Goal: Task Accomplishment & Management: Complete application form

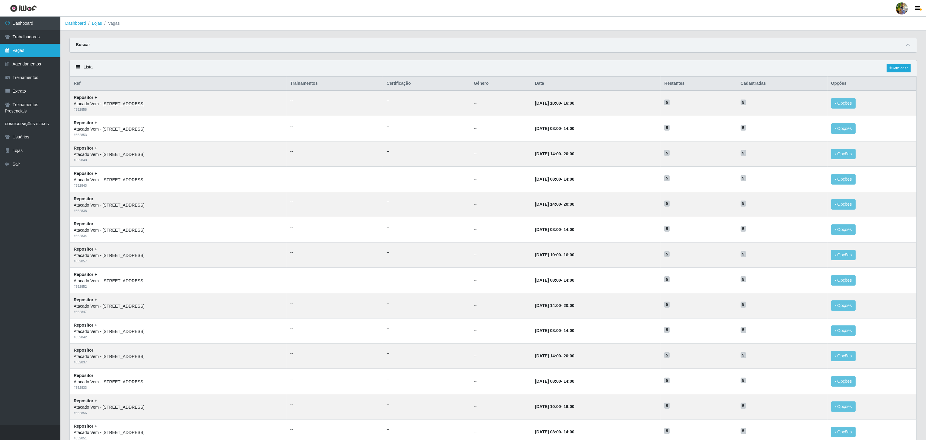
click at [35, 48] on link "Vagas" at bounding box center [30, 51] width 60 height 14
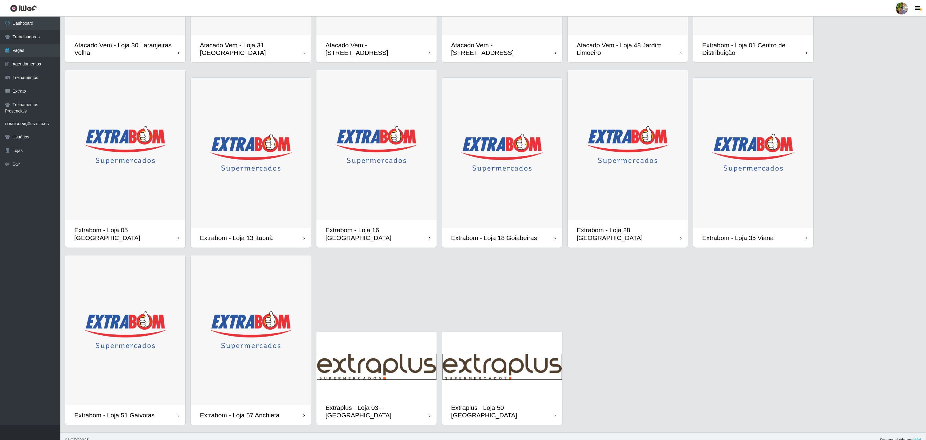
scroll to position [93, 0]
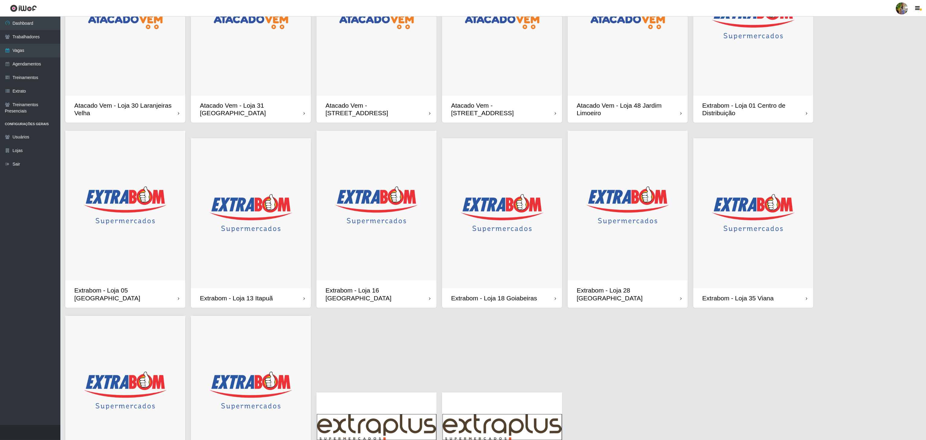
click at [540, 82] on img at bounding box center [502, 20] width 120 height 150
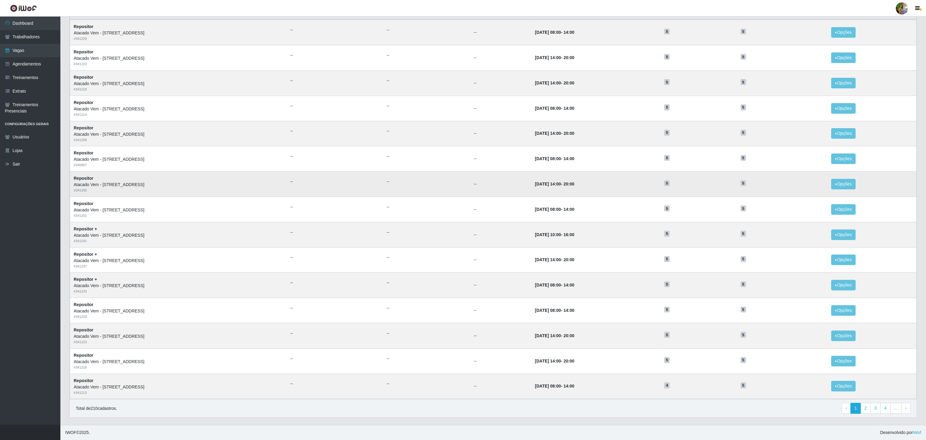
scroll to position [76, 0]
click at [661, 380] on td "22/10/2025, 08:00 - 14:00" at bounding box center [595, 386] width 129 height 25
drag, startPoint x: 513, startPoint y: 232, endPoint x: 589, endPoint y: 235, distance: 75.8
click at [589, 235] on tr "Repositor + Atacado Vem - Loja 47 Jardim Limoeiro # 341241 -- -- -- 26/10/2025,…" at bounding box center [493, 234] width 846 height 25
click at [610, 237] on td "26/10/2025, 10:00 - 16:00" at bounding box center [595, 234] width 129 height 25
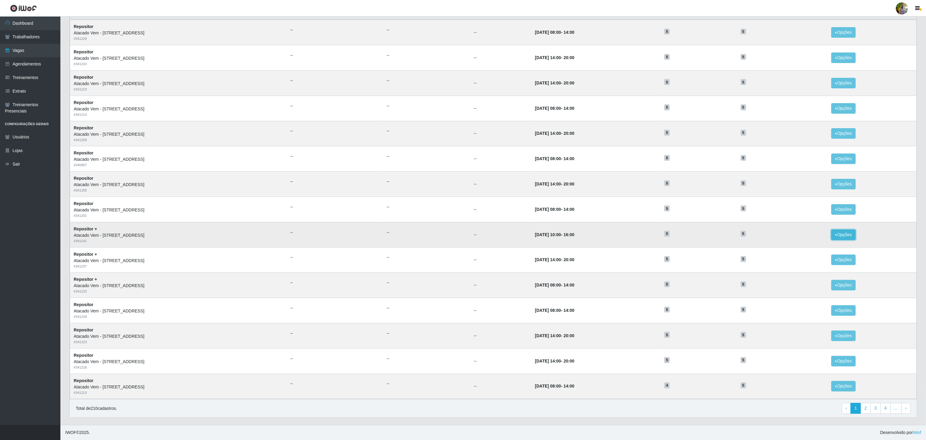
click at [849, 235] on button "Opções" at bounding box center [843, 235] width 25 height 11
click at [799, 234] on link "Editar" at bounding box center [796, 236] width 17 height 5
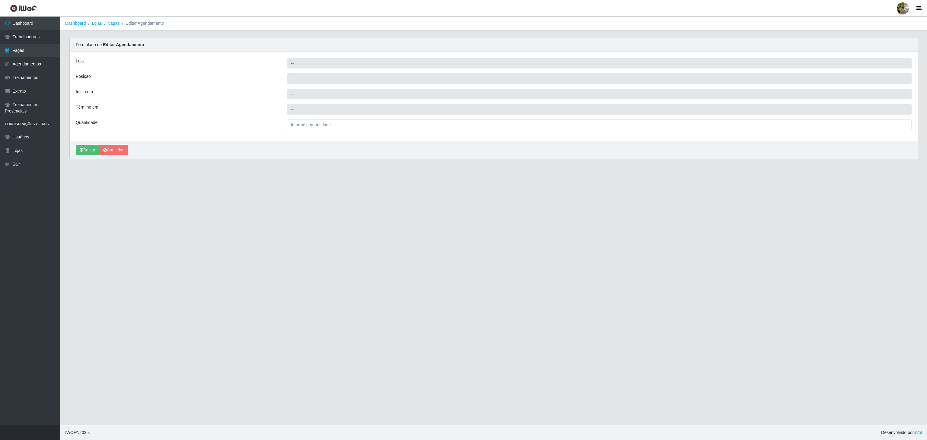
type input "Atacado Vem - [STREET_ADDRESS]"
type input "Repositor +"
type input "2025-10-26 10:00:00"
type input "2025-10-26 16:00:00"
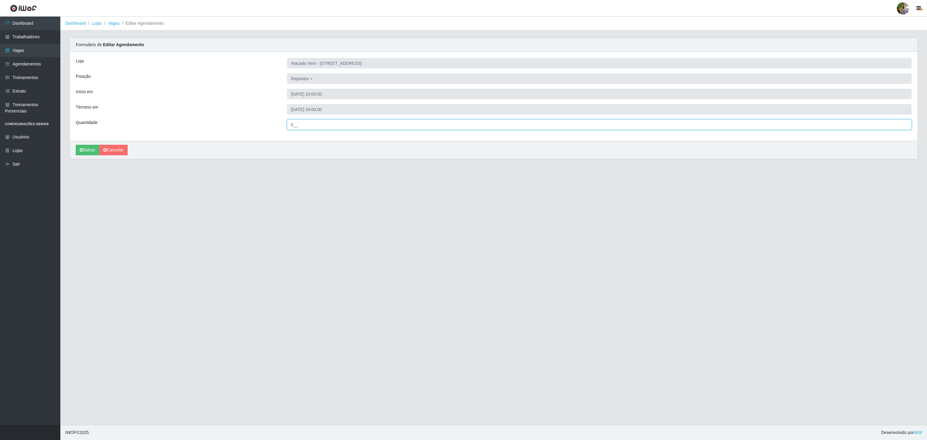
drag, startPoint x: 325, startPoint y: 126, endPoint x: 263, endPoint y: 126, distance: 61.9
click at [263, 126] on div "Quantidade 5__" at bounding box center [493, 125] width 845 height 11
type input "10_"
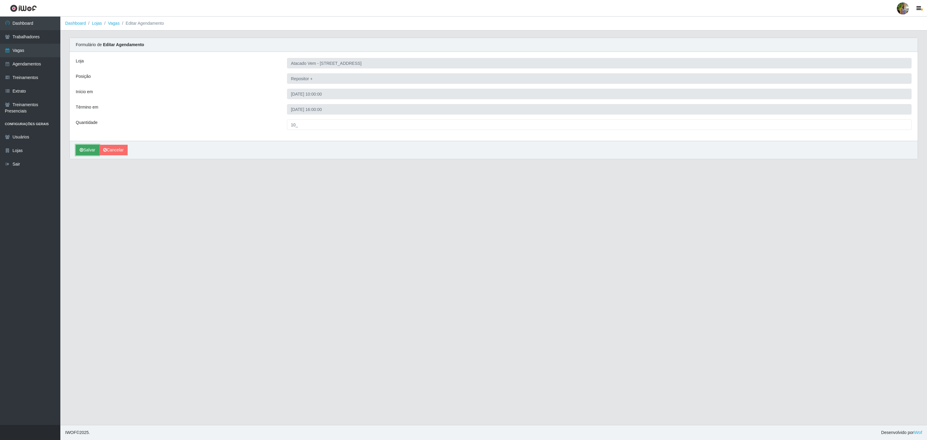
click at [92, 148] on button "Salvar" at bounding box center [88, 150] width 24 height 11
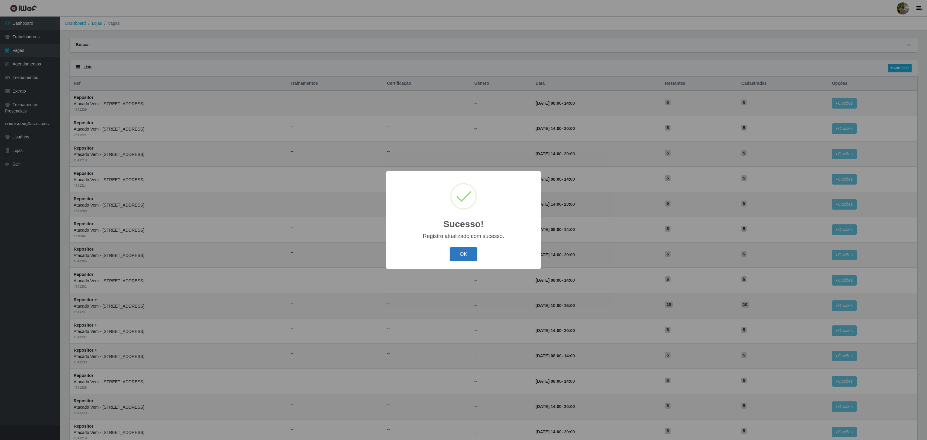
click at [461, 257] on button "OK" at bounding box center [464, 254] width 28 height 14
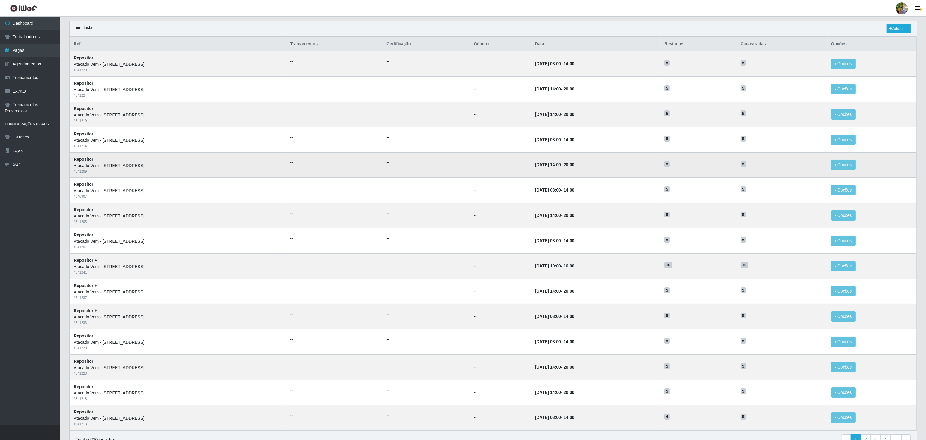
scroll to position [60, 0]
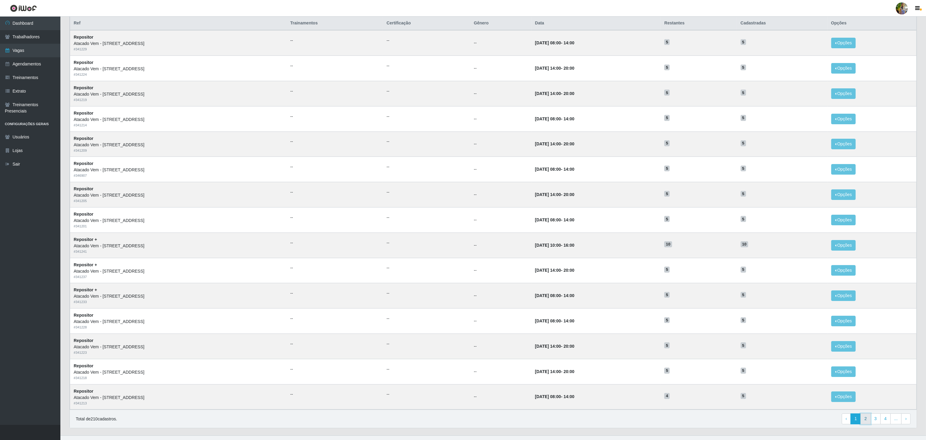
click at [865, 425] on link "2" at bounding box center [865, 419] width 10 height 11
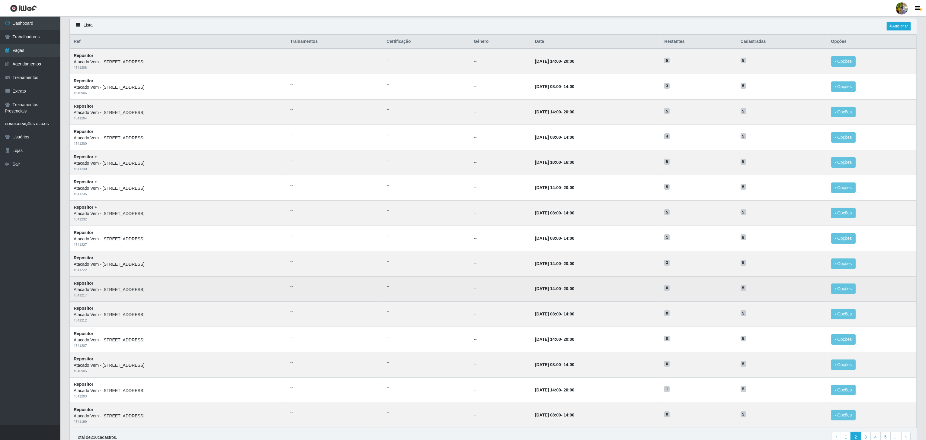
scroll to position [60, 0]
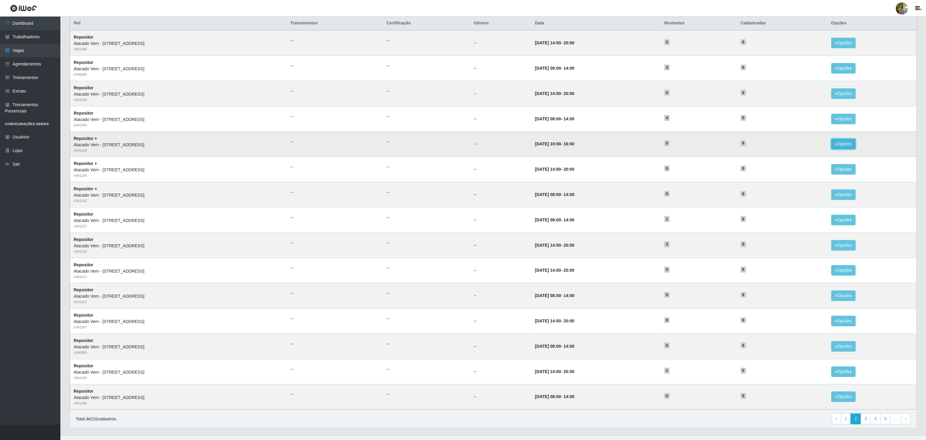
click at [841, 142] on button "Opções" at bounding box center [843, 144] width 25 height 11
click at [800, 148] on link "Editar" at bounding box center [796, 145] width 17 height 5
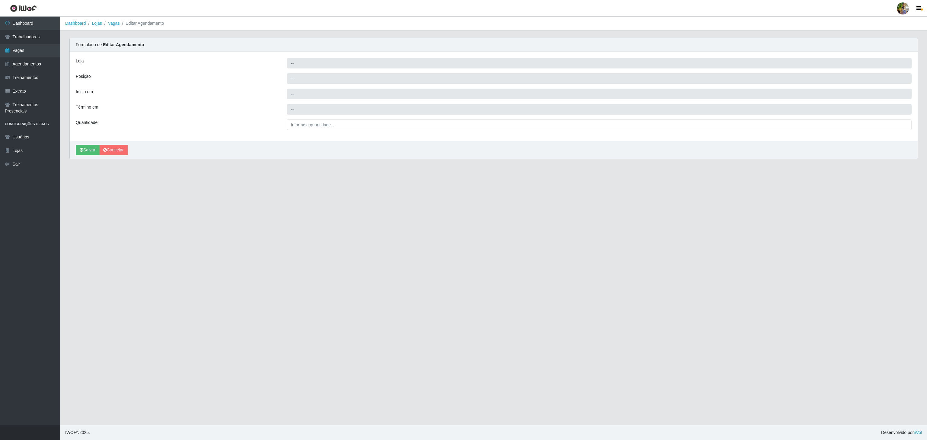
type input "Atacado Vem - [STREET_ADDRESS]"
type input "Repositor +"
type input "2025-10-19 10:00:00"
type input "2025-10-19 16:00:00"
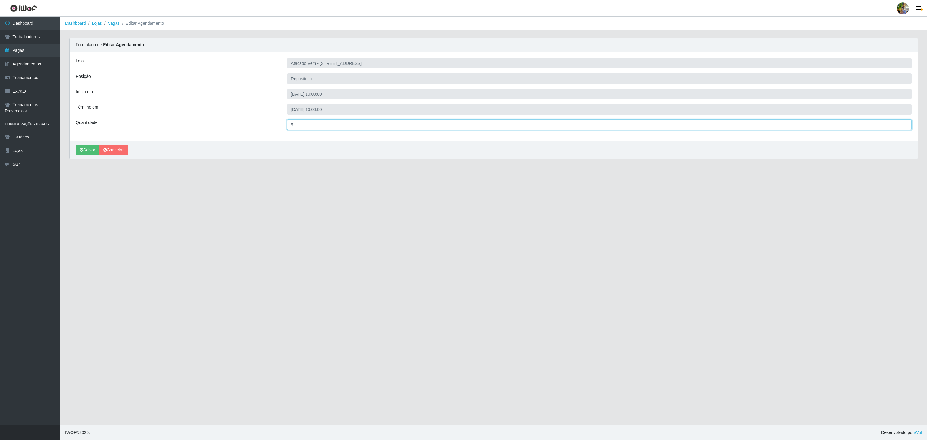
drag, startPoint x: 301, startPoint y: 123, endPoint x: 287, endPoint y: 123, distance: 13.9
click at [287, 123] on input "5__" at bounding box center [599, 125] width 625 height 11
type input "10_"
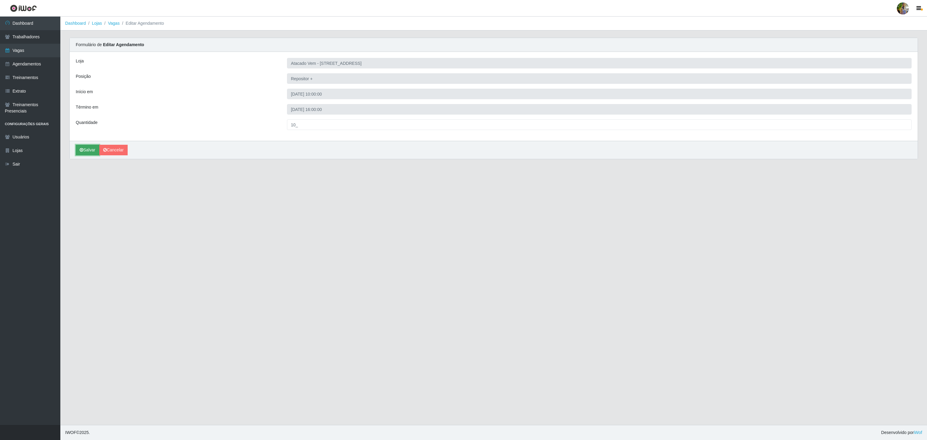
click at [92, 151] on button "Salvar" at bounding box center [88, 150] width 24 height 11
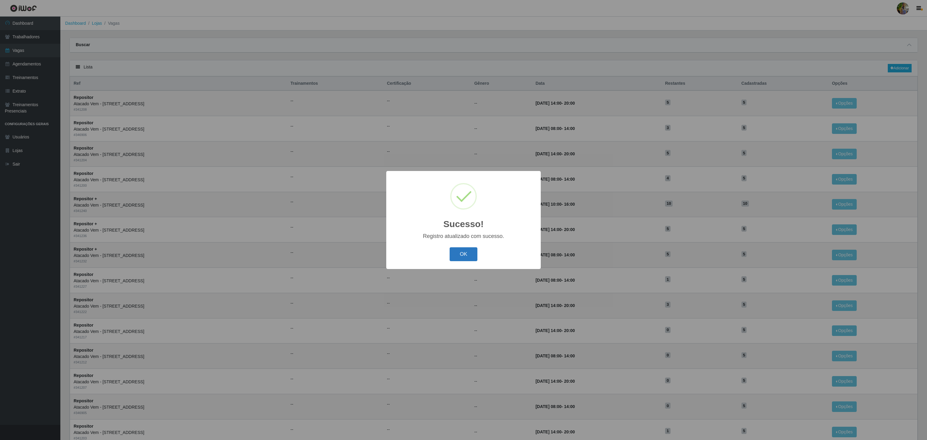
click at [468, 257] on button "OK" at bounding box center [464, 254] width 28 height 14
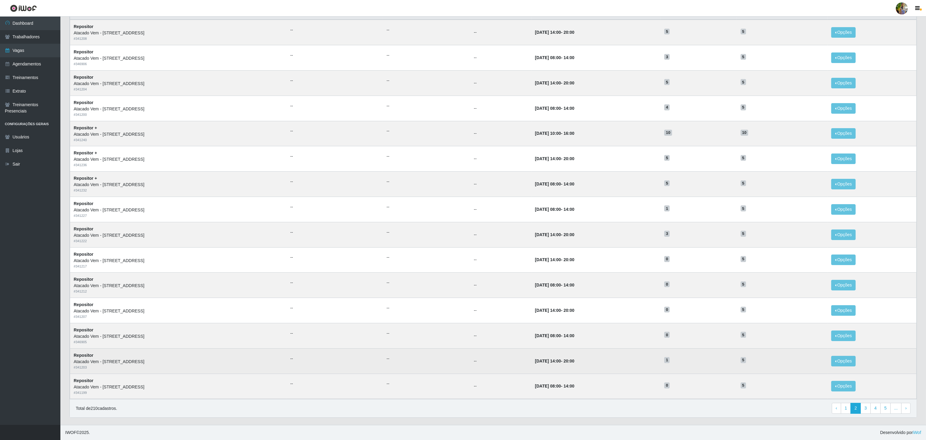
scroll to position [76, 0]
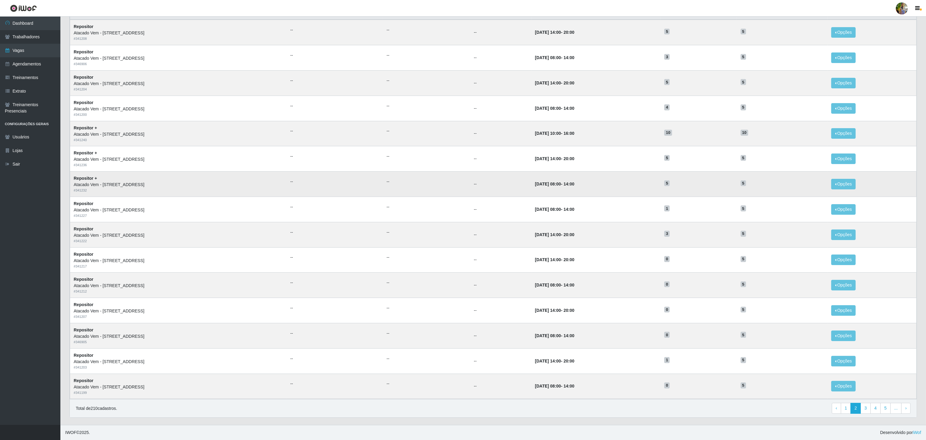
click at [568, 191] on td "18/10/2025, 08:00 - 14:00" at bounding box center [595, 184] width 129 height 25
click at [862, 405] on link "3" at bounding box center [865, 408] width 10 height 11
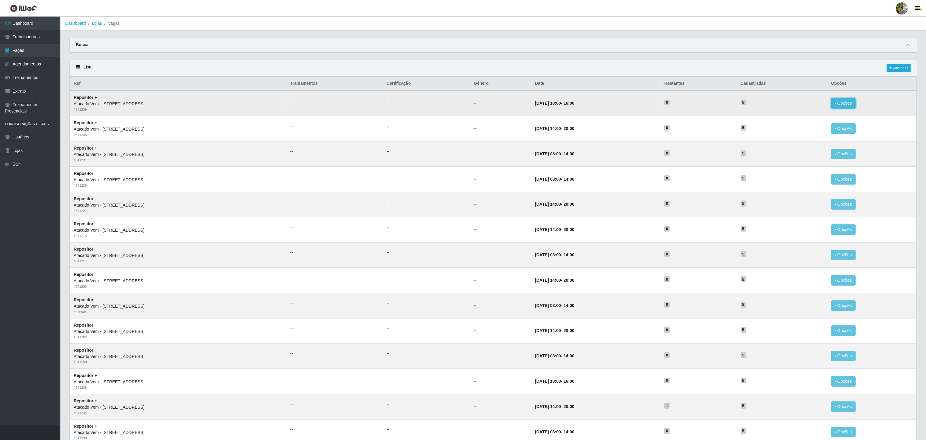
click at [848, 107] on button "Opções" at bounding box center [843, 103] width 25 height 11
click at [806, 107] on link "Editar" at bounding box center [796, 104] width 17 height 5
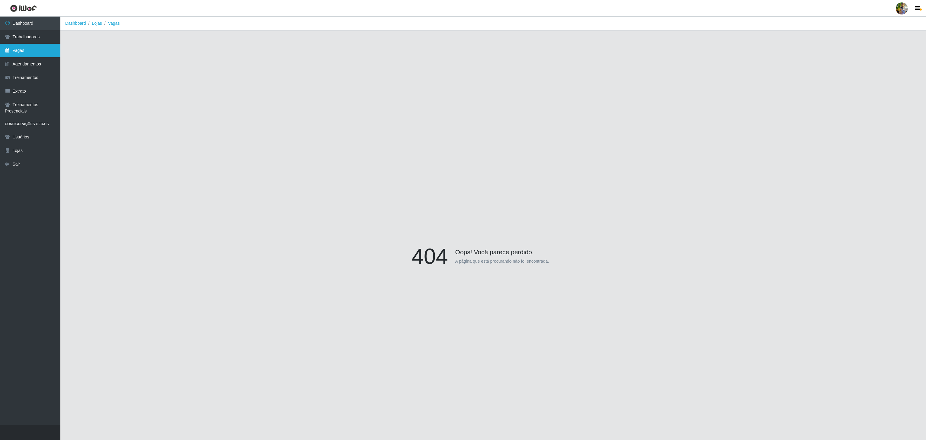
click at [30, 50] on link "Vagas" at bounding box center [30, 51] width 60 height 14
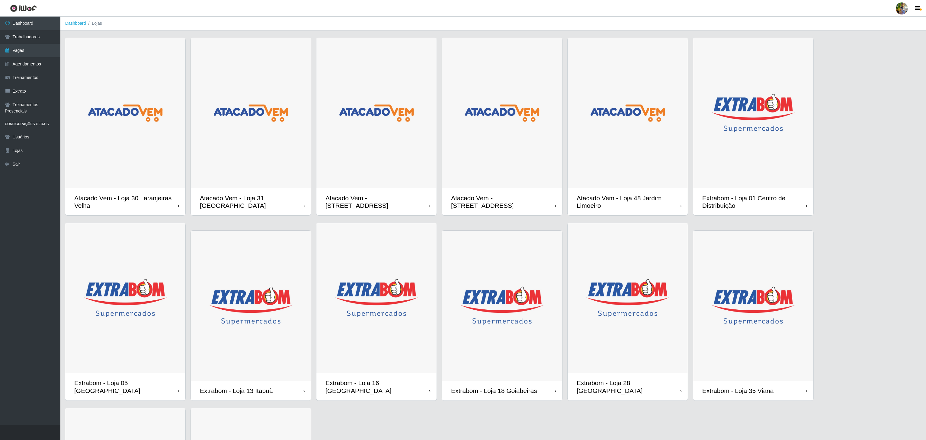
click at [505, 168] on img at bounding box center [502, 113] width 120 height 150
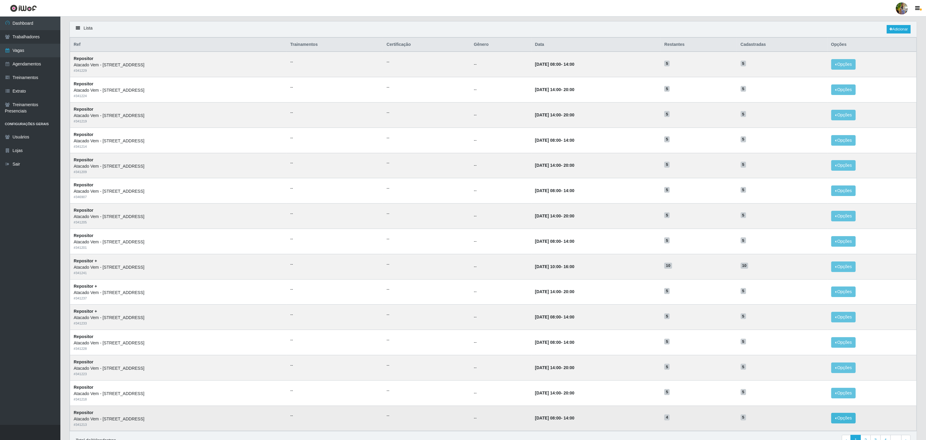
scroll to position [76, 0]
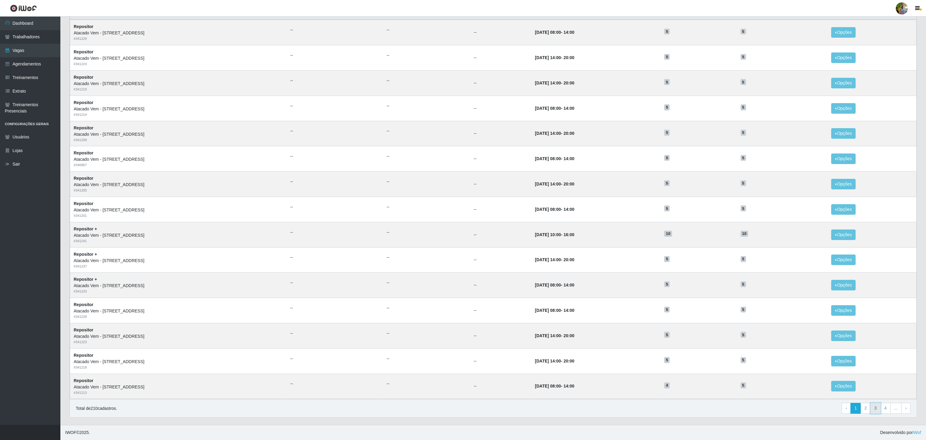
click at [874, 410] on link "3" at bounding box center [875, 408] width 10 height 11
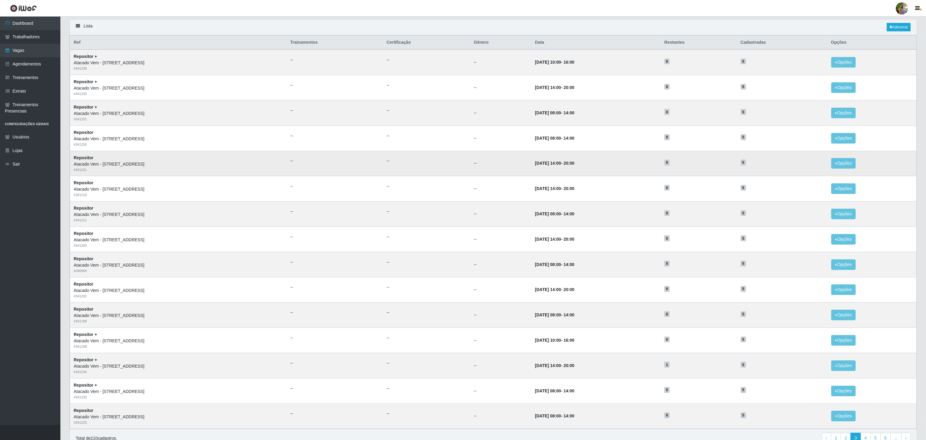
scroll to position [60, 0]
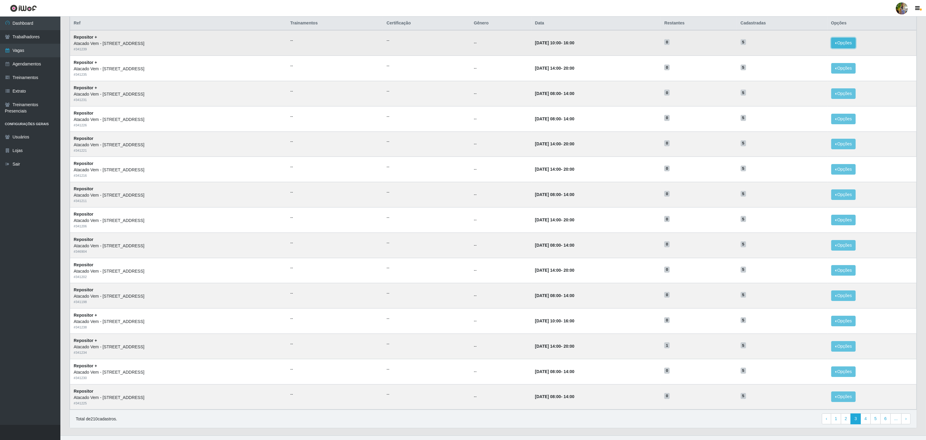
click at [844, 40] on button "Opções" at bounding box center [843, 43] width 25 height 11
click at [802, 46] on link "Editar" at bounding box center [796, 44] width 17 height 5
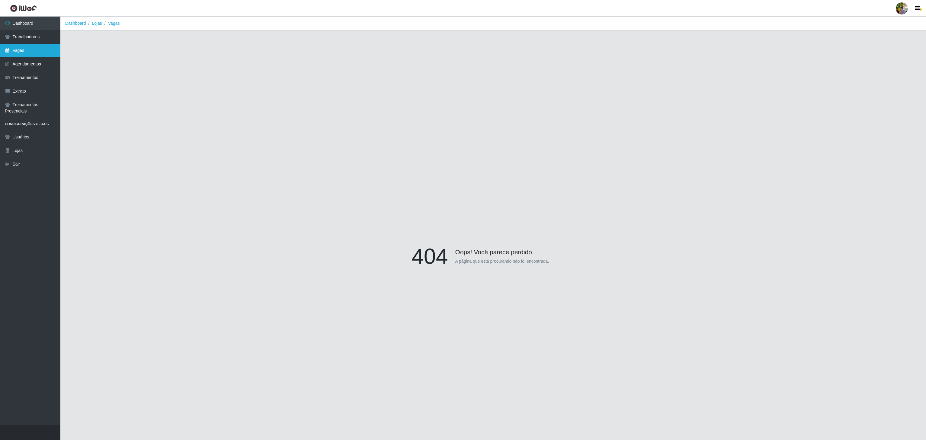
click at [37, 49] on link "Vagas" at bounding box center [30, 51] width 60 height 14
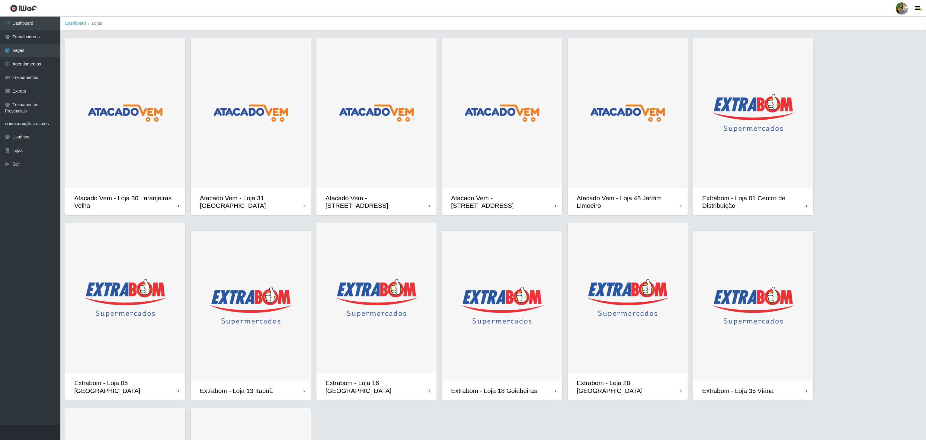
click at [519, 134] on img at bounding box center [502, 113] width 120 height 150
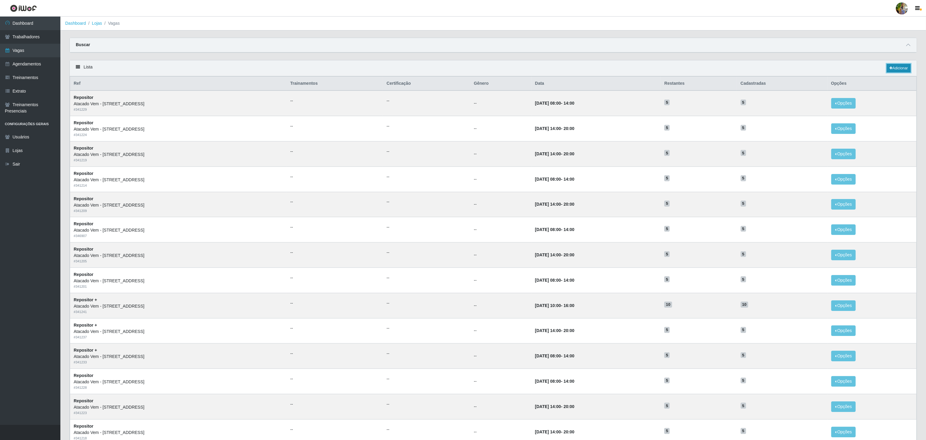
click at [895, 69] on link "Adicionar" at bounding box center [898, 68] width 24 height 8
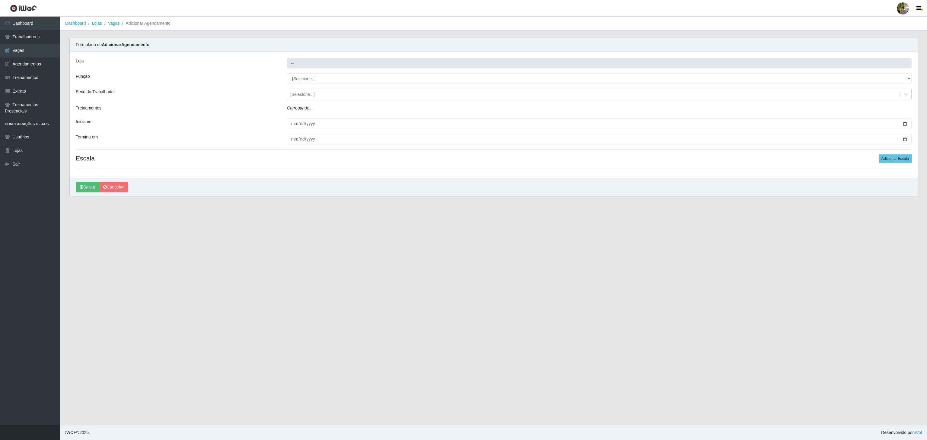
type input "Atacado Vem - [STREET_ADDRESS]"
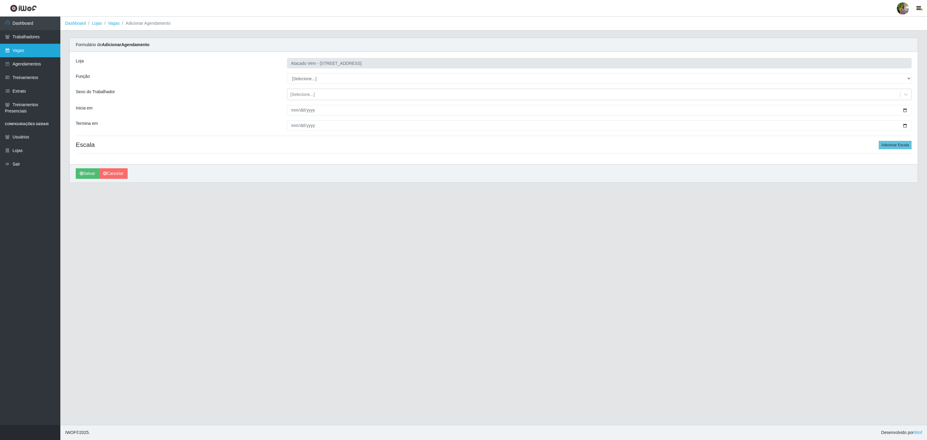
click at [23, 47] on link "Vagas" at bounding box center [30, 51] width 60 height 14
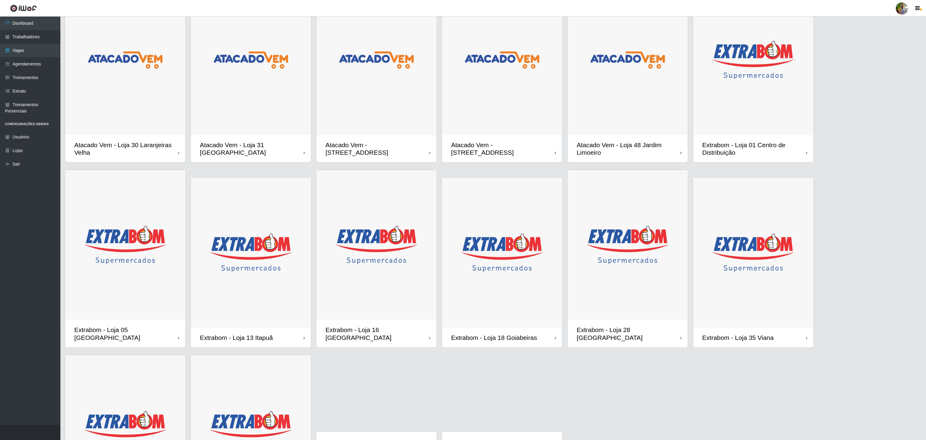
scroll to position [32, 0]
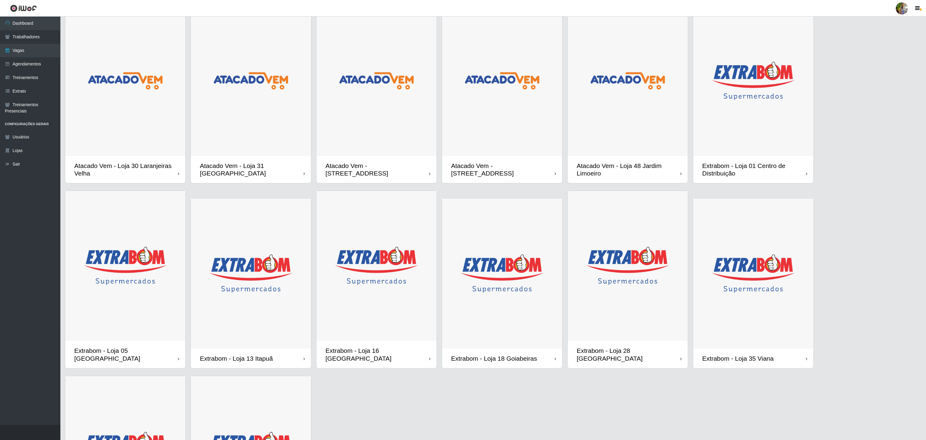
click at [519, 118] on img at bounding box center [502, 81] width 120 height 150
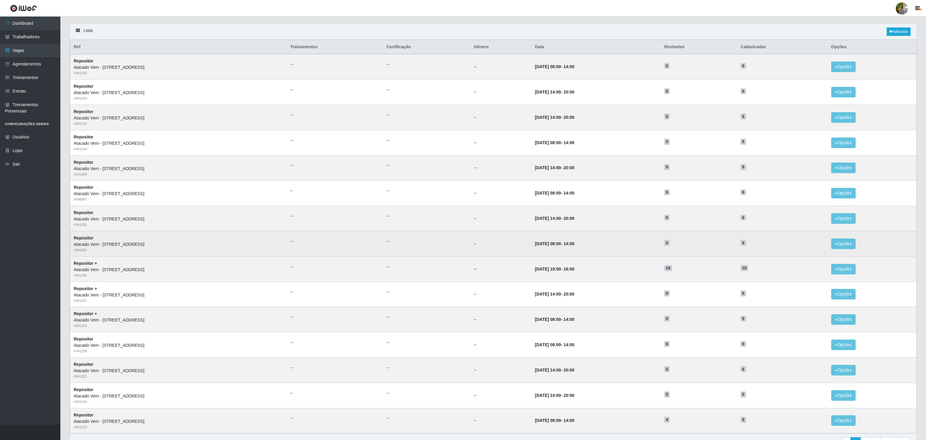
scroll to position [76, 0]
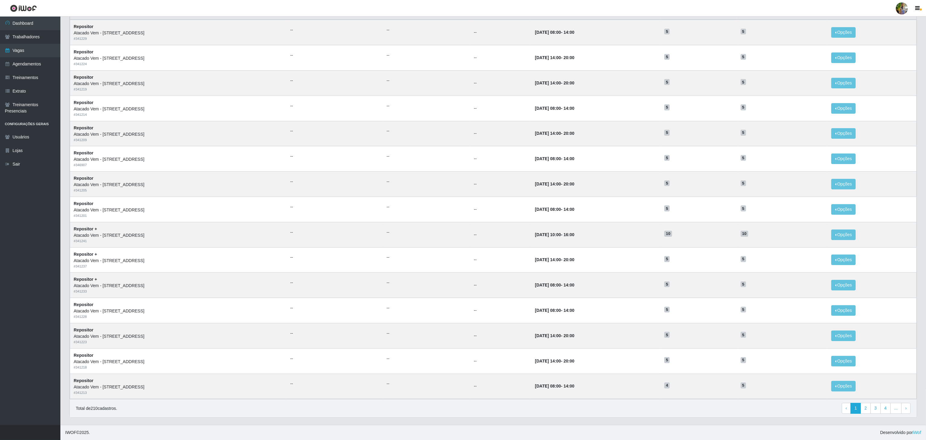
click at [624, 418] on div "Lista Adicionar Ref Trainamentos Certificação Gênero Data Restantes Cadastradas…" at bounding box center [492, 203] width 847 height 429
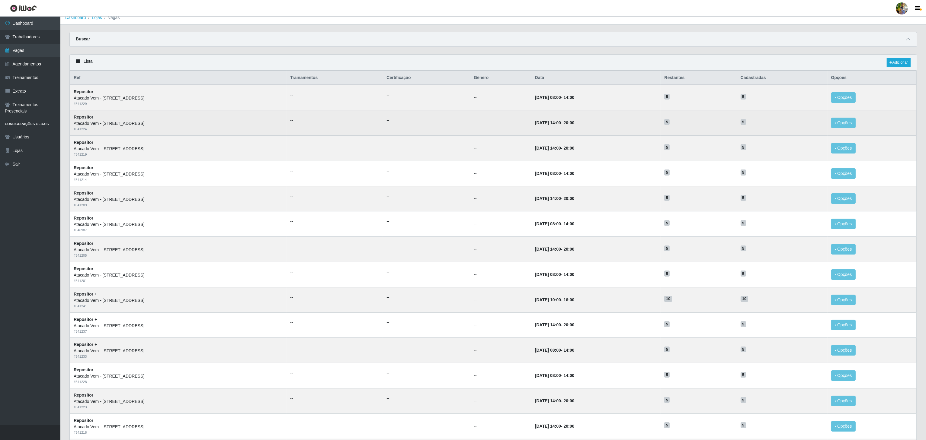
scroll to position [0, 0]
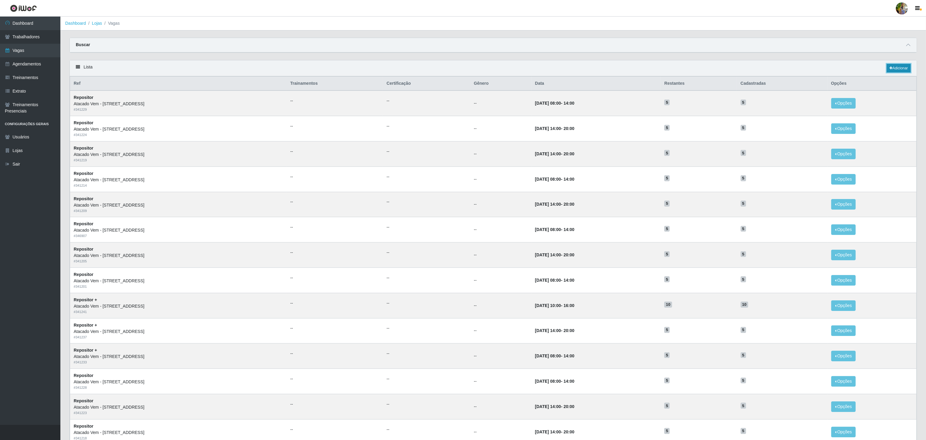
click at [890, 66] on link "Adicionar" at bounding box center [898, 68] width 24 height 8
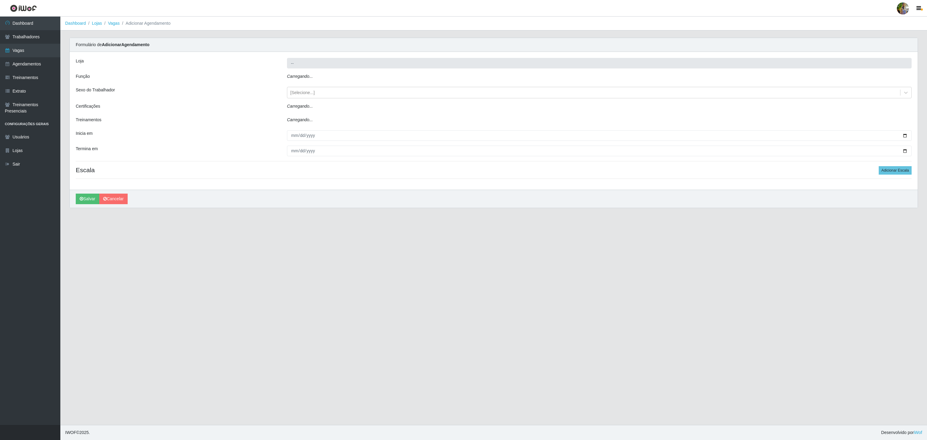
type input "Atacado Vem - [STREET_ADDRESS]"
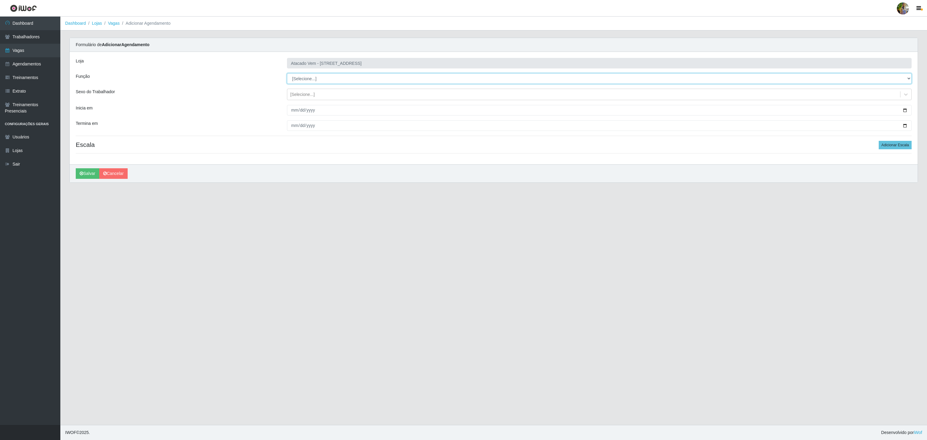
click at [308, 77] on select "[Selecione...] Carregador e Descarregador de Caminhão Carregador e Descarregado…" at bounding box center [599, 78] width 625 height 11
select select "24"
click at [287, 74] on select "[Selecione...] Carregador e Descarregador de Caminhão Carregador e Descarregado…" at bounding box center [599, 78] width 625 height 11
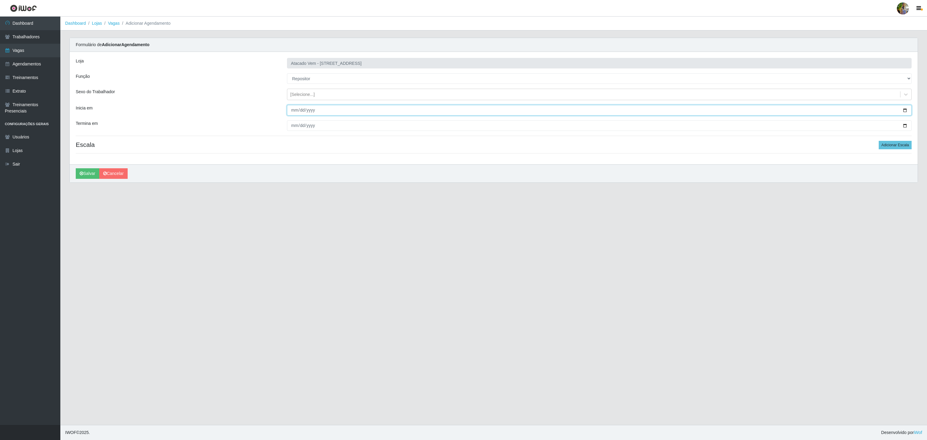
click at [294, 111] on input "Inicia em" at bounding box center [599, 110] width 625 height 11
click at [76, 168] on button "Salvar" at bounding box center [88, 173] width 24 height 11
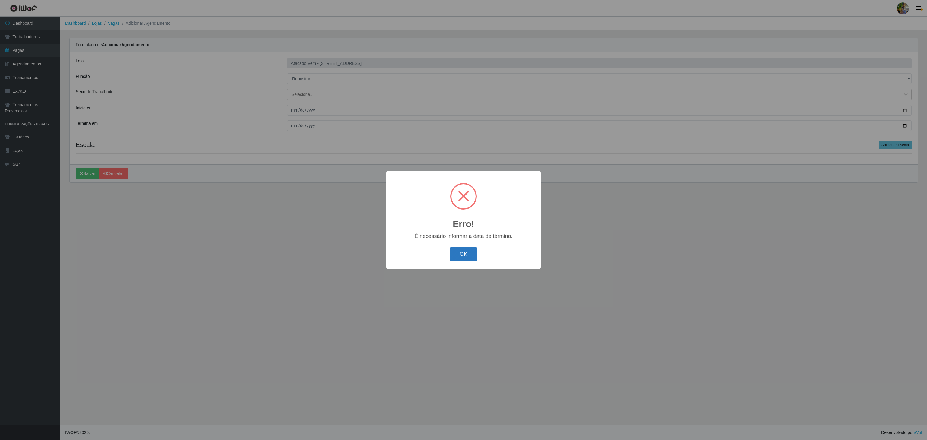
click at [470, 257] on button "OK" at bounding box center [464, 254] width 28 height 14
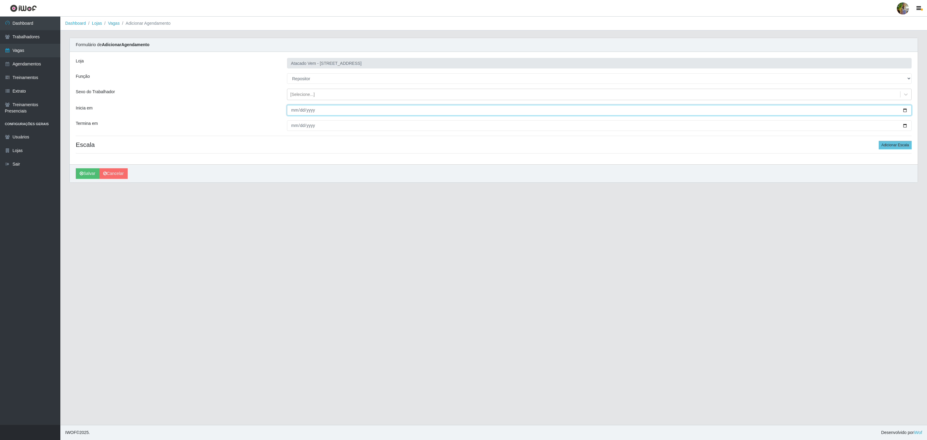
click at [291, 109] on input "2025-10-02" at bounding box center [599, 110] width 625 height 11
type input "2025-10-10"
click at [292, 130] on input "Termina em" at bounding box center [599, 125] width 625 height 11
type input "2025-10-31"
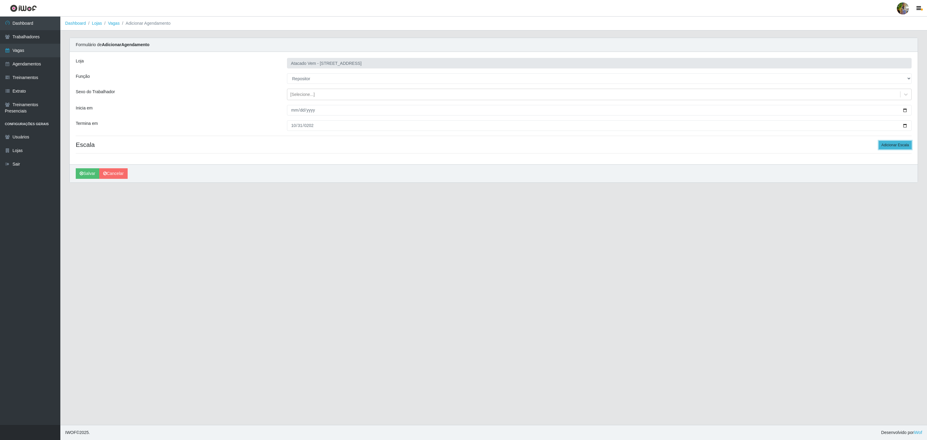
click at [887, 143] on button "Adicionar Escala" at bounding box center [895, 145] width 33 height 8
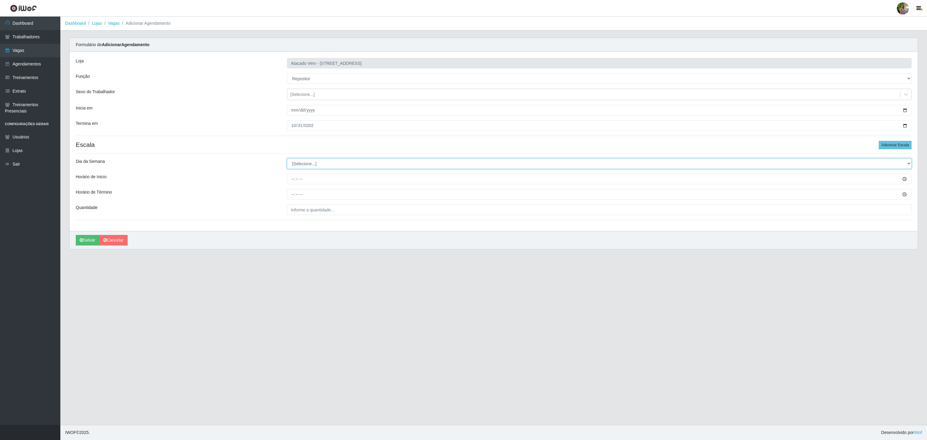
click at [304, 162] on select "[Selecione...] Segunda Terça Quarta Quinta Sexta Sábado Domingo" at bounding box center [599, 163] width 625 height 11
select select "5"
click at [287, 160] on select "[Selecione...] Segunda Terça Quarta Quinta Sexta Sábado Domingo" at bounding box center [599, 163] width 625 height 11
click at [289, 183] on input "Horário de Inicio" at bounding box center [599, 179] width 625 height 11
type input "14:00"
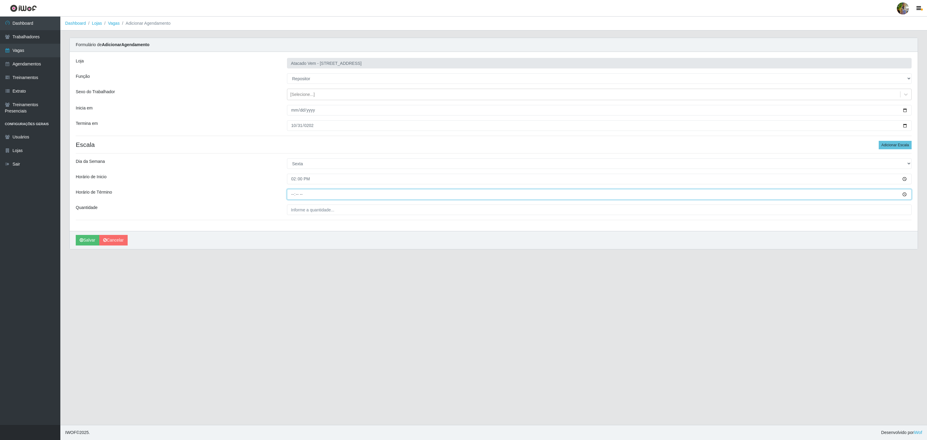
click at [290, 193] on input "Horário de Término" at bounding box center [599, 194] width 625 height 11
type input "20:00"
drag, startPoint x: 295, startPoint y: 209, endPoint x: 304, endPoint y: 217, distance: 10.9
click at [295, 209] on input "___" at bounding box center [599, 210] width 625 height 11
type input "5__"
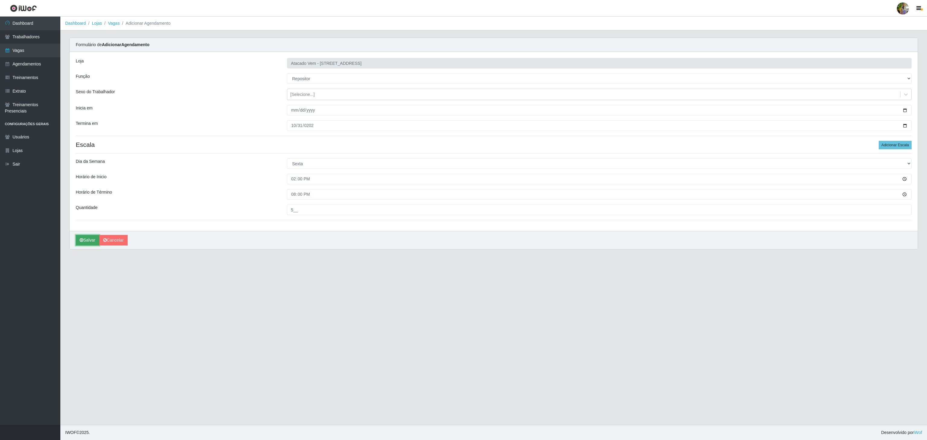
click at [90, 244] on button "Salvar" at bounding box center [88, 240] width 24 height 11
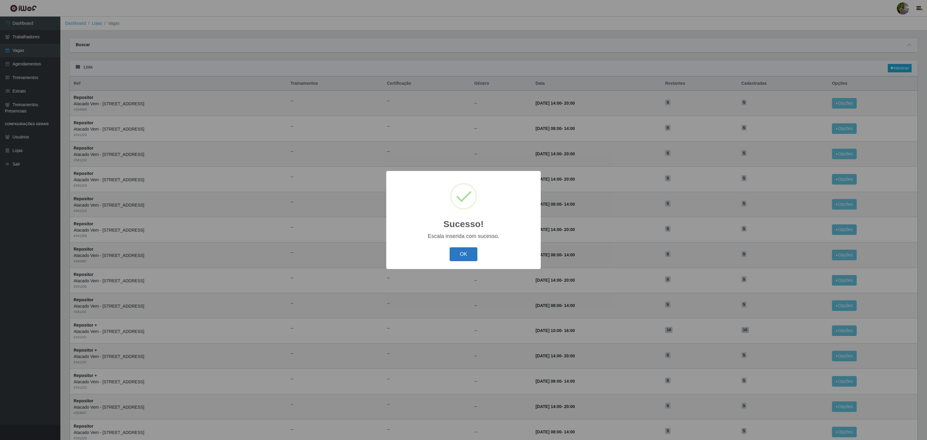
click at [457, 258] on button "OK" at bounding box center [464, 254] width 28 height 14
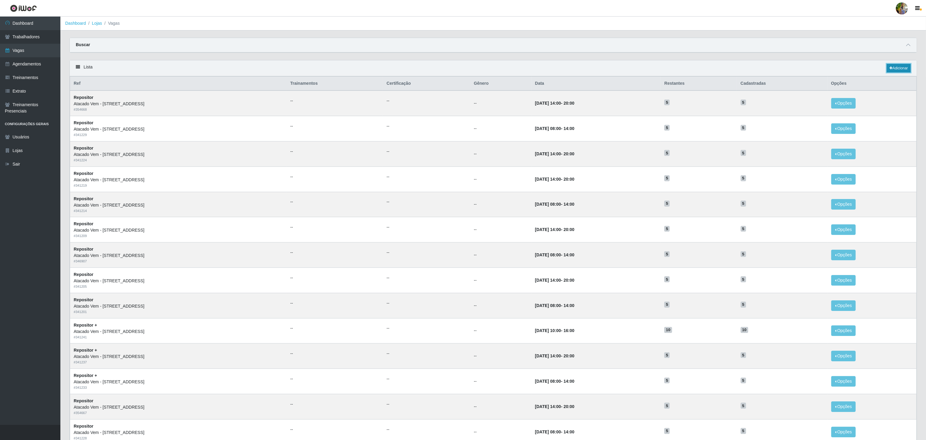
click at [892, 68] on link "Adicionar" at bounding box center [898, 68] width 24 height 8
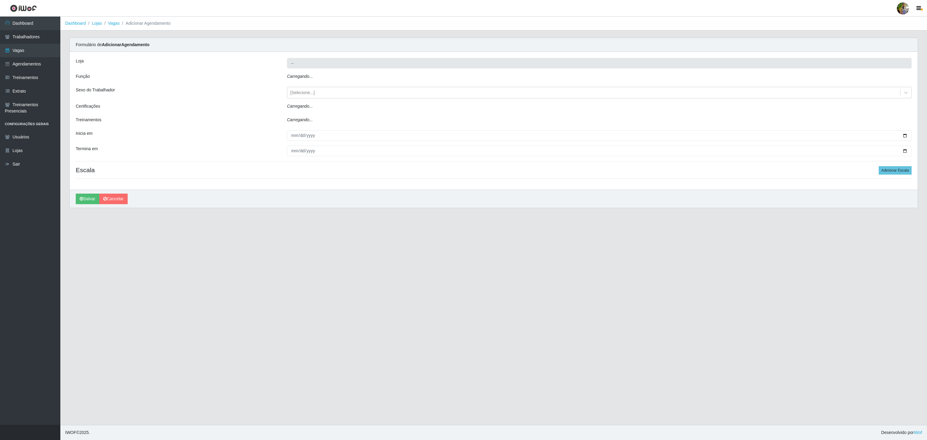
type input "Atacado Vem - [STREET_ADDRESS]"
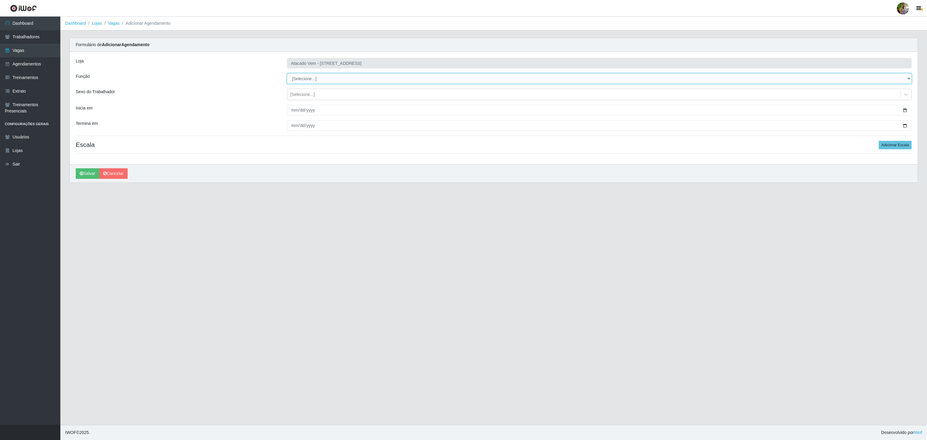
click at [334, 81] on select "[Selecione...] Carregador e Descarregador de Caminhão Carregador e Descarregado…" at bounding box center [599, 78] width 625 height 11
select select "24"
click at [287, 74] on select "[Selecione...] Carregador e Descarregador de Caminhão Carregador e Descarregado…" at bounding box center [599, 78] width 625 height 11
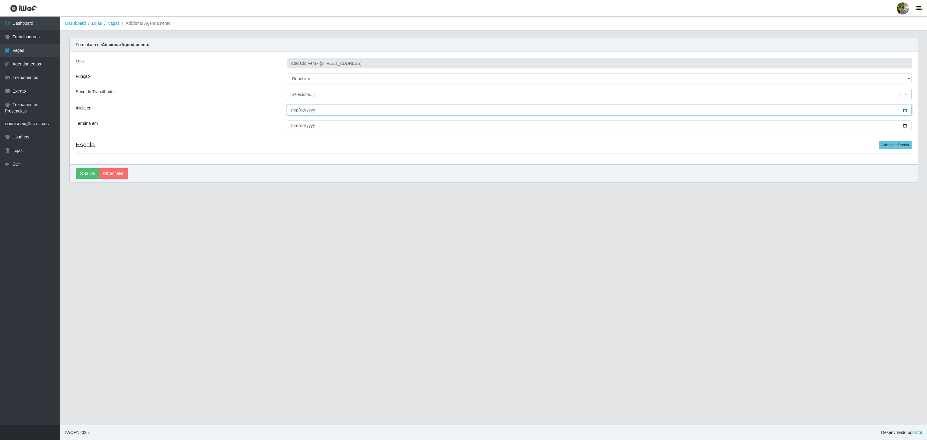
drag, startPoint x: 292, startPoint y: 114, endPoint x: 297, endPoint y: 110, distance: 6.2
click at [292, 114] on input "Inicia em" at bounding box center [599, 110] width 625 height 11
type input "0025-12-01"
click at [292, 112] on input "0025-12-01" at bounding box center [599, 110] width 625 height 11
type input "2025-11-01"
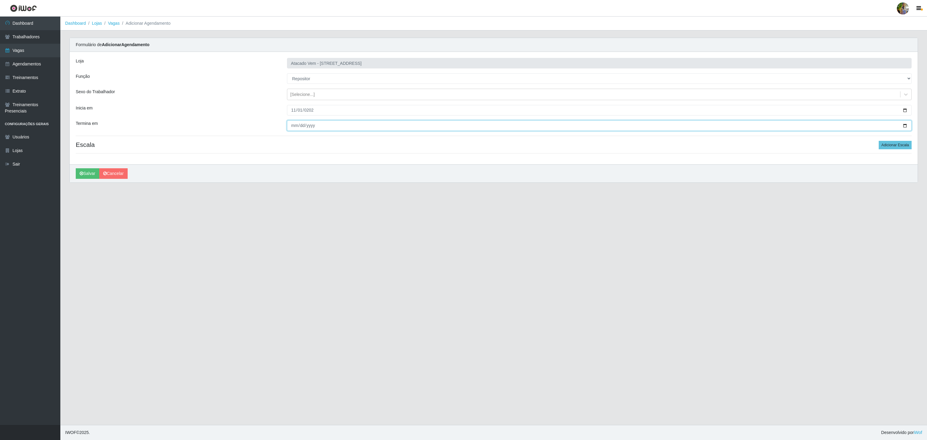
click at [292, 124] on input "Termina em" at bounding box center [599, 125] width 625 height 11
type input "2025-11-30"
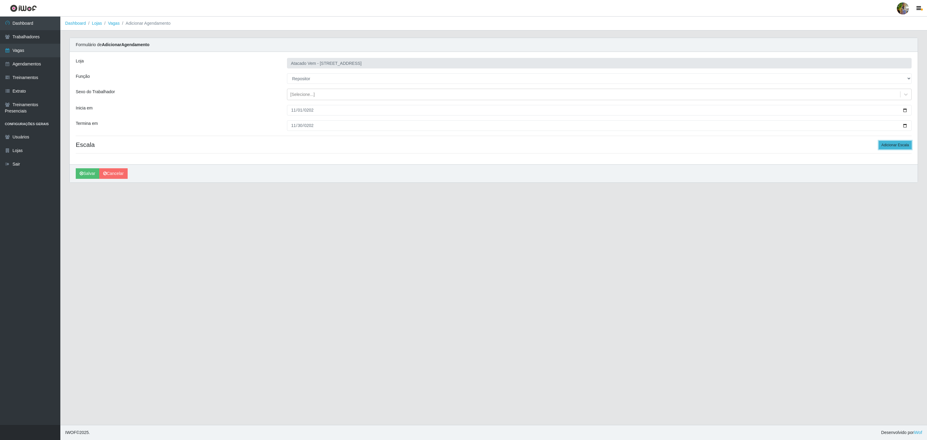
click at [898, 147] on button "Adicionar Escala" at bounding box center [895, 145] width 33 height 8
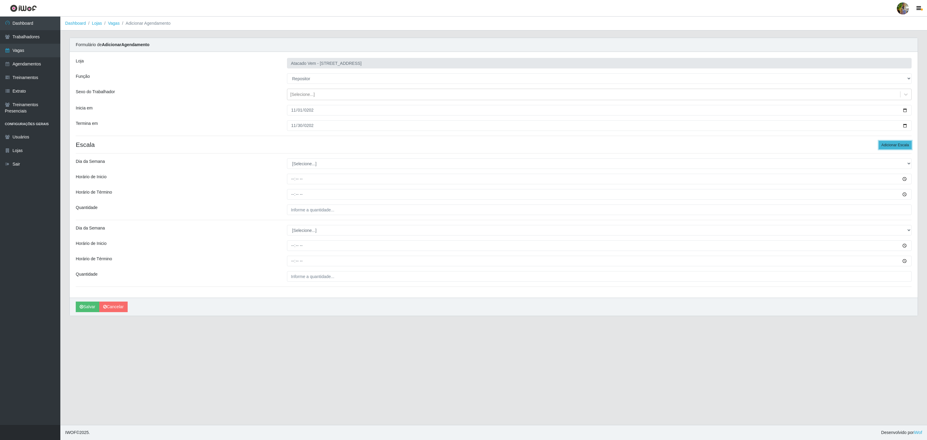
click at [898, 147] on button "Adicionar Escala" at bounding box center [895, 145] width 33 height 8
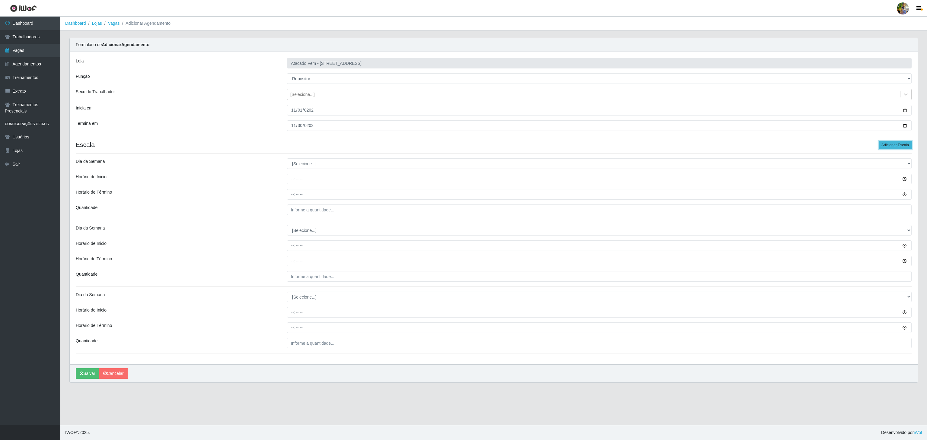
click at [898, 147] on button "Adicionar Escala" at bounding box center [895, 145] width 33 height 8
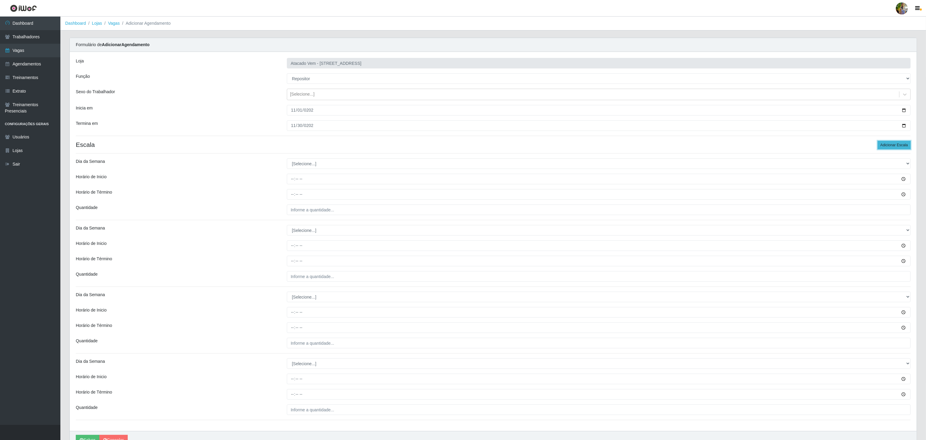
click at [898, 147] on button "Adicionar Escala" at bounding box center [893, 145] width 33 height 8
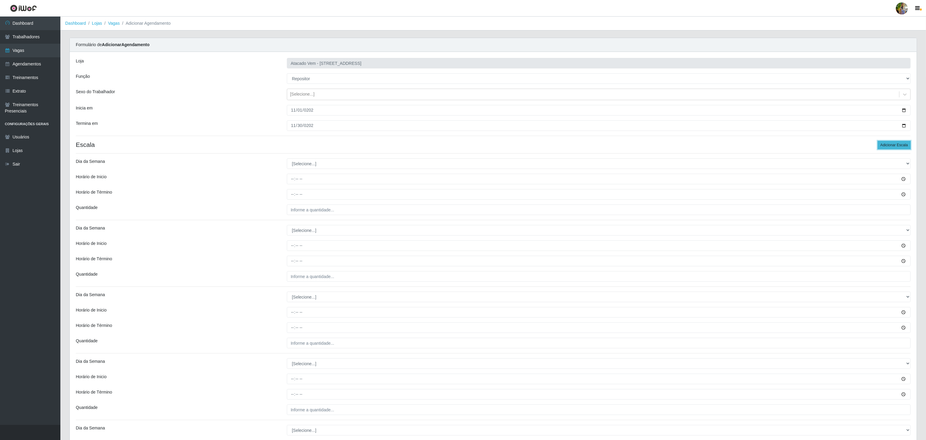
click at [898, 147] on button "Adicionar Escala" at bounding box center [893, 145] width 33 height 8
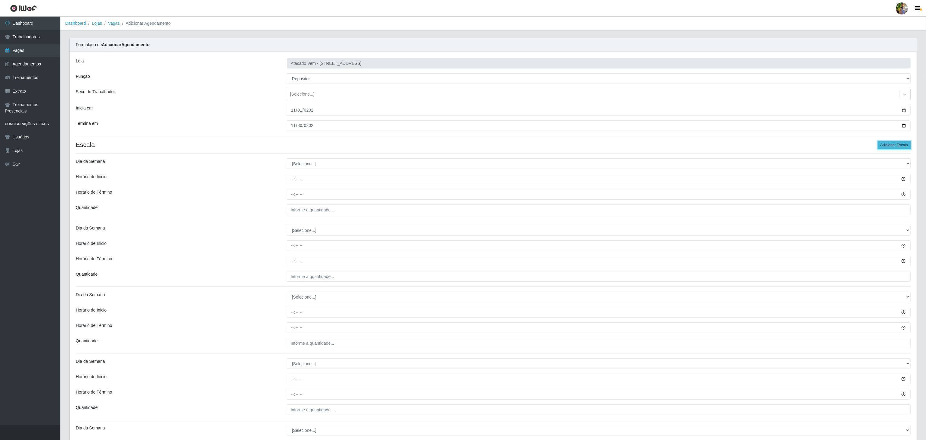
click at [898, 147] on button "Adicionar Escala" at bounding box center [893, 145] width 33 height 8
click at [317, 168] on select "[Selecione...] Segunda Terça Quarta Quinta Sexta Sábado Domingo" at bounding box center [599, 163] width 624 height 11
select select "1"
click at [287, 160] on select "[Selecione...] Segunda Terça Quarta Quinta Sexta Sábado Domingo" at bounding box center [599, 163] width 624 height 11
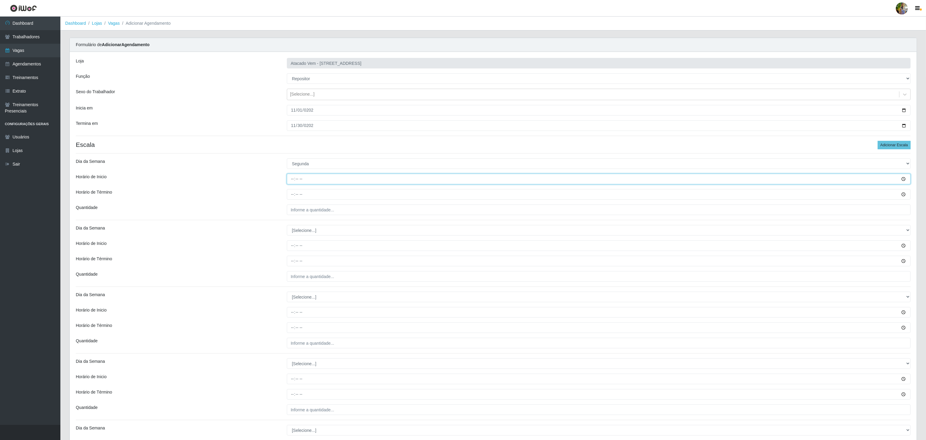
click at [291, 184] on input "Horário de Inicio" at bounding box center [599, 179] width 624 height 11
type input "08:00"
click at [289, 198] on input "Horário de Término" at bounding box center [599, 194] width 624 height 11
type input "14:00"
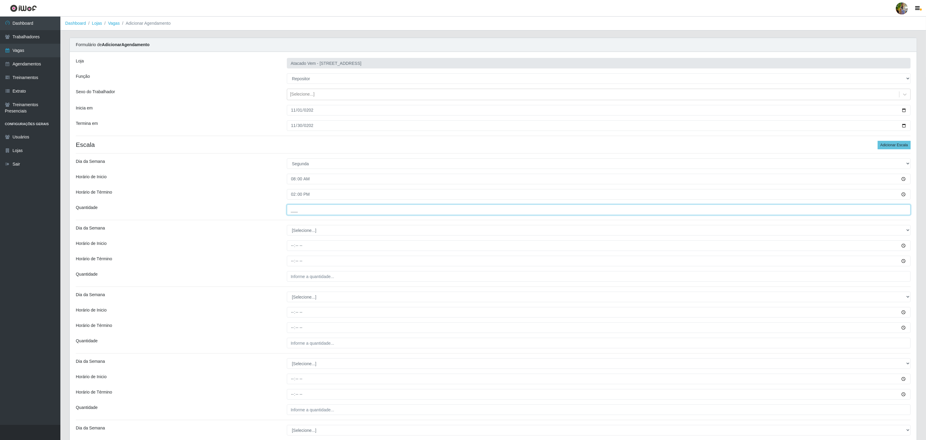
click at [327, 212] on input "___" at bounding box center [599, 210] width 624 height 11
type input "5__"
click at [345, 235] on select "[Selecione...] Segunda Terça Quarta Quinta Sexta Sábado Domingo" at bounding box center [599, 230] width 624 height 11
select select "1"
click at [287, 227] on select "[Selecione...] Segunda Terça Quarta Quinta Sexta Sábado Domingo" at bounding box center [599, 230] width 624 height 11
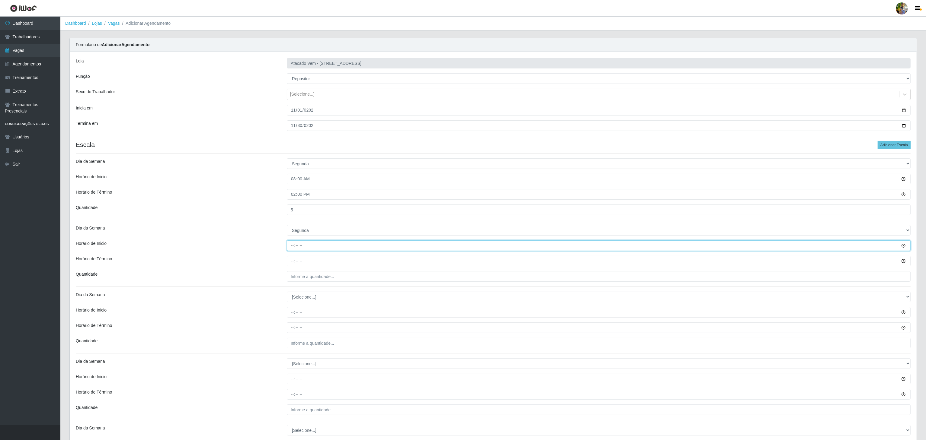
click at [291, 247] on input "Horário de Inicio" at bounding box center [599, 246] width 624 height 11
type input "14:00"
click at [295, 263] on input "Horário de Término" at bounding box center [599, 261] width 624 height 11
type input "20:00"
drag, startPoint x: 299, startPoint y: 273, endPoint x: 305, endPoint y: 278, distance: 7.9
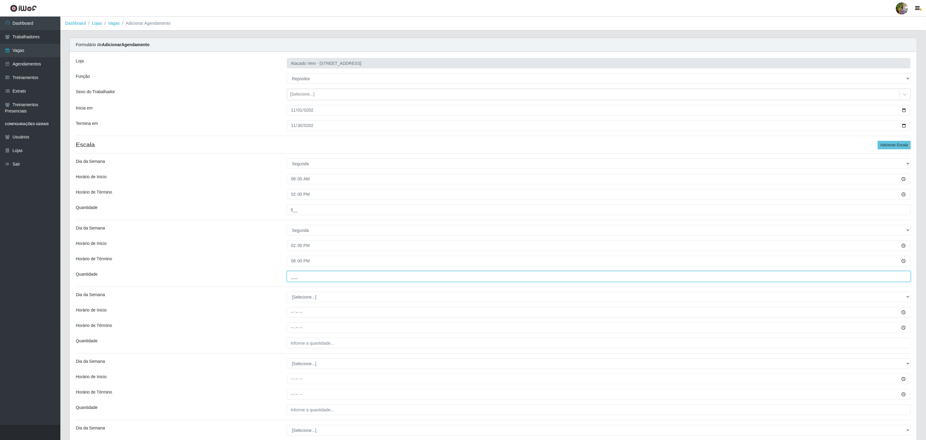
click at [300, 273] on input "___" at bounding box center [599, 276] width 624 height 11
type input "5__"
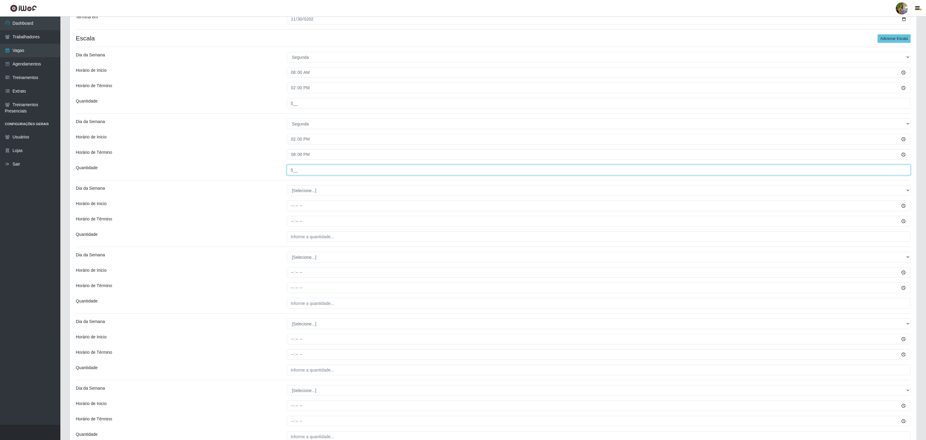
scroll to position [181, 0]
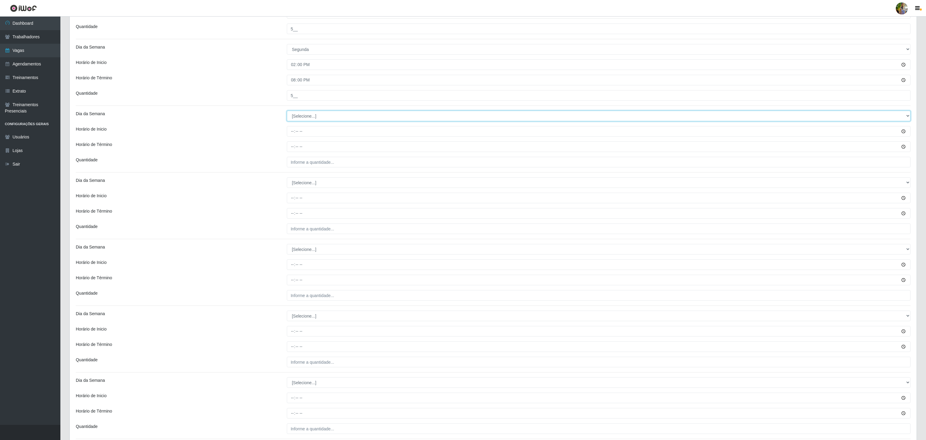
click at [298, 118] on select "[Selecione...] Segunda Terça Quarta Quinta Sexta Sábado Domingo" at bounding box center [599, 116] width 624 height 11
select select "2"
click at [287, 112] on select "[Selecione...] Segunda Terça Quarta Quinta Sexta Sábado Domingo" at bounding box center [599, 116] width 624 height 11
click at [291, 134] on input "Horário de Inicio" at bounding box center [599, 131] width 624 height 11
type input "08:00"
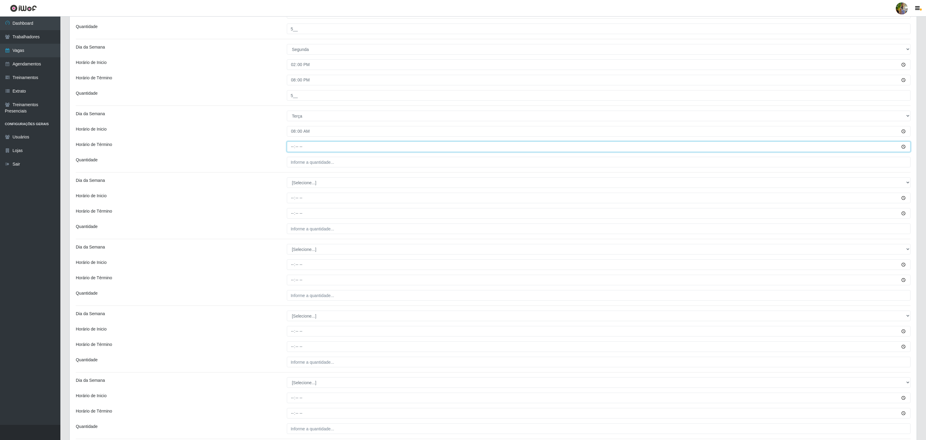
click at [295, 145] on input "Horário de Término" at bounding box center [599, 147] width 624 height 11
click at [292, 147] on input "Horário de Término" at bounding box center [599, 147] width 624 height 11
type input "14:00"
type input "___"
click at [353, 165] on input "___" at bounding box center [599, 162] width 624 height 11
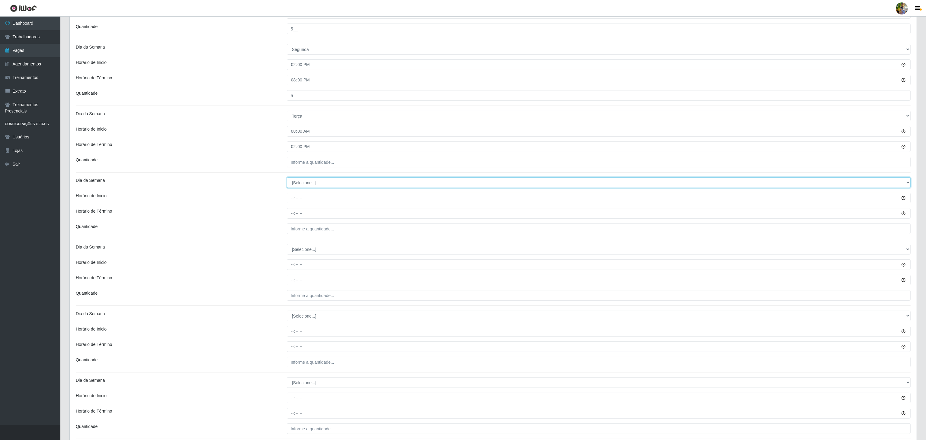
click at [336, 183] on select "[Selecione...] Segunda Terça Quarta Quinta Sexta Sábado Domingo" at bounding box center [599, 182] width 624 height 11
click at [346, 168] on input "___" at bounding box center [599, 162] width 624 height 11
type input "5__"
click at [314, 186] on select "[Selecione...] Segunda Terça Quarta Quinta Sexta Sábado Domingo" at bounding box center [599, 182] width 624 height 11
select select "2"
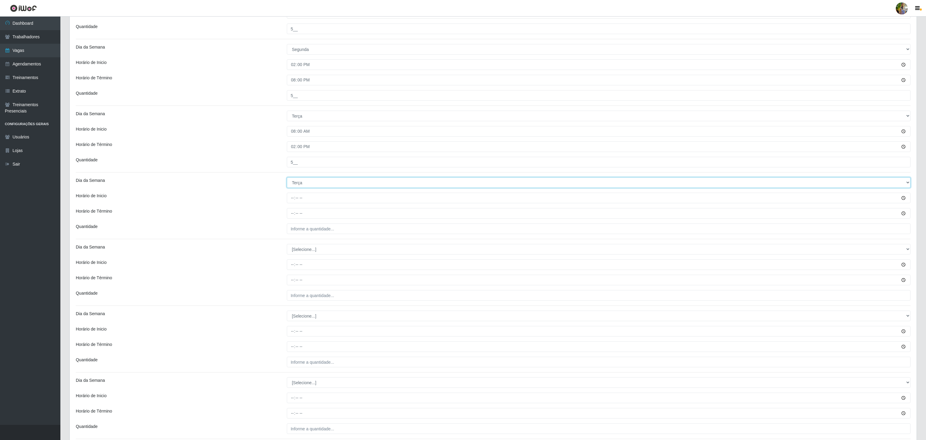
click at [287, 179] on select "[Selecione...] Segunda Terça Quarta Quinta Sexta Sábado Domingo" at bounding box center [599, 182] width 624 height 11
click at [291, 199] on input "Horário de Inicio" at bounding box center [599, 198] width 624 height 11
type input "14:00"
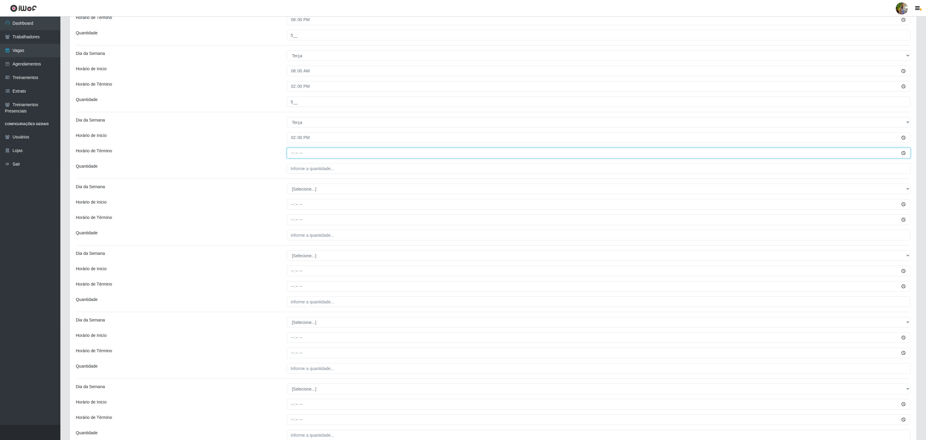
click at [293, 158] on input "Horário de Término" at bounding box center [599, 153] width 624 height 11
type input "20:00"
click at [305, 164] on div "Loja Atacado Vem - Loja 47 Jardim Limoeiro Função [Selecione...] Carregador e D…" at bounding box center [493, 233] width 847 height 846
click at [305, 166] on input "___" at bounding box center [599, 168] width 624 height 11
type input "5__"
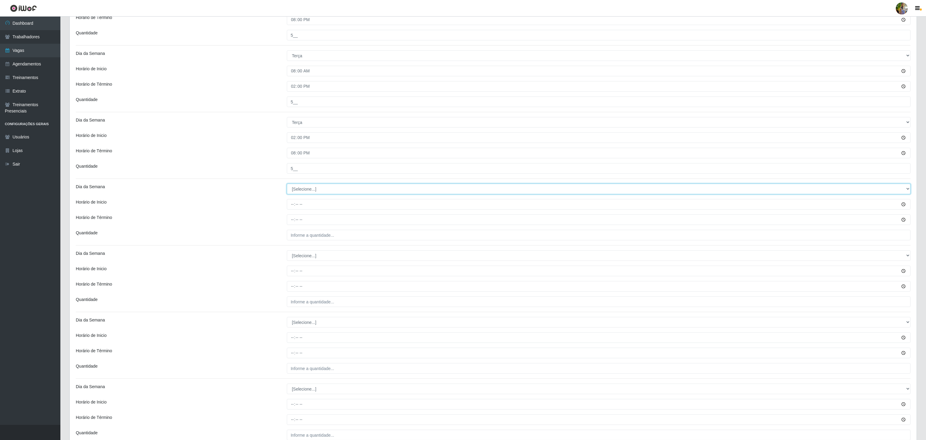
click at [324, 188] on select "[Selecione...] Segunda Terça Quarta Quinta Sexta Sábado Domingo" at bounding box center [599, 189] width 624 height 11
select select "3"
click at [287, 186] on select "[Selecione...] Segunda Terça Quarta Quinta Sexta Sábado Domingo" at bounding box center [599, 189] width 624 height 11
click at [291, 206] on input "Horário de Inicio" at bounding box center [599, 204] width 624 height 11
type input "08:00"
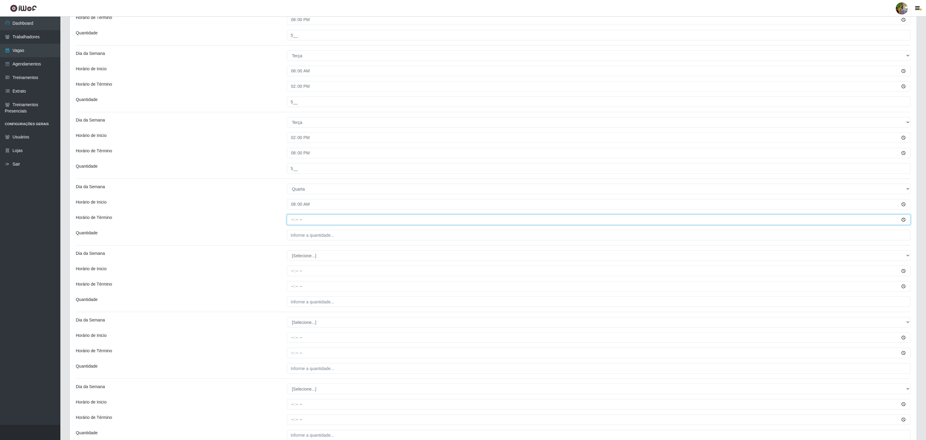
click at [290, 223] on input "Horário de Término" at bounding box center [599, 220] width 624 height 11
type input "14:00"
drag, startPoint x: 311, startPoint y: 242, endPoint x: 340, endPoint y: 247, distance: 28.8
click at [311, 241] on input "___" at bounding box center [599, 235] width 624 height 11
type input "5__"
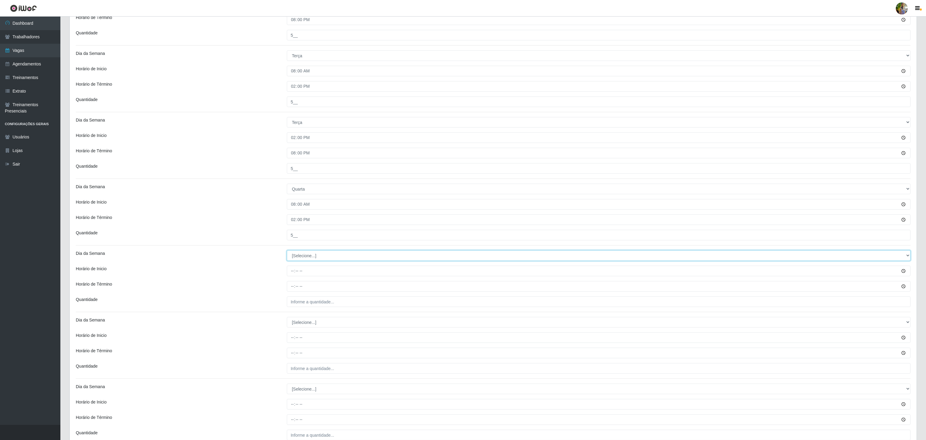
click at [308, 261] on select "[Selecione...] Segunda Terça Quarta Quinta Sexta Sábado Domingo" at bounding box center [599, 255] width 624 height 11
select select "3"
click at [287, 253] on select "[Selecione...] Segunda Terça Quarta Quinta Sexta Sábado Domingo" at bounding box center [599, 255] width 624 height 11
click at [292, 274] on input "Horário de Inicio" at bounding box center [599, 271] width 624 height 11
type input "14:00"
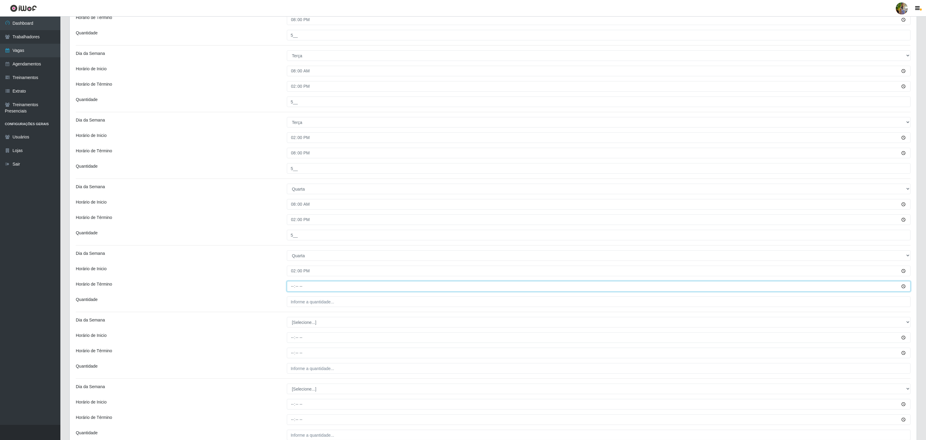
click at [289, 286] on input "Horário de Término" at bounding box center [599, 286] width 624 height 11
type input "20:00"
click at [342, 300] on input "___" at bounding box center [599, 302] width 624 height 11
type input "5__"
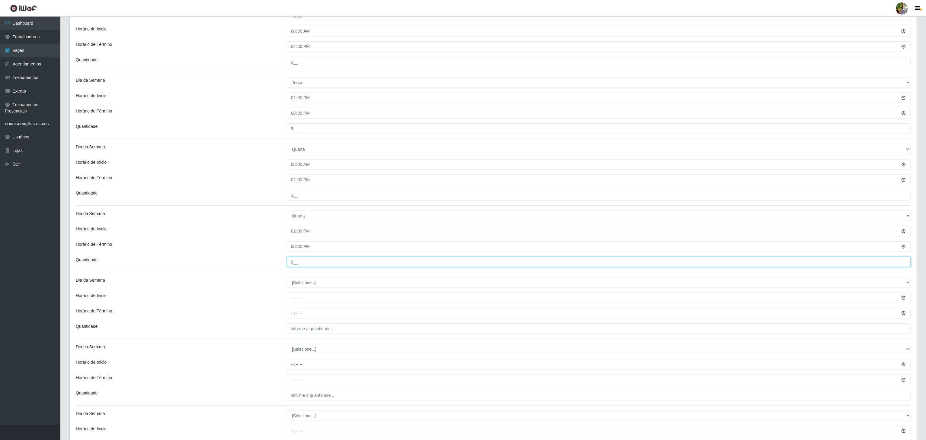
scroll to position [302, 0]
click at [308, 263] on select "[Selecione...] Segunda Terça Quarta Quinta Sexta Sábado Domingo" at bounding box center [599, 262] width 624 height 11
select select "4"
click at [287, 259] on select "[Selecione...] Segunda Terça Quarta Quinta Sexta Sábado Domingo" at bounding box center [599, 262] width 624 height 11
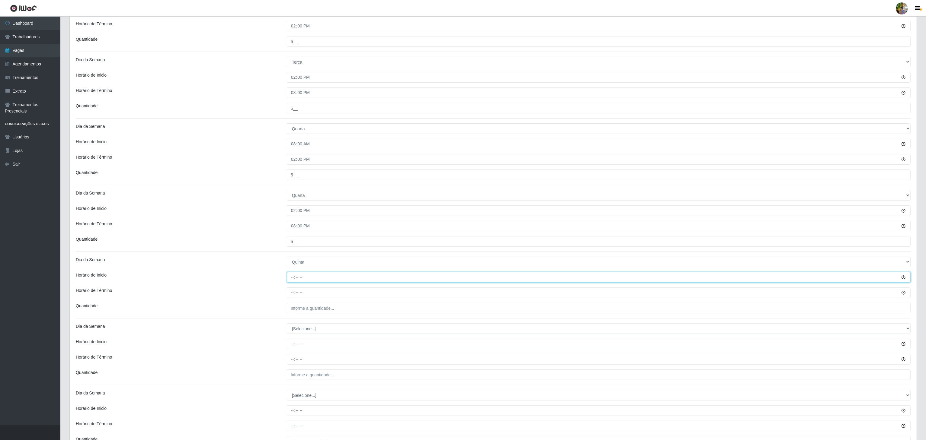
click at [290, 282] on input "Horário de Inicio" at bounding box center [599, 277] width 624 height 11
type input "08:00"
click at [293, 294] on input "Horário de Término" at bounding box center [599, 293] width 624 height 11
type input "14:00"
click at [304, 311] on input "___" at bounding box center [599, 308] width 624 height 11
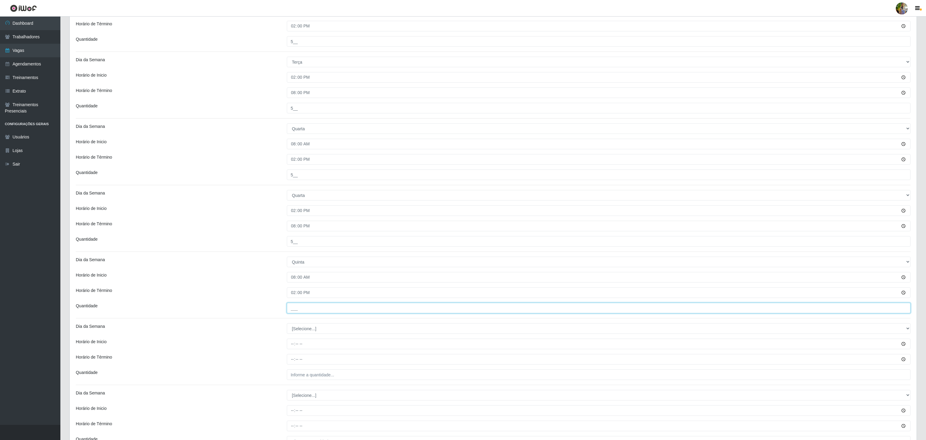
type input "5__"
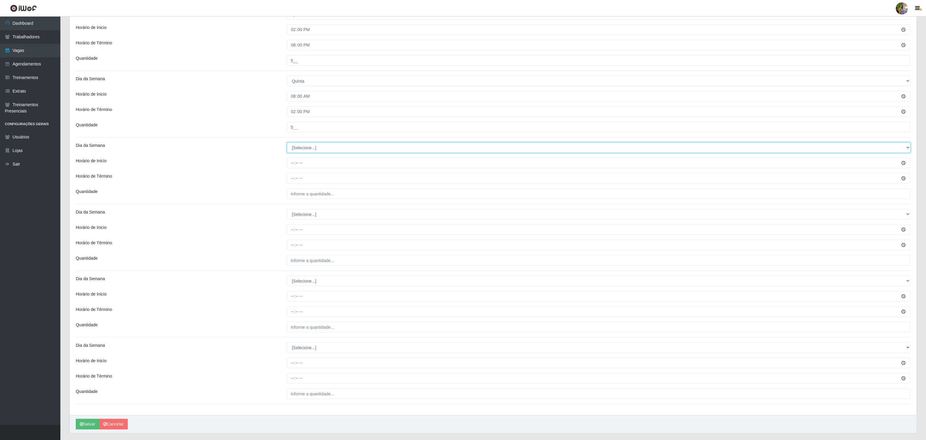
click at [305, 148] on select "[Selecione...] Segunda Terça Quarta Quinta Sexta Sábado Domingo" at bounding box center [599, 147] width 624 height 11
select select "4"
click at [287, 145] on select "[Selecione...] Segunda Terça Quarta Quinta Sexta Sábado Domingo" at bounding box center [599, 147] width 624 height 11
click at [289, 162] on input "Horário de Inicio" at bounding box center [599, 163] width 624 height 11
type input "14:00"
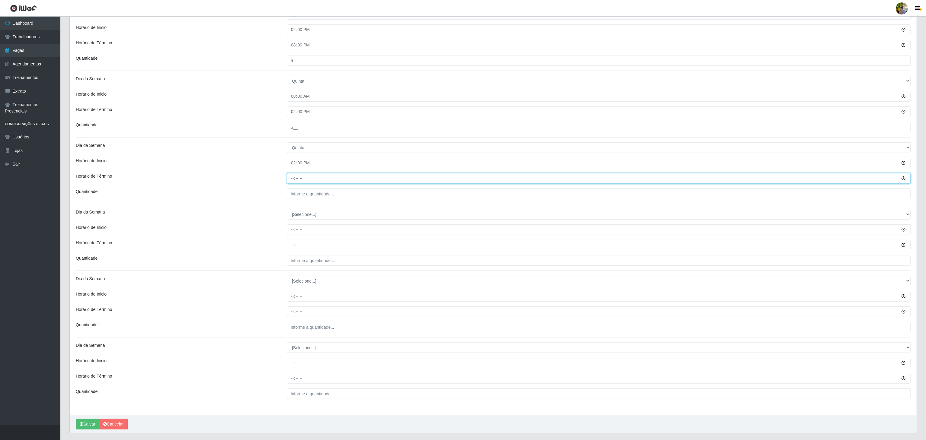
drag, startPoint x: 288, startPoint y: 178, endPoint x: 292, endPoint y: 180, distance: 4.6
click at [291, 180] on input "Horário de Término" at bounding box center [599, 178] width 624 height 11
type input "20:00"
click at [312, 199] on input "___" at bounding box center [599, 194] width 624 height 11
type input "5__"
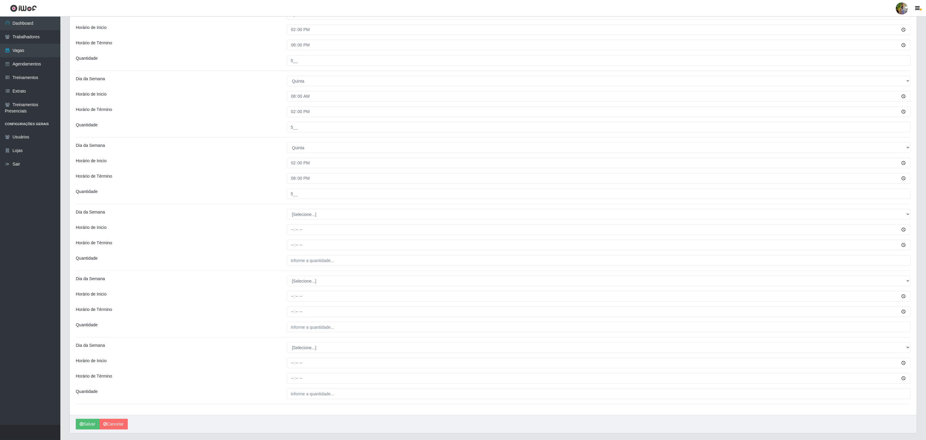
click at [324, 216] on select "[Selecione...] Segunda Terça Quarta Quinta Sexta Sábado Domingo" at bounding box center [599, 214] width 624 height 11
select select "5"
click at [287, 212] on select "[Selecione...] Segunda Terça Quarta Quinta Sexta Sábado Domingo" at bounding box center [599, 214] width 624 height 11
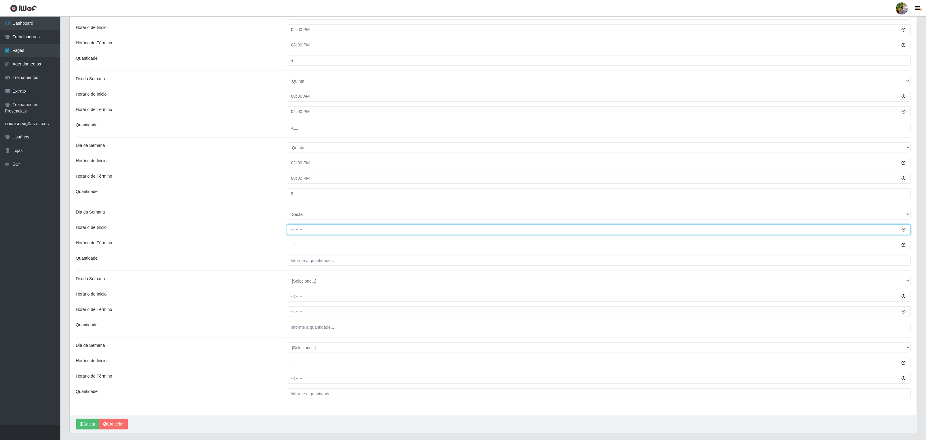
click at [292, 230] on input "Horário de Inicio" at bounding box center [599, 230] width 624 height 11
type input "08:00"
click at [295, 247] on input "Horário de Término" at bounding box center [599, 245] width 624 height 11
type input "14:00"
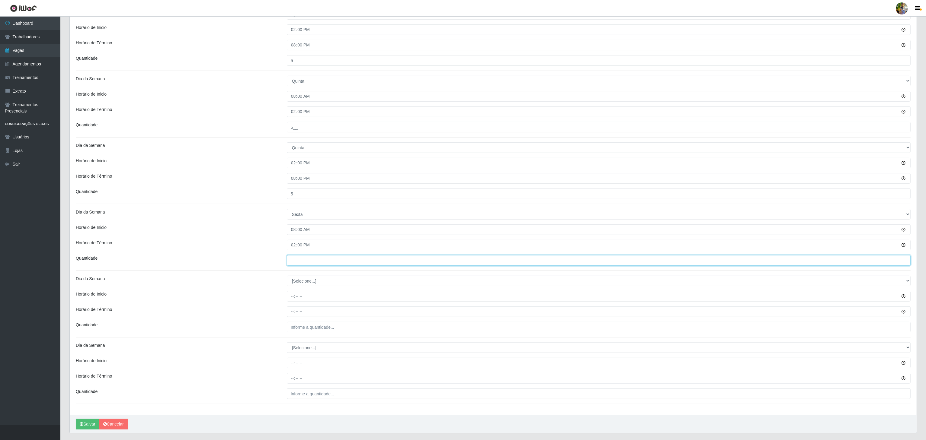
drag, startPoint x: 297, startPoint y: 266, endPoint x: 315, endPoint y: 273, distance: 19.5
click at [297, 266] on input "___" at bounding box center [599, 260] width 624 height 11
type input "5__"
click at [347, 286] on select "[Selecione...] Segunda Terça Quarta Quinta Sexta Sábado Domingo" at bounding box center [599, 281] width 624 height 11
select select "5"
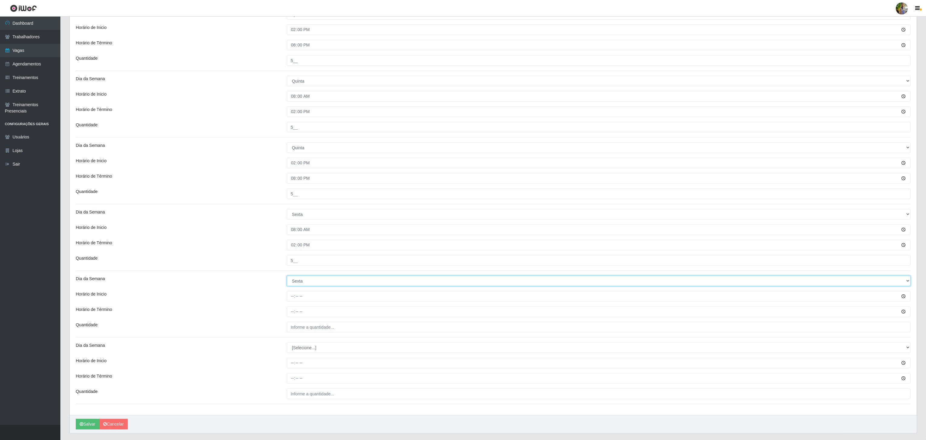
click at [287, 279] on select "[Selecione...] Segunda Terça Quarta Quinta Sexta Sábado Domingo" at bounding box center [599, 281] width 624 height 11
click at [292, 298] on input "Horário de Inicio" at bounding box center [599, 296] width 624 height 11
type input "14:00"
click at [291, 316] on input "Horário de Término" at bounding box center [599, 312] width 624 height 11
type input "20:00"
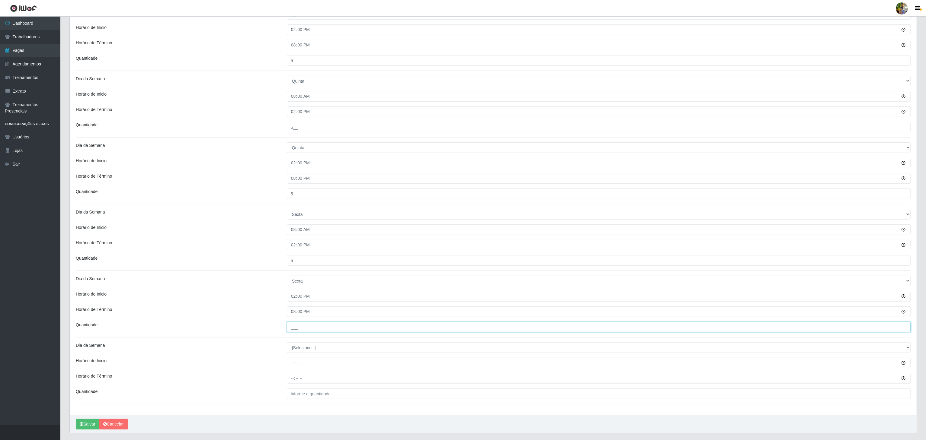
click at [292, 330] on input "___" at bounding box center [599, 327] width 624 height 11
type input "5__"
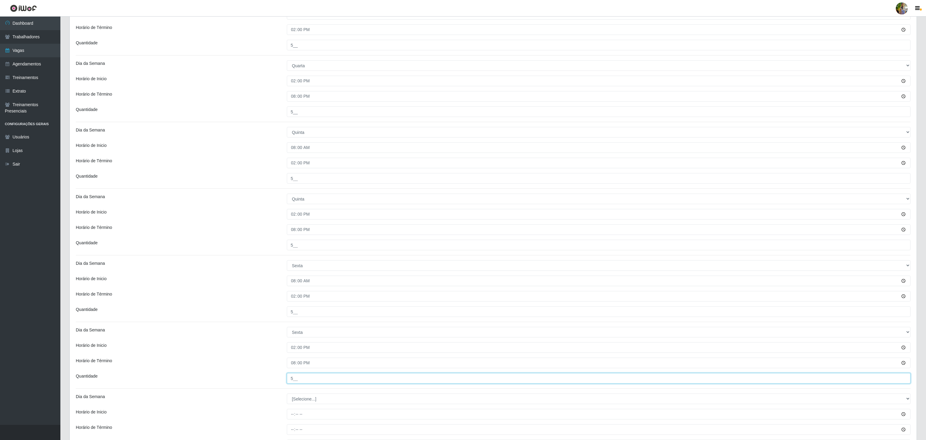
scroll to position [503, 0]
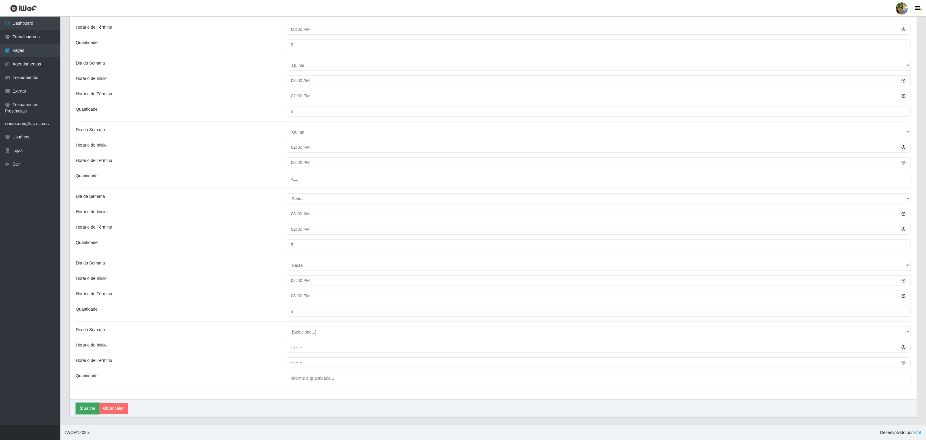
click at [77, 410] on button "Salvar" at bounding box center [88, 409] width 24 height 11
click at [87, 404] on button "Salvar" at bounding box center [88, 409] width 24 height 11
click at [82, 412] on button "Salvar" at bounding box center [88, 409] width 24 height 11
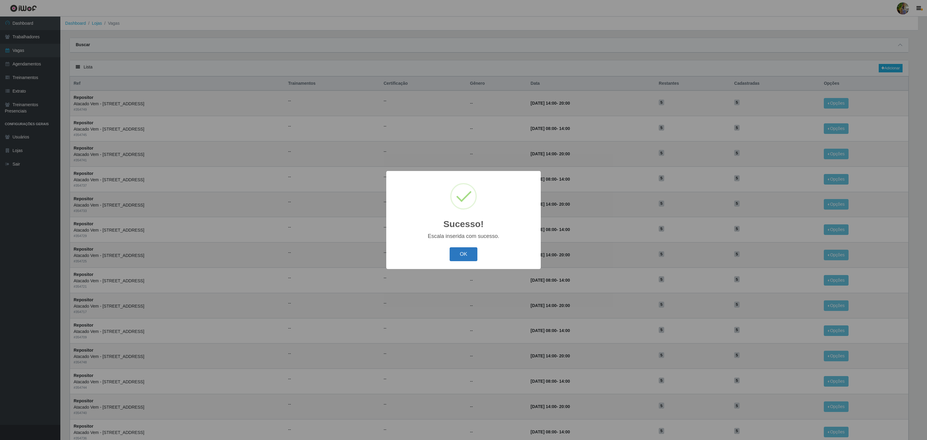
click at [461, 247] on div "OK Cancel" at bounding box center [463, 254] width 142 height 17
click at [474, 239] on div "Escala inserida com sucesso." at bounding box center [463, 236] width 142 height 6
click at [464, 253] on button "OK" at bounding box center [464, 254] width 28 height 14
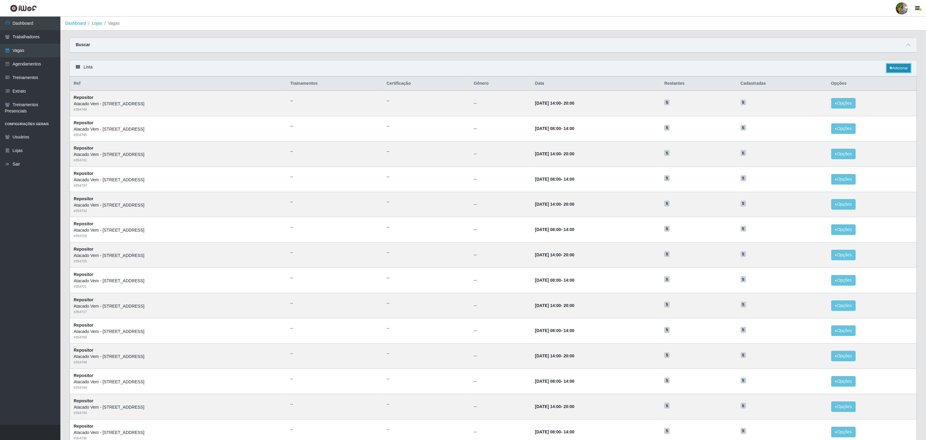
click at [901, 71] on link "Adicionar" at bounding box center [898, 68] width 24 height 8
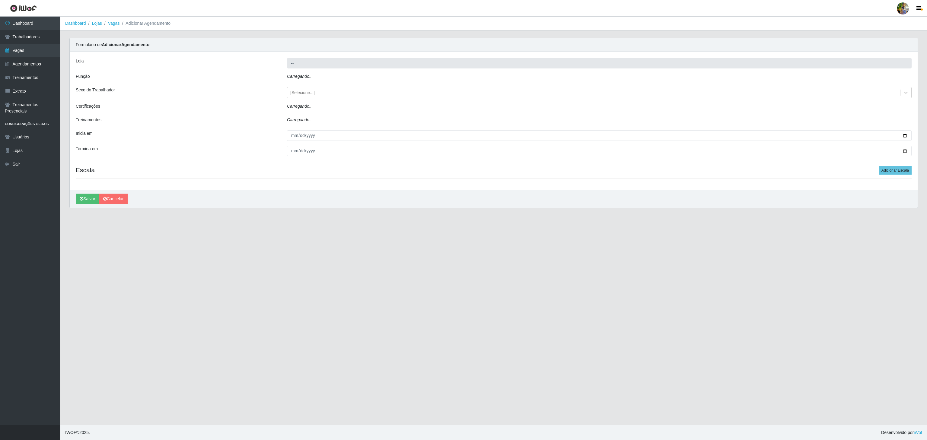
type input "Atacado Vem - [STREET_ADDRESS]"
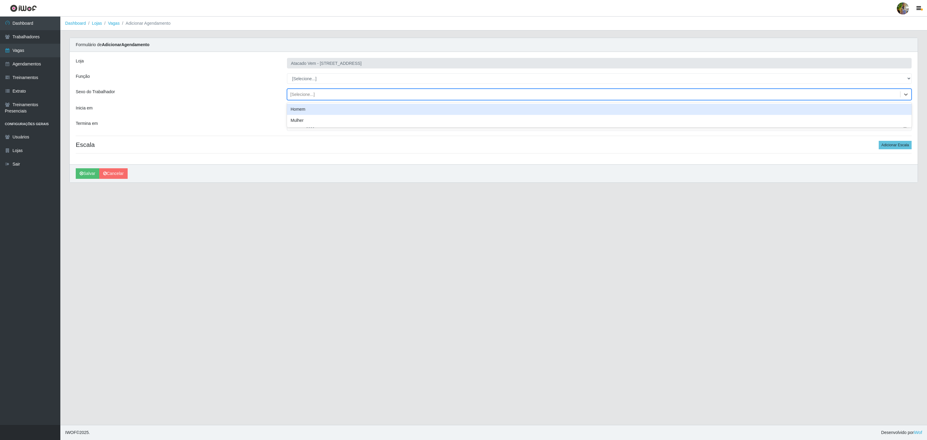
click at [316, 91] on div "[Selecione...]" at bounding box center [593, 95] width 613 height 10
click at [314, 79] on select "[Selecione...] Carregador e Descarregador de Caminhão Carregador e Descarregado…" at bounding box center [599, 78] width 625 height 11
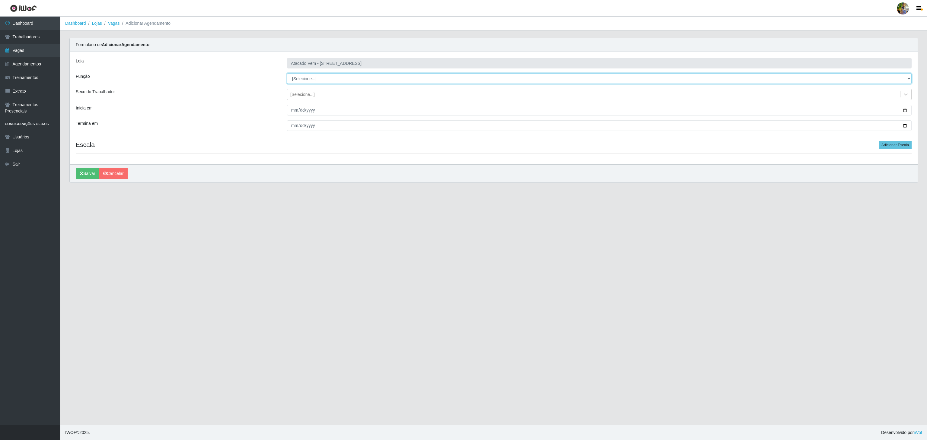
select select "82"
click at [287, 74] on select "[Selecione...] Carregador e Descarregador de Caminhão Carregador e Descarregado…" at bounding box center [599, 78] width 625 height 11
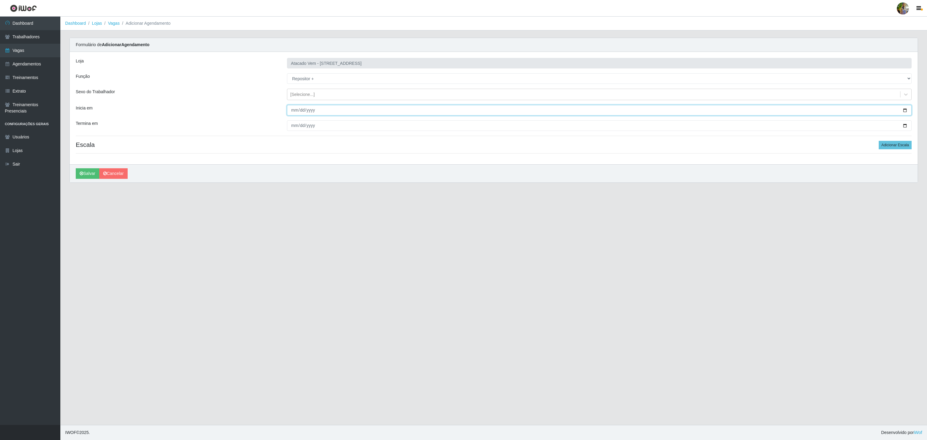
click at [294, 114] on input "Inicia em" at bounding box center [599, 110] width 625 height 11
type input "2025-11-01"
click at [291, 130] on input "Termina em" at bounding box center [599, 125] width 625 height 11
type input "2025-11-30"
click at [892, 139] on div "Loja Atacado Vem - Loja 47 Jardim Limoeiro Função [Selecione...] Carregador e D…" at bounding box center [494, 108] width 848 height 113
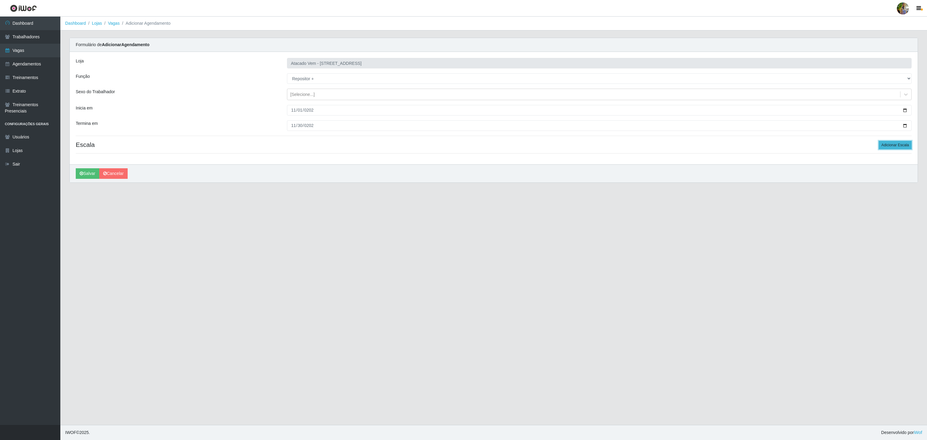
click at [890, 149] on button "Adicionar Escala" at bounding box center [895, 145] width 33 height 8
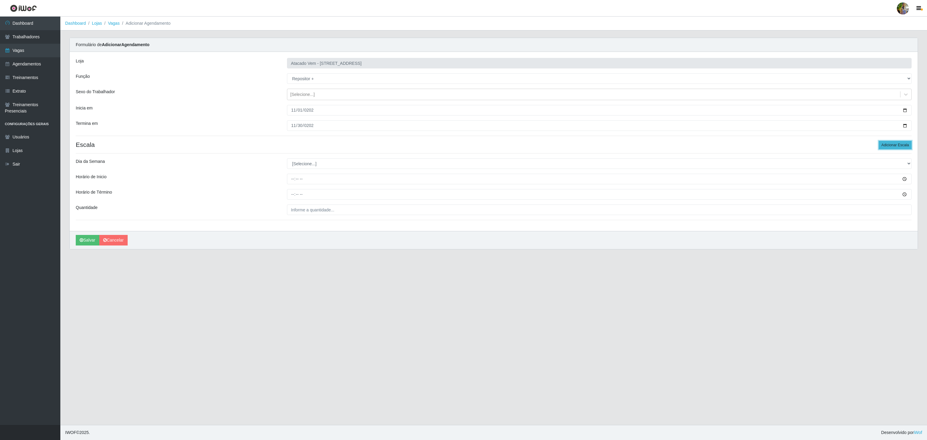
click at [890, 149] on button "Adicionar Escala" at bounding box center [895, 145] width 33 height 8
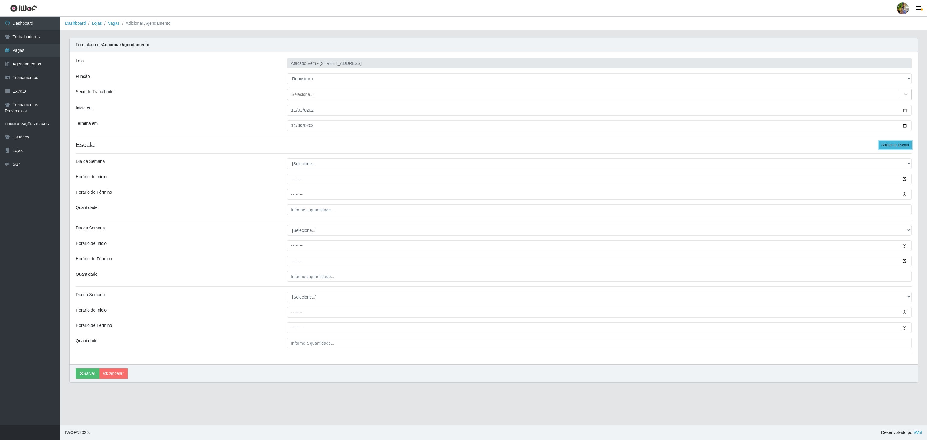
click at [890, 149] on button "Adicionar Escala" at bounding box center [895, 145] width 33 height 8
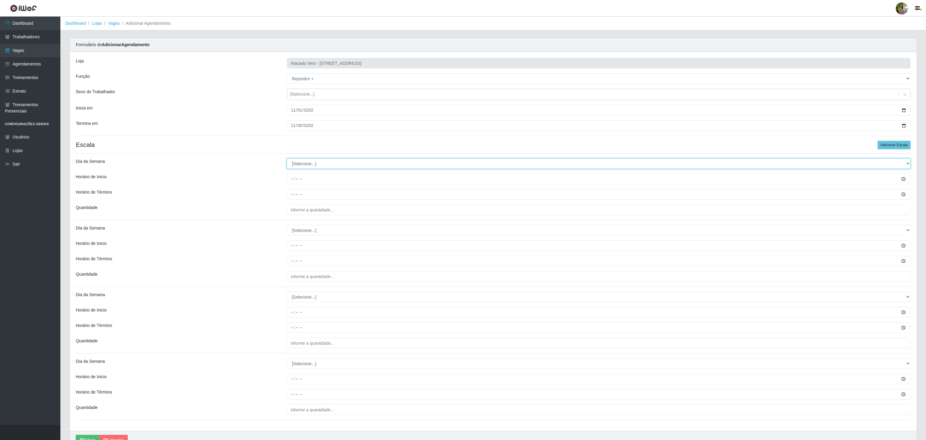
click at [296, 166] on select "[Selecione...] Segunda Terça Quarta Quinta Sexta Sábado Domingo" at bounding box center [599, 163] width 624 height 11
select select "6"
click at [287, 160] on select "[Selecione...] Segunda Terça Quarta Quinta Sexta Sábado Domingo" at bounding box center [599, 163] width 624 height 11
click at [289, 180] on input "Horário de Inicio" at bounding box center [599, 179] width 624 height 11
click at [292, 179] on input "Horário de Inicio" at bounding box center [599, 179] width 624 height 11
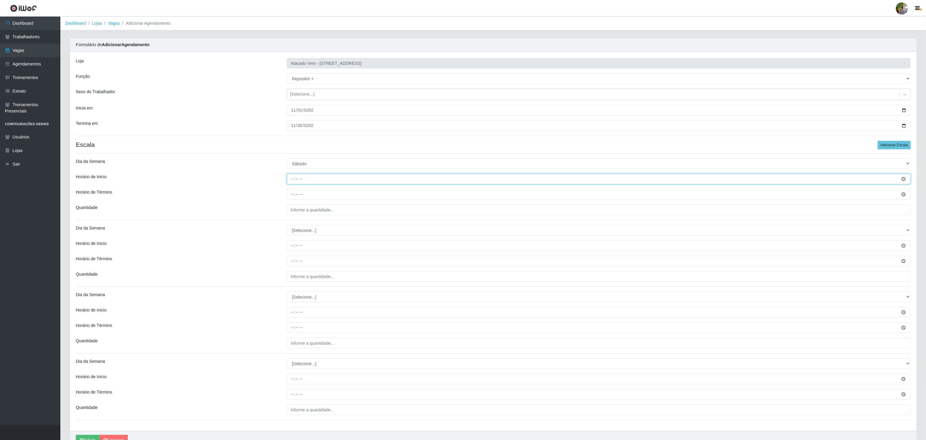
type input "08:00"
click at [293, 196] on input "Horário de Término" at bounding box center [599, 194] width 624 height 11
type input "14:00"
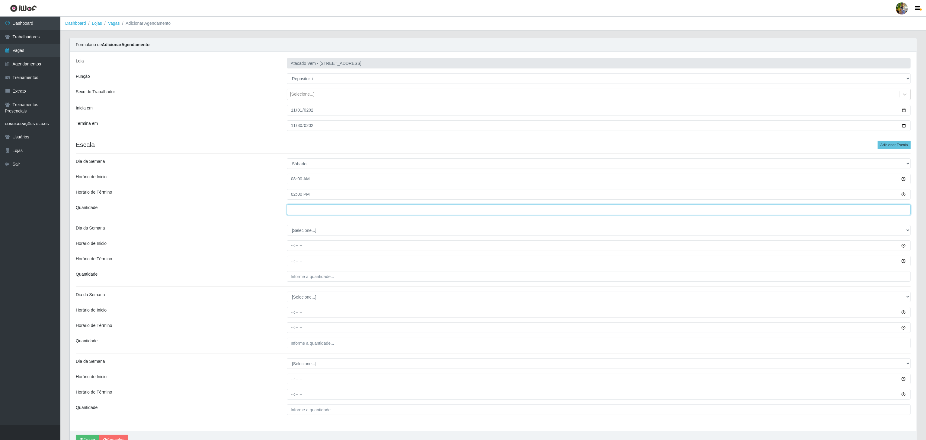
click at [304, 213] on input "___" at bounding box center [599, 210] width 624 height 11
type input "5__"
click at [349, 231] on select "[Selecione...] Segunda Terça Quarta Quinta Sexta Sábado Domingo" at bounding box center [599, 230] width 624 height 11
select select "6"
click at [287, 227] on select "[Selecione...] Segunda Terça Quarta Quinta Sexta Sábado Domingo" at bounding box center [599, 230] width 624 height 11
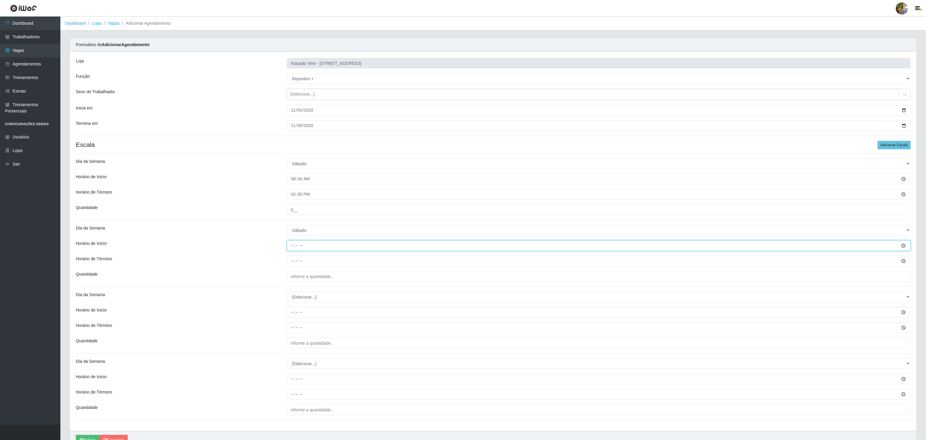
click at [292, 250] on input "Horário de Inicio" at bounding box center [599, 246] width 624 height 11
type input "14:00"
click at [290, 263] on input "Horário de Término" at bounding box center [599, 261] width 624 height 11
type input "20:00"
click at [321, 280] on input "___" at bounding box center [599, 276] width 624 height 11
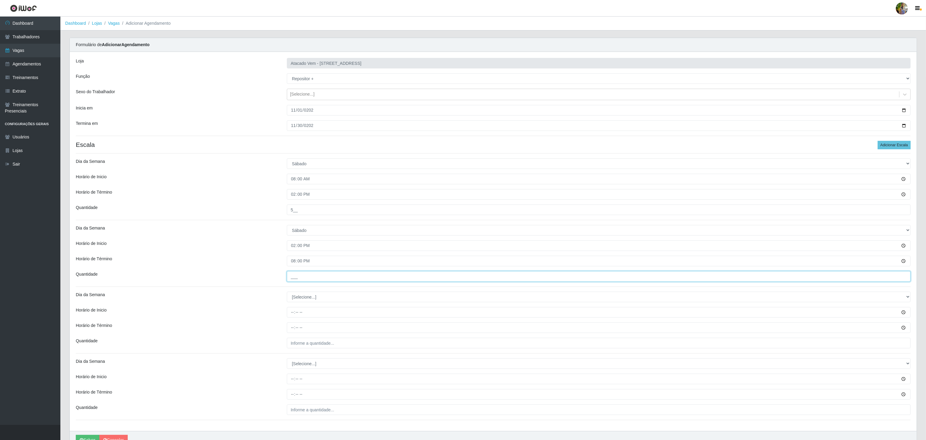
type input "5__"
click at [331, 301] on select "[Selecione...] Segunda Terça Quarta Quinta Sexta Sábado Domingo" at bounding box center [599, 297] width 624 height 11
select select "0"
click at [287, 293] on select "[Selecione...] Segunda Terça Quarta Quinta Sexta Sábado Domingo" at bounding box center [599, 297] width 624 height 11
click at [292, 314] on input "Horário de Inicio" at bounding box center [599, 312] width 624 height 11
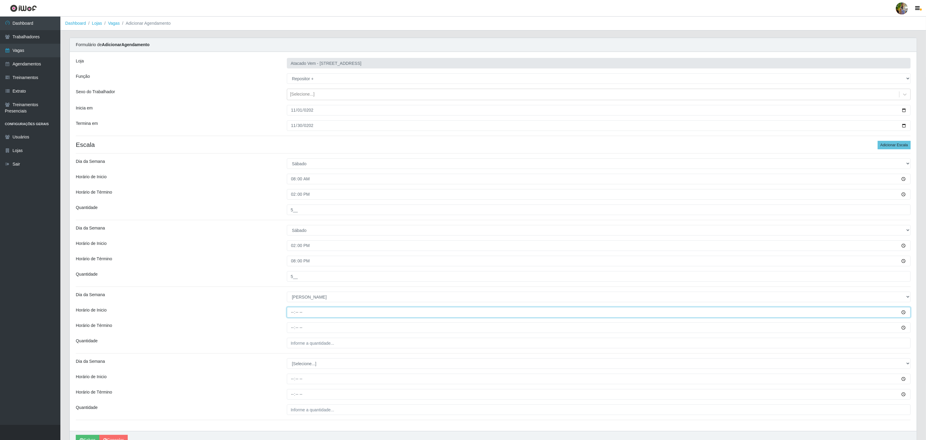
type input "10:00"
click at [291, 327] on input "Horário de Término" at bounding box center [599, 328] width 624 height 11
type input "16:00"
click at [312, 346] on input "___" at bounding box center [599, 343] width 624 height 11
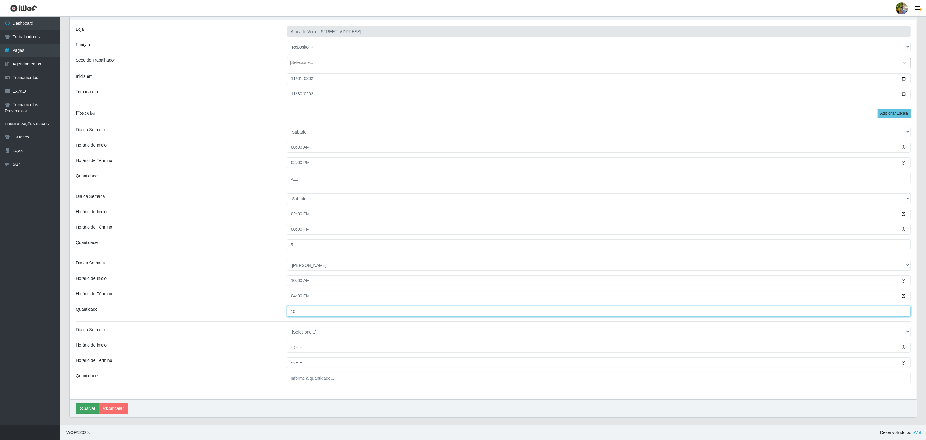
type input "10_"
click at [82, 405] on button "Salvar" at bounding box center [88, 409] width 24 height 11
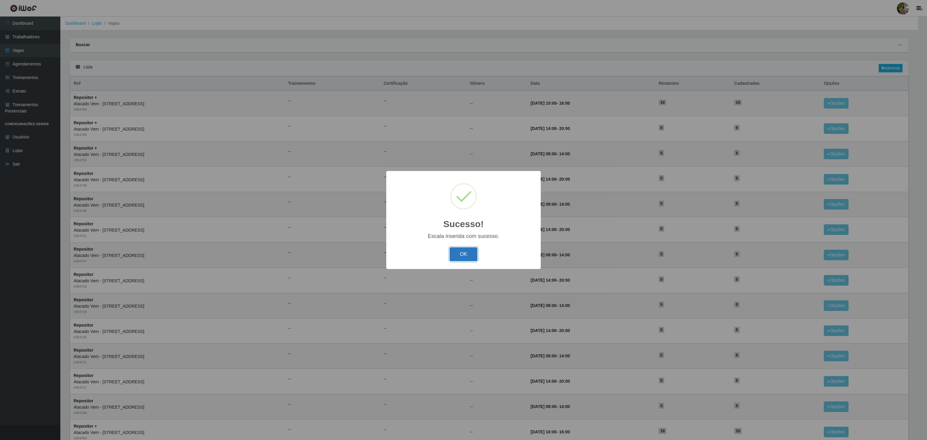
click at [473, 249] on button "OK" at bounding box center [464, 254] width 28 height 14
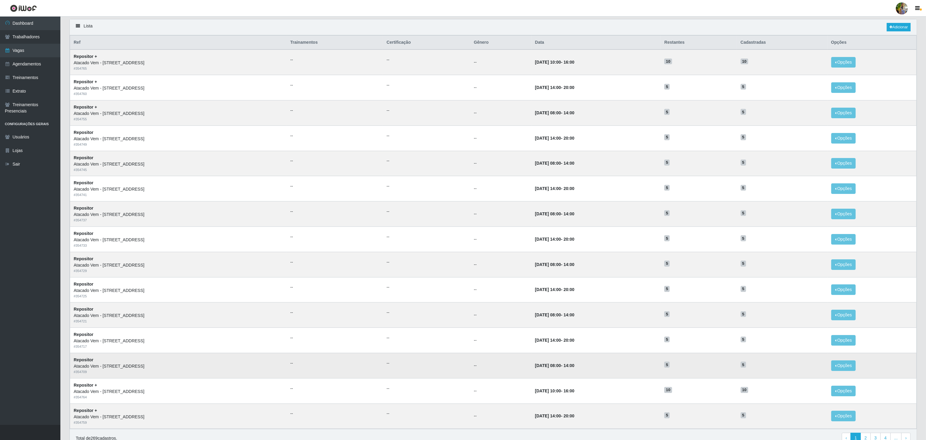
scroll to position [76, 0]
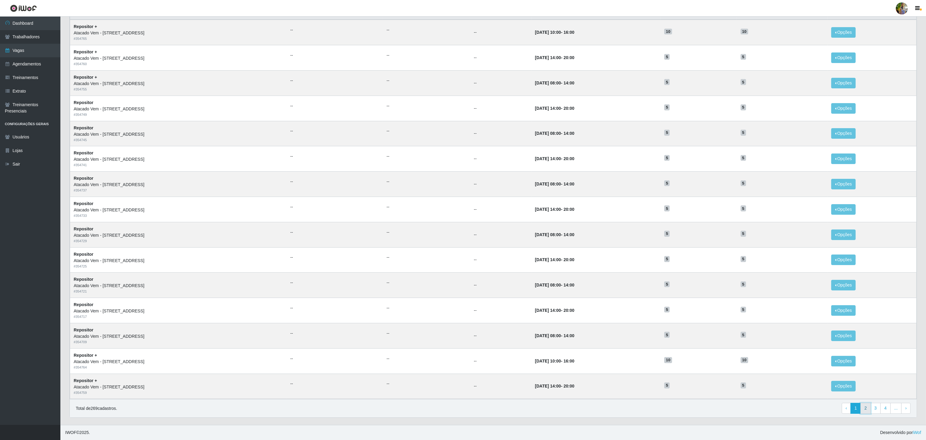
click at [862, 410] on link "2" at bounding box center [865, 408] width 10 height 11
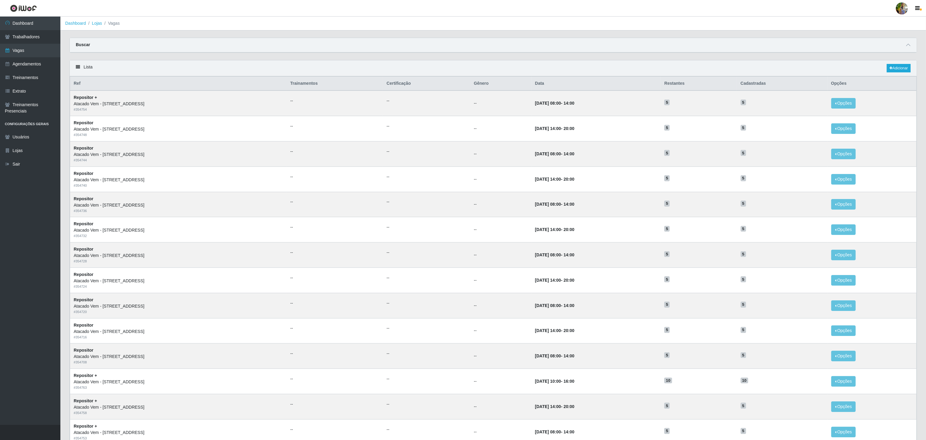
scroll to position [76, 0]
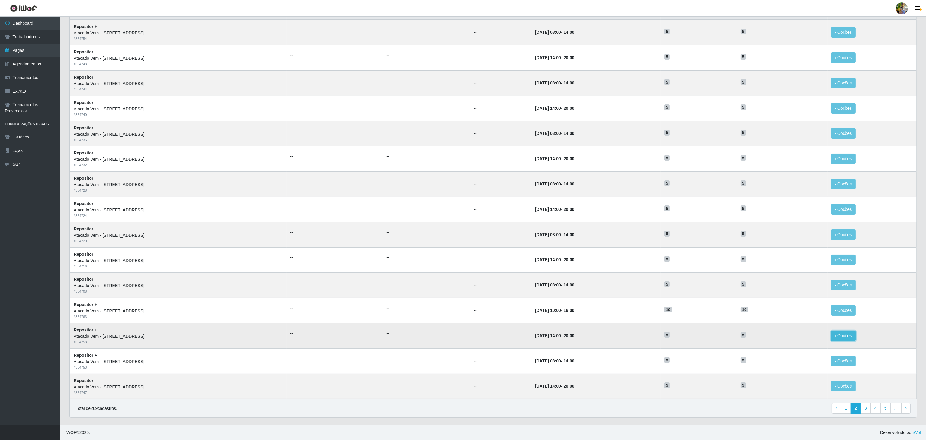
click at [843, 337] on button "Opções" at bounding box center [843, 336] width 25 height 11
click at [802, 348] on div "Deletar" at bounding box center [806, 350] width 36 height 6
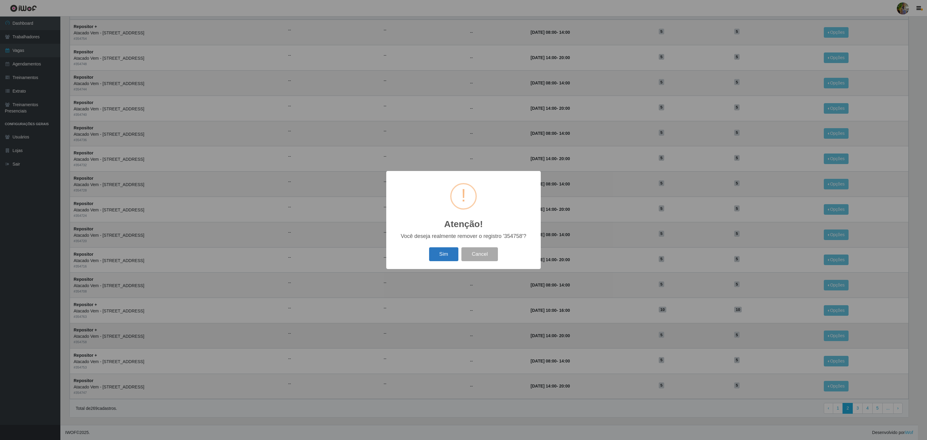
click at [441, 259] on button "Sim" at bounding box center [443, 254] width 29 height 14
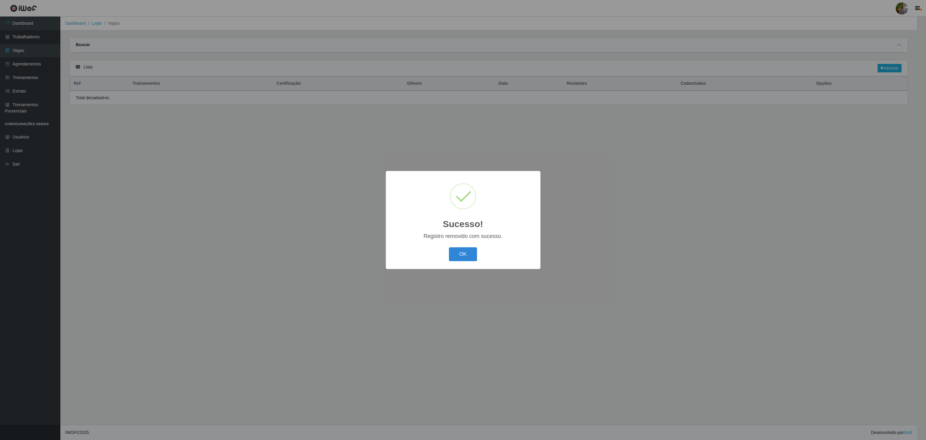
scroll to position [0, 0]
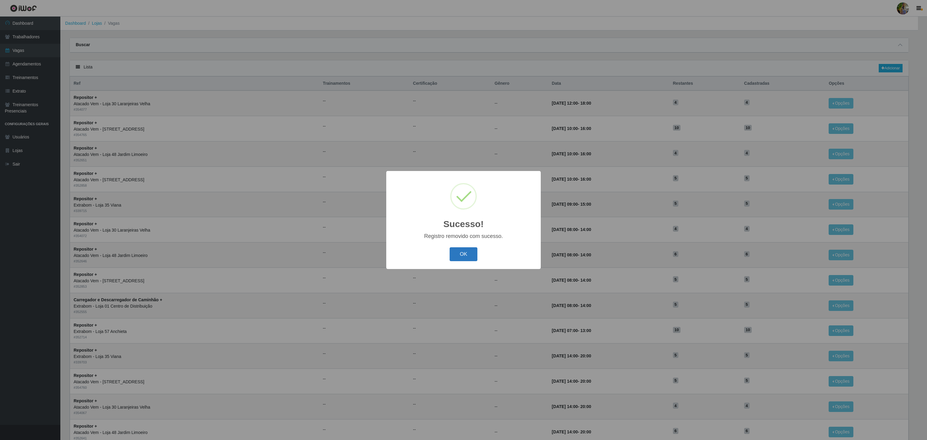
click at [462, 260] on button "OK" at bounding box center [464, 254] width 28 height 14
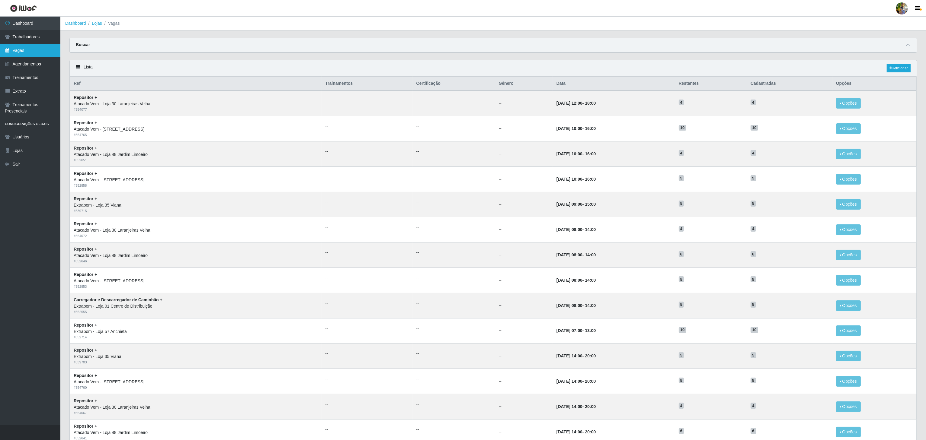
click at [42, 53] on link "Vagas" at bounding box center [30, 51] width 60 height 14
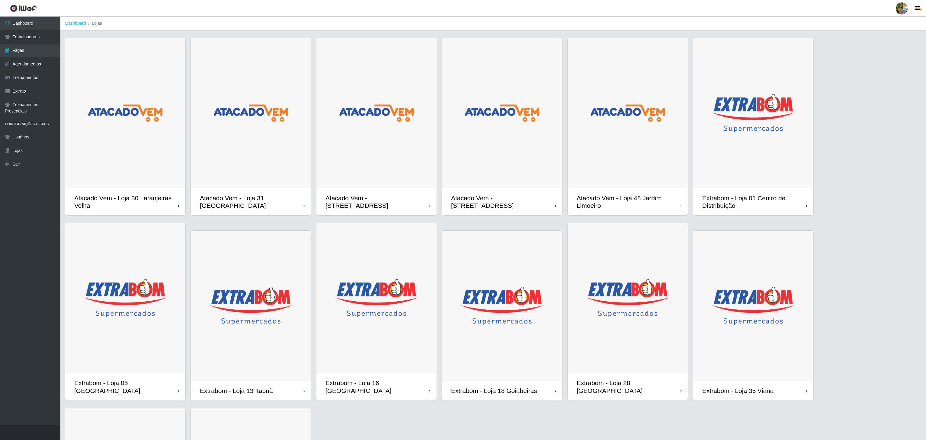
drag, startPoint x: 529, startPoint y: 172, endPoint x: 531, endPoint y: 175, distance: 3.6
click at [529, 172] on img at bounding box center [502, 113] width 120 height 150
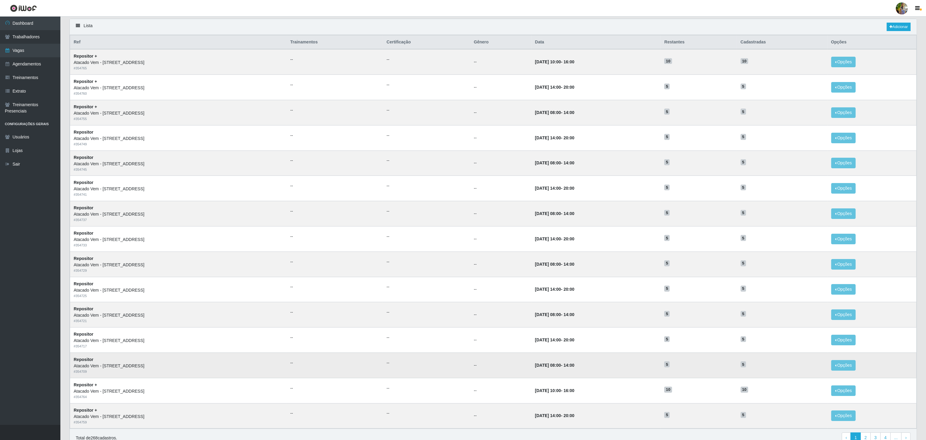
scroll to position [76, 0]
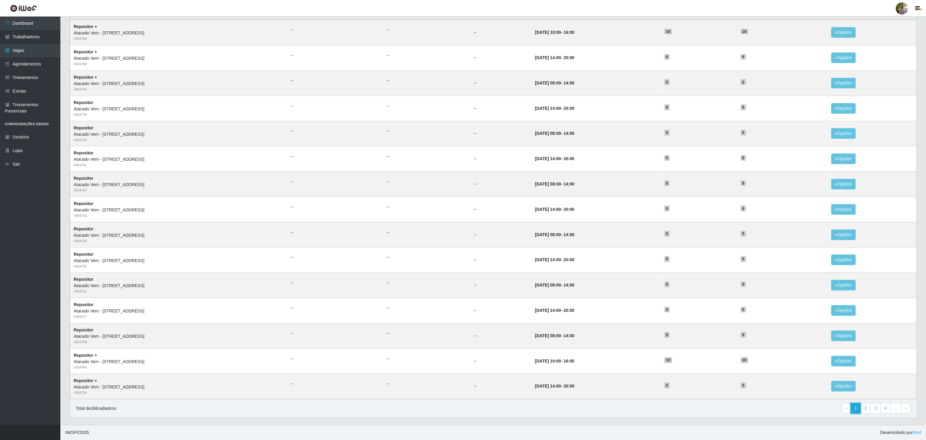
click at [858, 411] on link "1" at bounding box center [855, 408] width 10 height 11
click at [859, 410] on link "1" at bounding box center [855, 408] width 10 height 11
click at [862, 409] on link "2" at bounding box center [865, 408] width 10 height 11
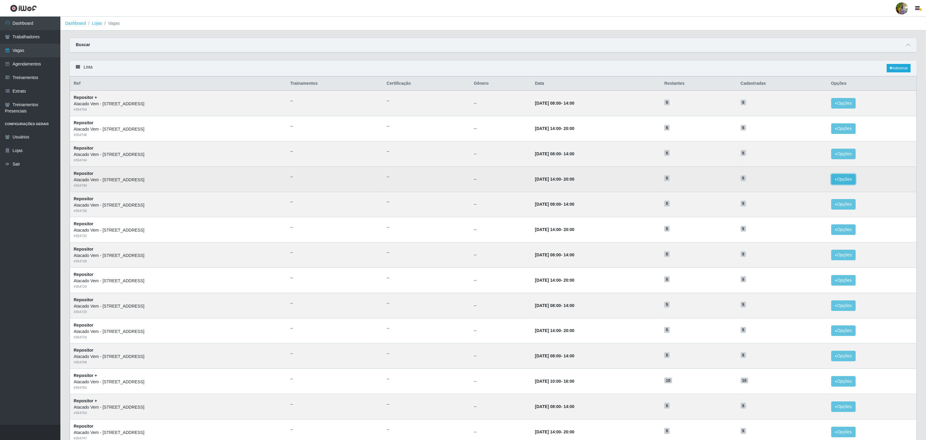
click at [843, 183] on button "Opções" at bounding box center [843, 179] width 25 height 11
click at [801, 196] on div "Deletar" at bounding box center [806, 193] width 36 height 6
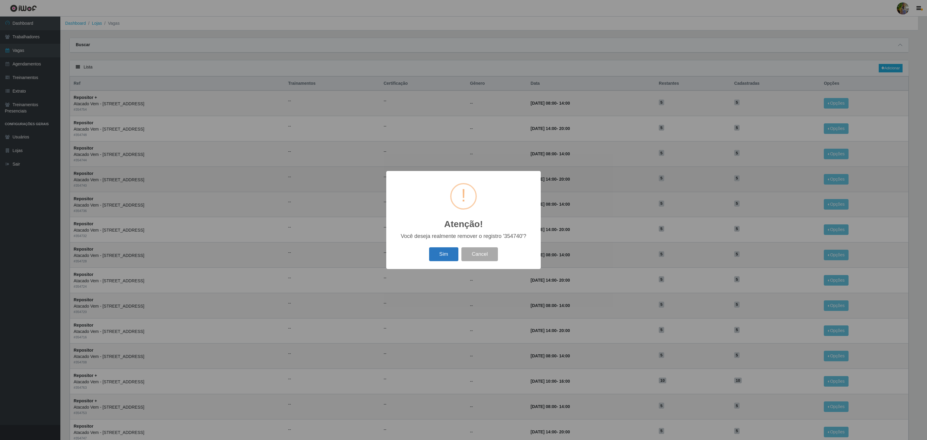
click at [444, 255] on button "Sim" at bounding box center [443, 254] width 29 height 14
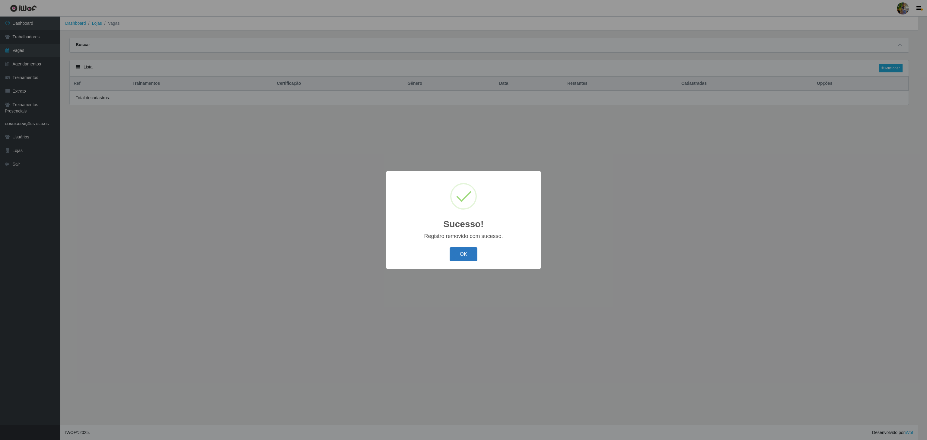
click at [468, 255] on button "OK" at bounding box center [464, 254] width 28 height 14
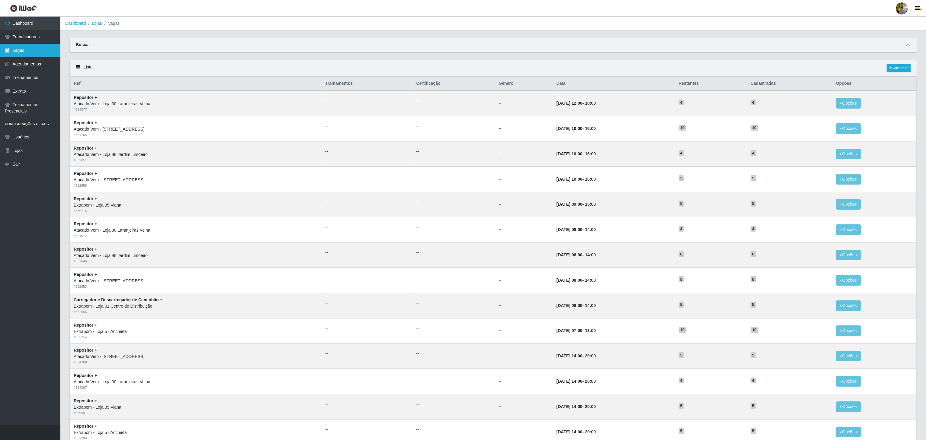
click at [31, 48] on link "Vagas" at bounding box center [30, 51] width 60 height 14
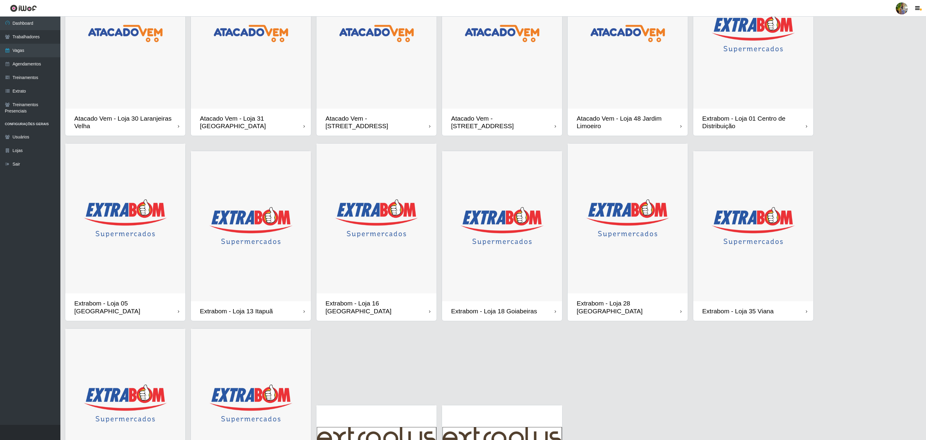
scroll to position [153, 0]
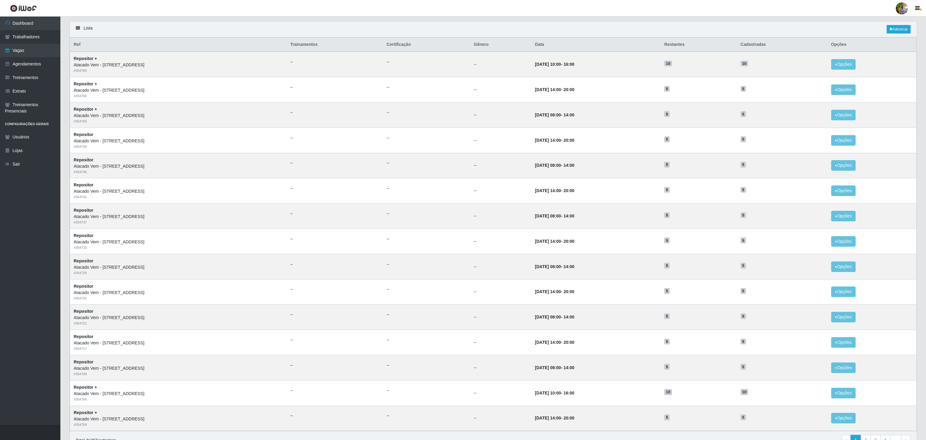
scroll to position [76, 0]
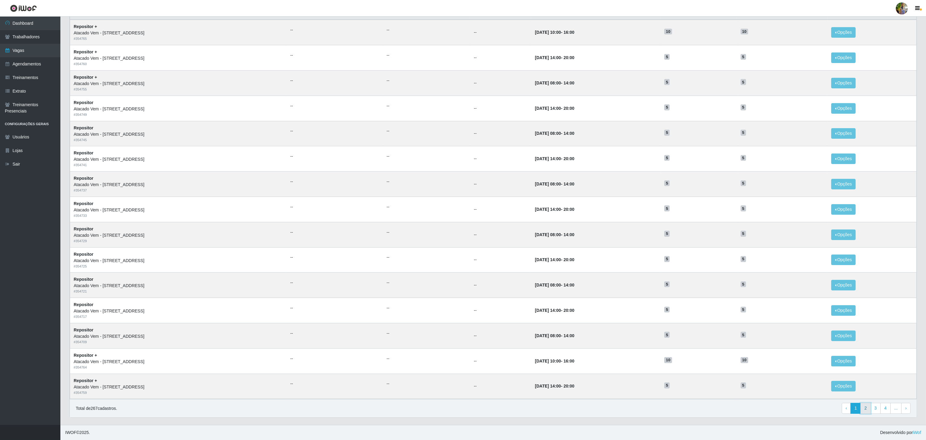
click at [865, 409] on link "2" at bounding box center [865, 408] width 10 height 11
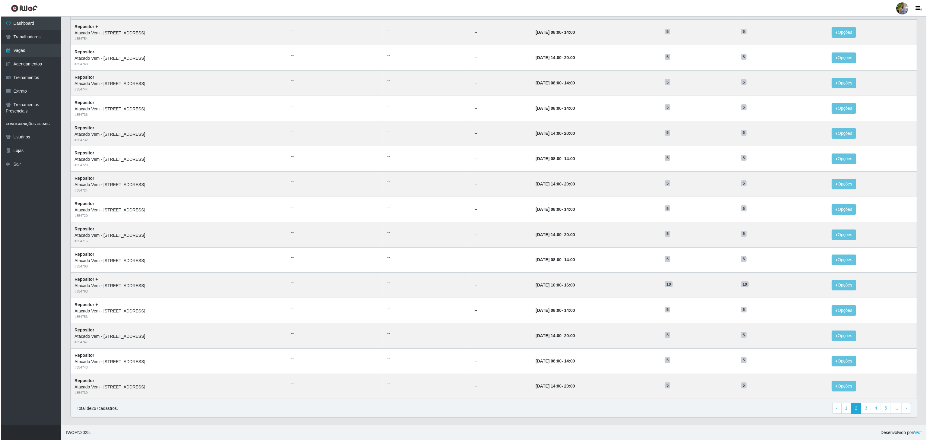
scroll to position [76, 0]
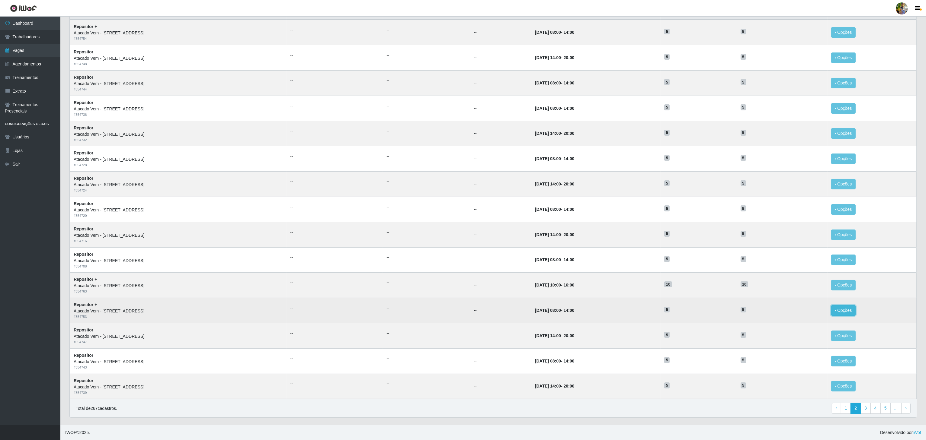
click at [838, 310] on button "Opções" at bounding box center [843, 310] width 25 height 11
click at [795, 325] on div "Deletar" at bounding box center [806, 324] width 36 height 6
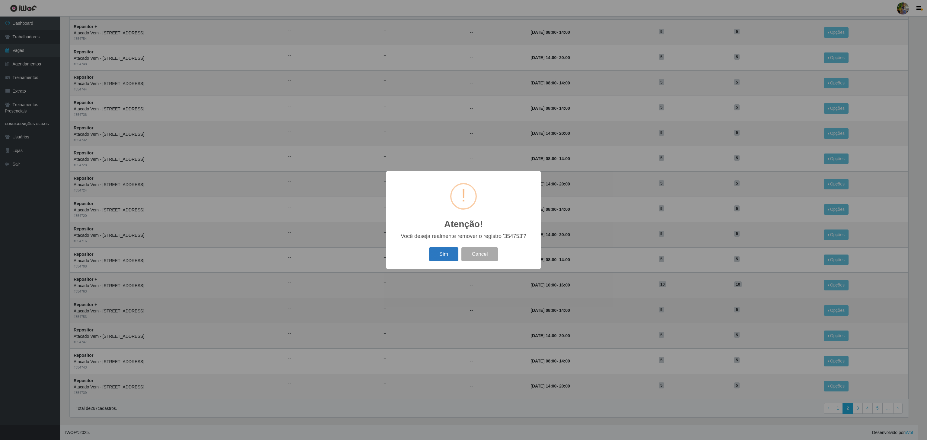
click at [429, 254] on button "Sim" at bounding box center [443, 254] width 29 height 14
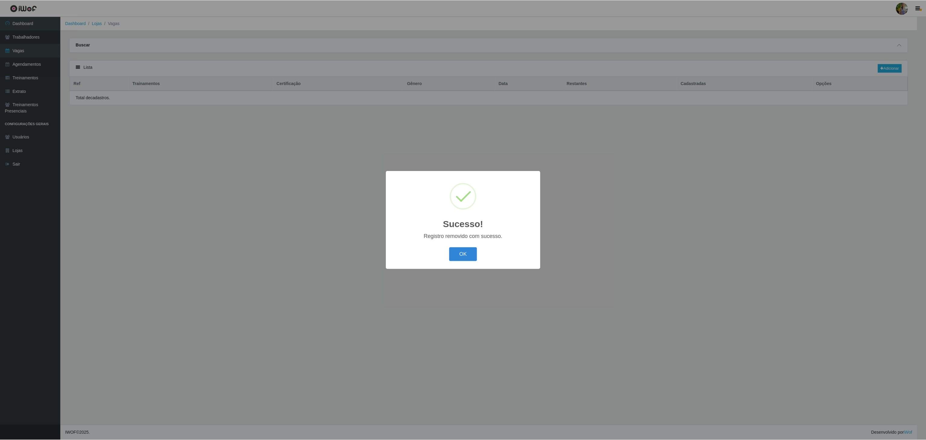
scroll to position [0, 0]
click at [466, 256] on button "OK" at bounding box center [464, 254] width 28 height 14
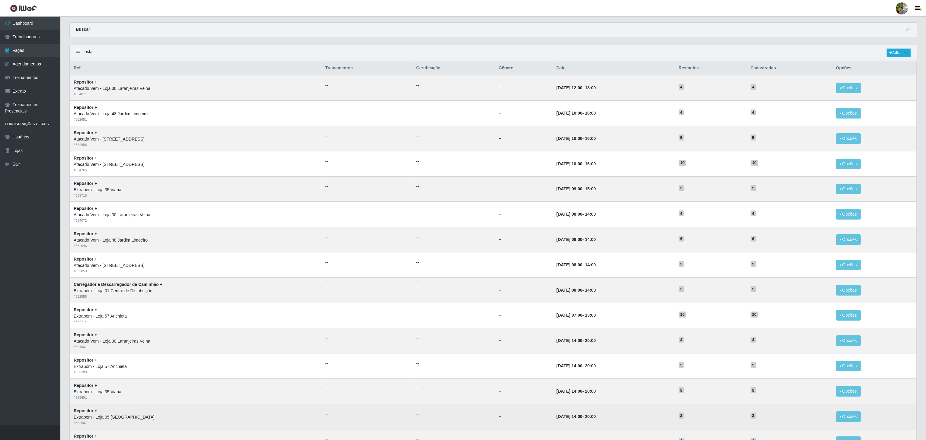
scroll to position [76, 0]
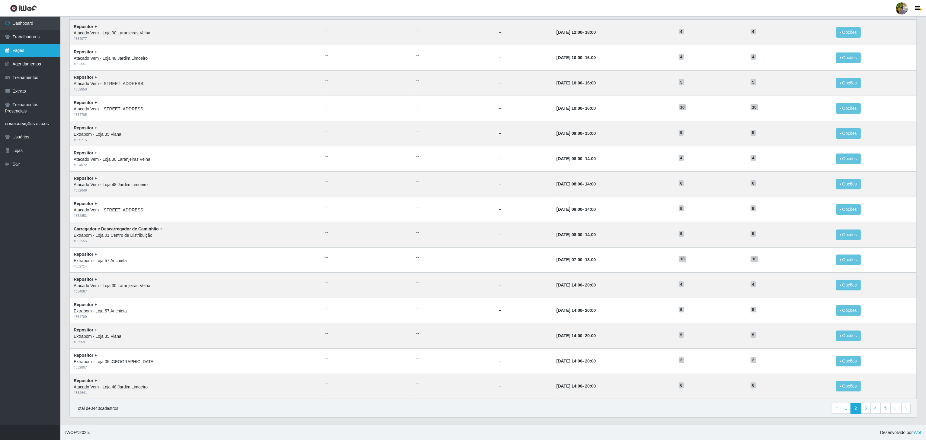
click at [37, 54] on link "Vagas" at bounding box center [30, 51] width 60 height 14
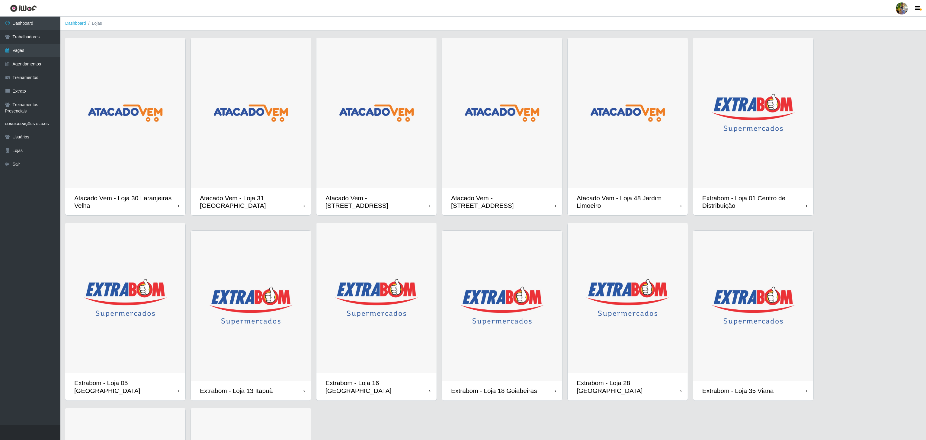
click at [503, 184] on img at bounding box center [502, 113] width 120 height 150
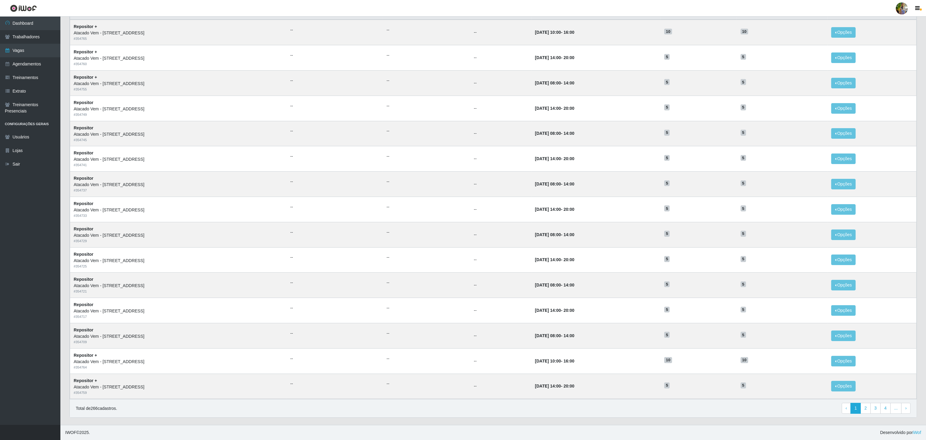
scroll to position [76, 0]
click at [863, 410] on link "2" at bounding box center [865, 408] width 10 height 11
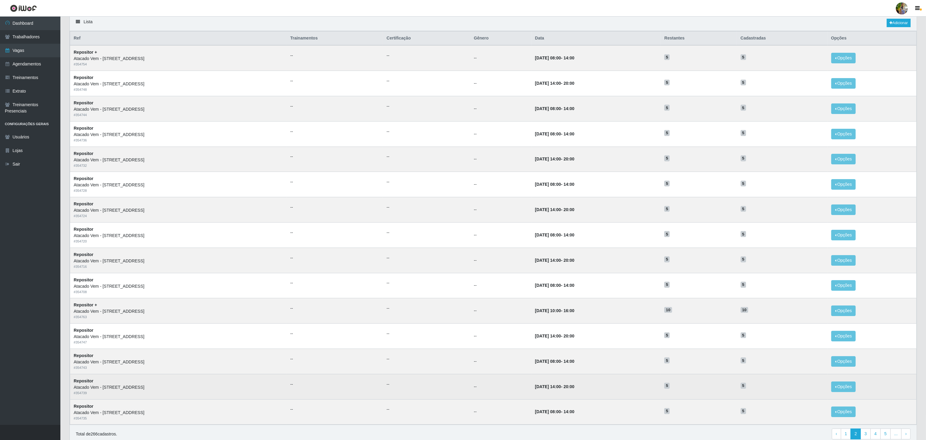
scroll to position [76, 0]
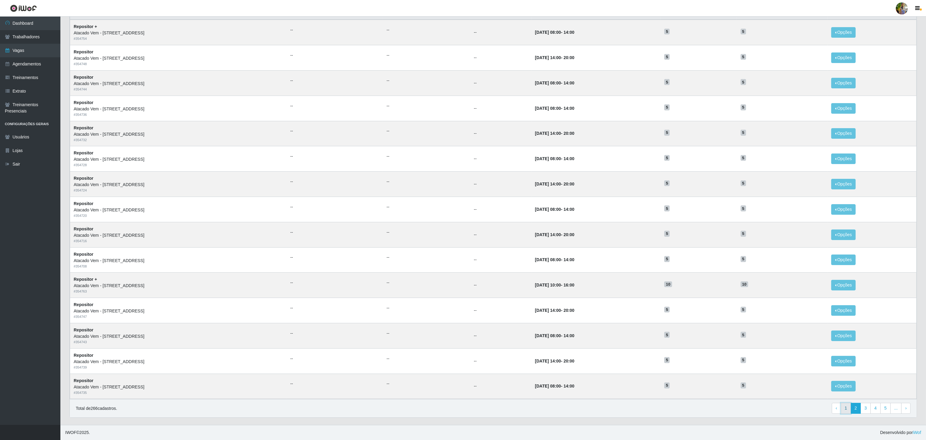
click at [844, 410] on link "1" at bounding box center [846, 408] width 10 height 11
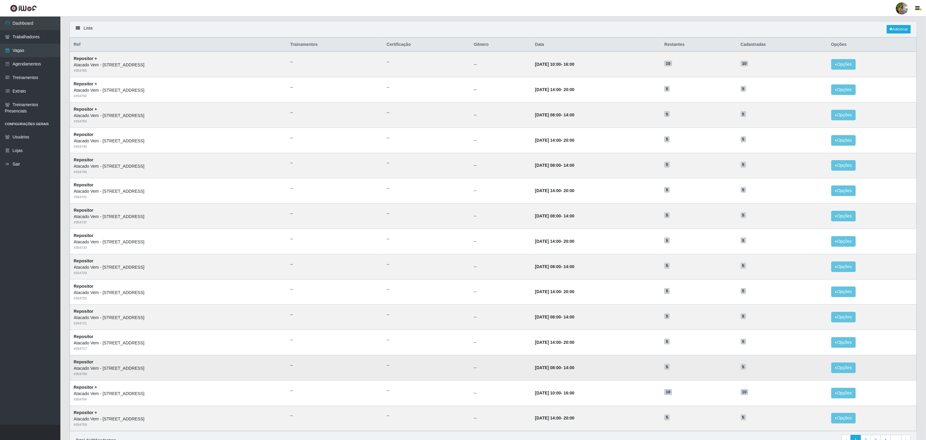
scroll to position [60, 0]
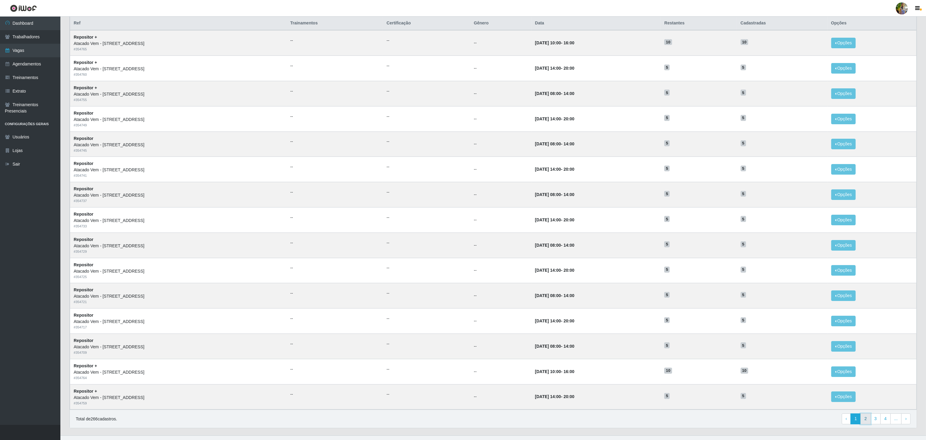
click at [860, 424] on link "2" at bounding box center [865, 419] width 10 height 11
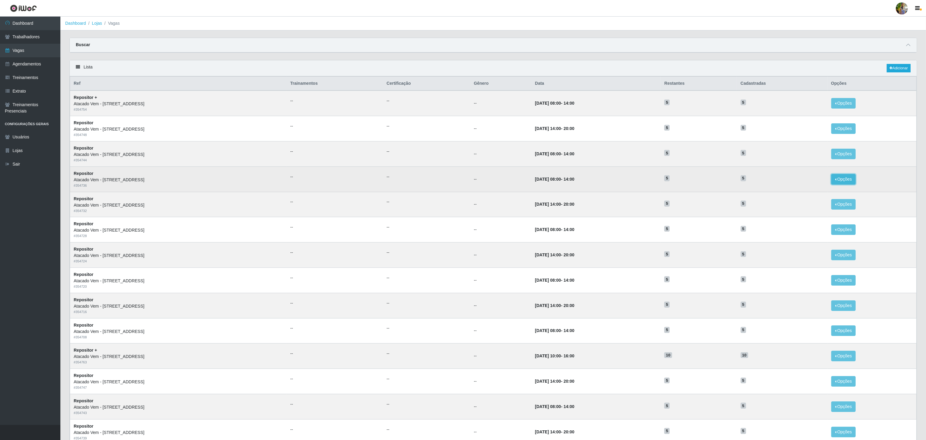
click at [844, 184] on button "Opções" at bounding box center [843, 179] width 25 height 11
click at [808, 195] on div "Deletar" at bounding box center [806, 193] width 36 height 6
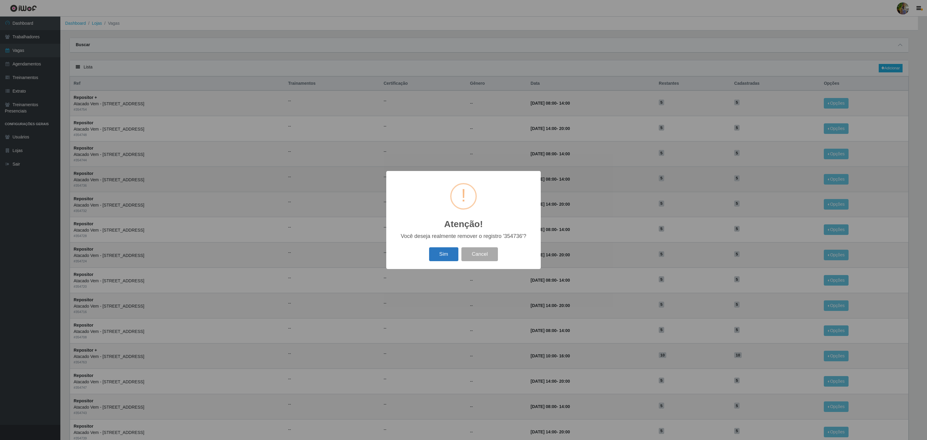
click at [451, 254] on button "Sim" at bounding box center [443, 254] width 29 height 14
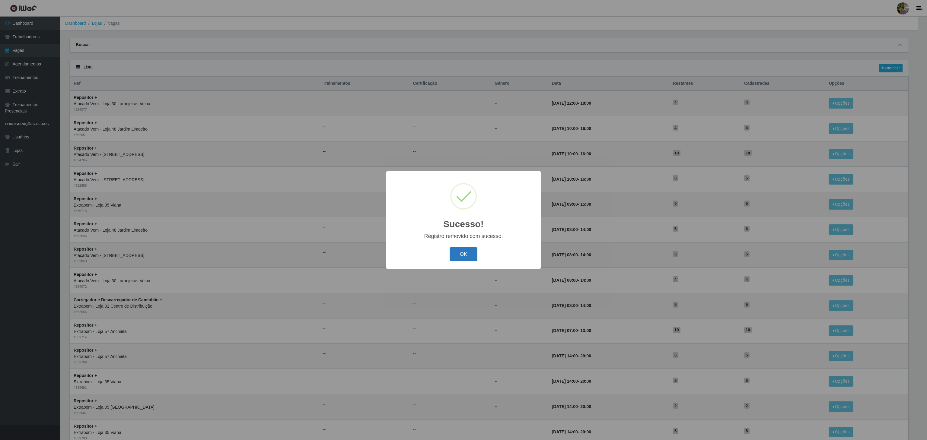
click at [458, 255] on button "OK" at bounding box center [464, 254] width 28 height 14
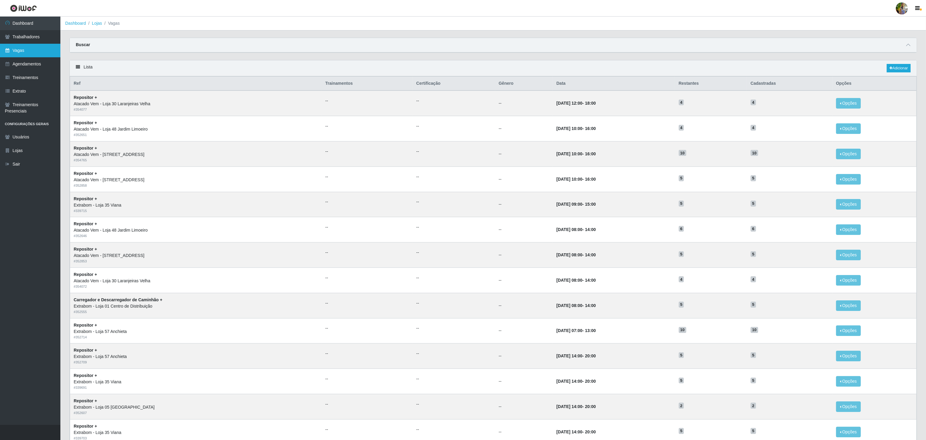
click at [27, 53] on link "Vagas" at bounding box center [30, 51] width 60 height 14
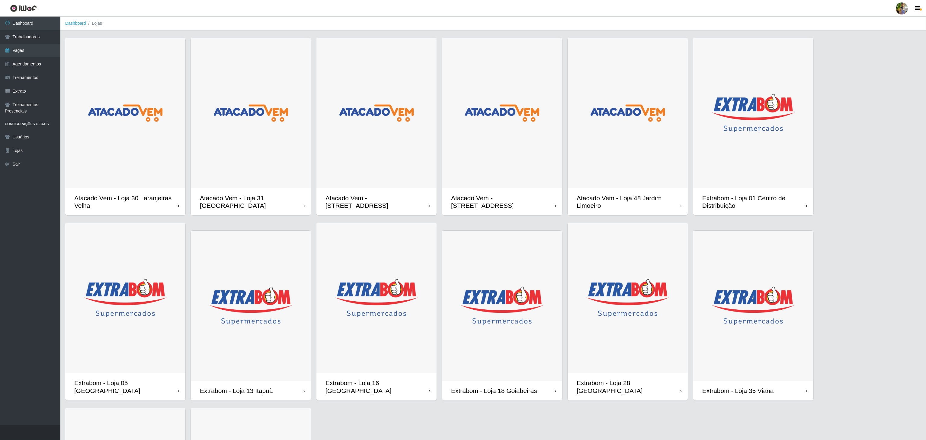
click at [516, 164] on img at bounding box center [502, 113] width 120 height 150
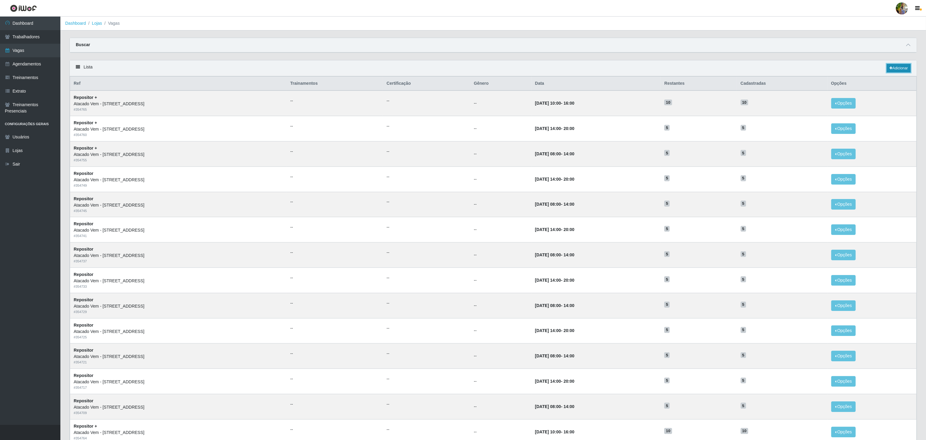
click at [895, 71] on link "Adicionar" at bounding box center [898, 68] width 24 height 8
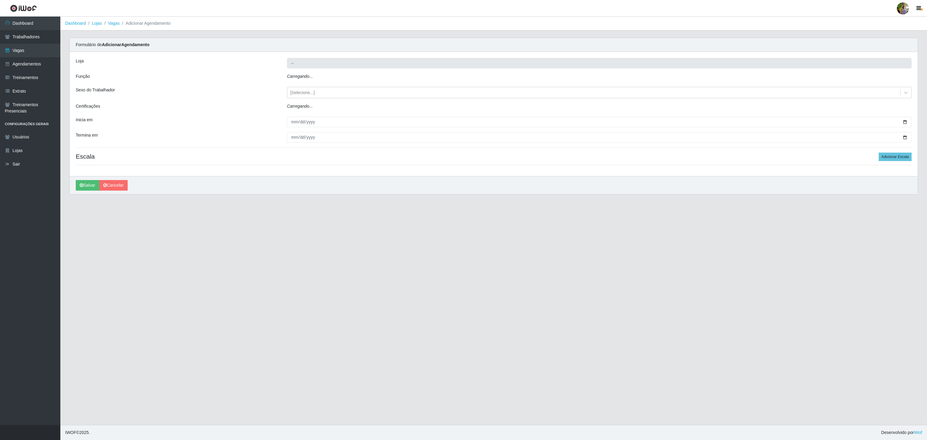
type input "Atacado Vem - [STREET_ADDRESS]"
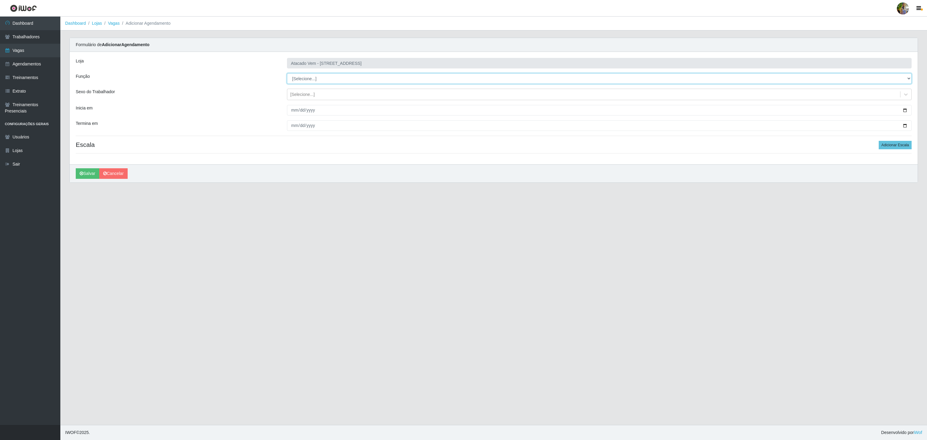
drag, startPoint x: 330, startPoint y: 81, endPoint x: 324, endPoint y: 78, distance: 6.6
click at [324, 78] on select "[Selecione...] Carregador e Descarregador de Caminhão Carregador e Descarregado…" at bounding box center [599, 78] width 625 height 11
select select "86"
click at [287, 74] on select "[Selecione...] Carregador e Descarregador de Caminhão Carregador e Descarregado…" at bounding box center [599, 78] width 625 height 11
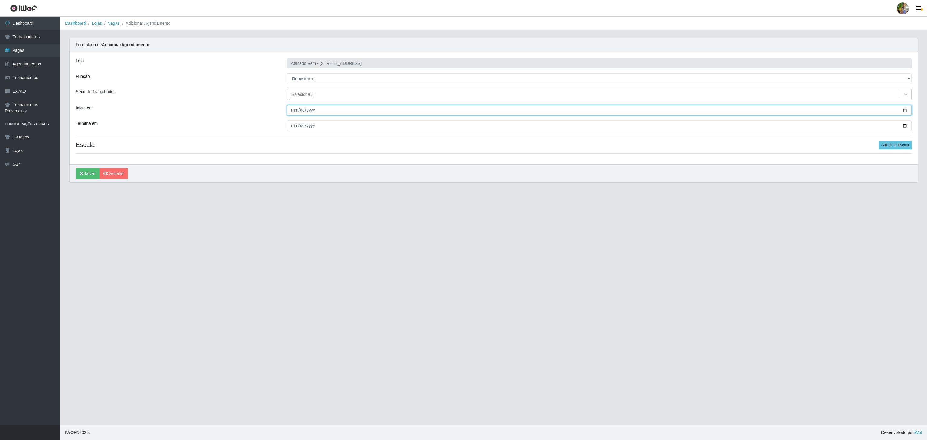
click at [289, 111] on input "Inicia em" at bounding box center [599, 110] width 625 height 11
type input "2025-11-15"
click at [291, 124] on input "Termina em" at bounding box center [599, 125] width 625 height 11
type input "2025-11-15"
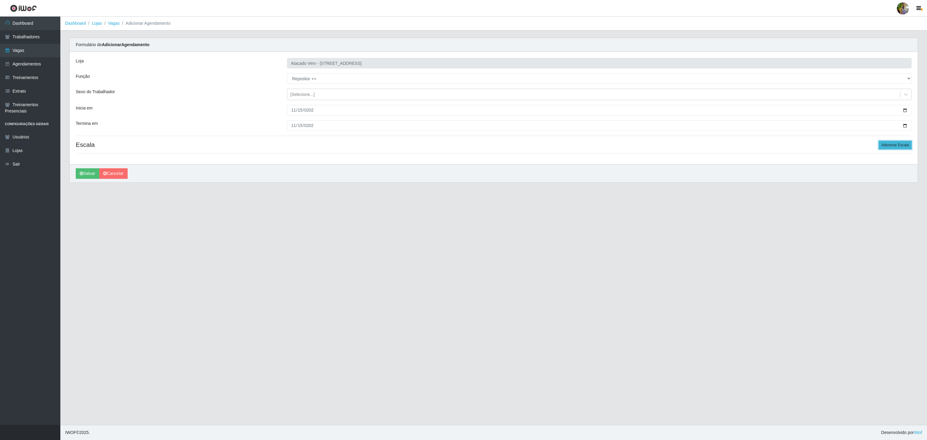
click at [897, 148] on button "Adicionar Escala" at bounding box center [895, 145] width 33 height 8
click at [896, 148] on button "Adicionar Escala" at bounding box center [895, 145] width 33 height 8
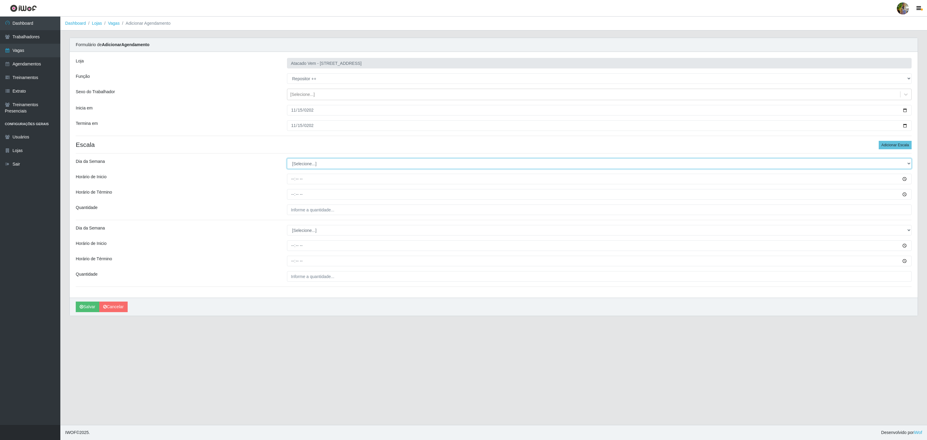
click at [296, 163] on select "[Selecione...] Segunda Terça Quarta Quinta Sexta Sábado Domingo" at bounding box center [599, 163] width 625 height 11
select select "6"
click at [287, 160] on select "[Selecione...] Segunda Terça Quarta Quinta Sexta Sábado Domingo" at bounding box center [599, 163] width 625 height 11
click at [289, 183] on input "Horário de Inicio" at bounding box center [599, 179] width 625 height 11
type input "08:00"
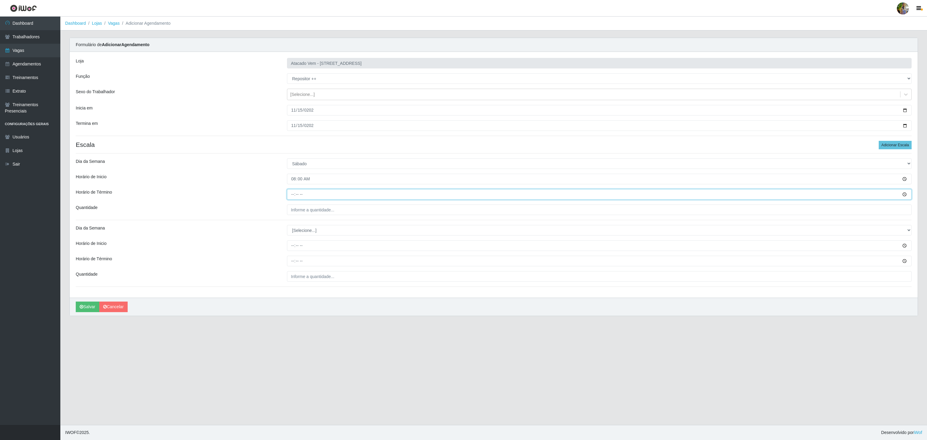
click at [293, 194] on input "Horário de Término" at bounding box center [599, 194] width 625 height 11
type input "14:00"
click at [339, 214] on input "___" at bounding box center [599, 210] width 625 height 11
type input "5__"
click at [348, 233] on select "[Selecione...] Segunda Terça Quarta Quinta Sexta Sábado Domingo" at bounding box center [599, 230] width 625 height 11
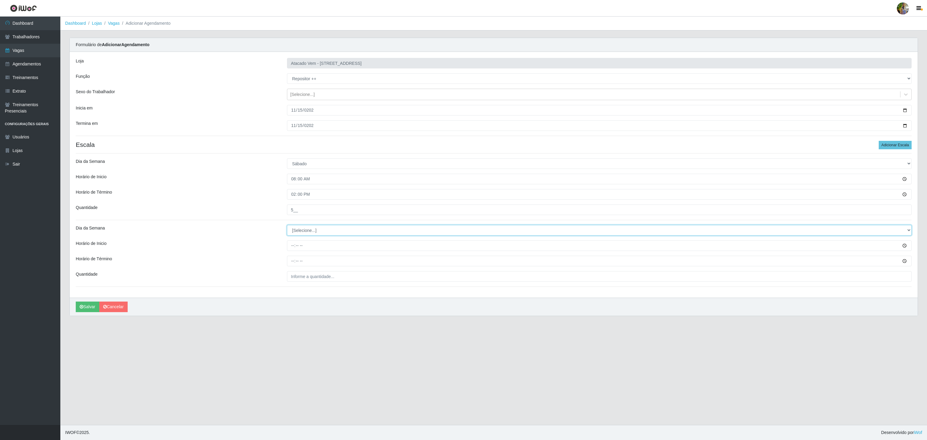
select select "6"
click at [287, 227] on select "[Selecione...] Segunda Terça Quarta Quinta Sexta Sábado Domingo" at bounding box center [599, 230] width 625 height 11
click at [291, 245] on input "Horário de Inicio" at bounding box center [599, 246] width 625 height 11
type input "10:00"
click at [293, 266] on input "Horário de Término" at bounding box center [599, 261] width 625 height 11
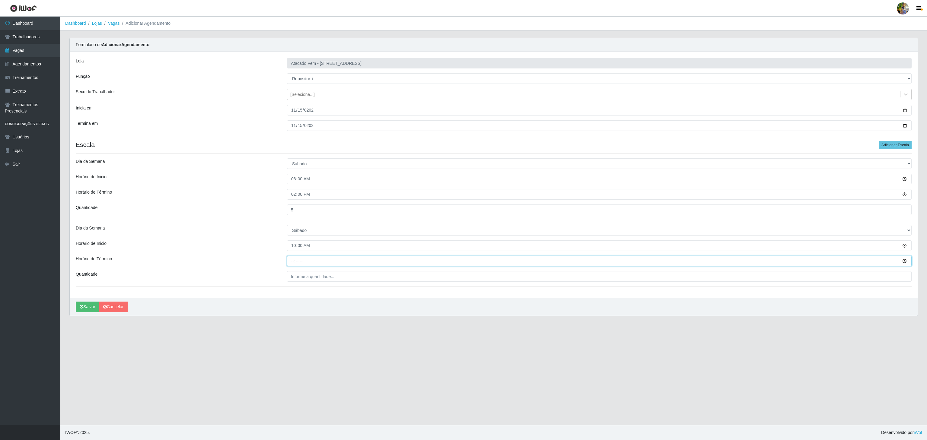
type input "16:00"
click at [319, 271] on div "Loja Atacado Vem - Loja 47 Jardim Limoeiro Função [Selecione...] Carregador e D…" at bounding box center [494, 175] width 848 height 246
click at [320, 278] on input "___" at bounding box center [599, 276] width 625 height 11
type input "5__"
click at [92, 308] on button "Salvar" at bounding box center [88, 307] width 24 height 11
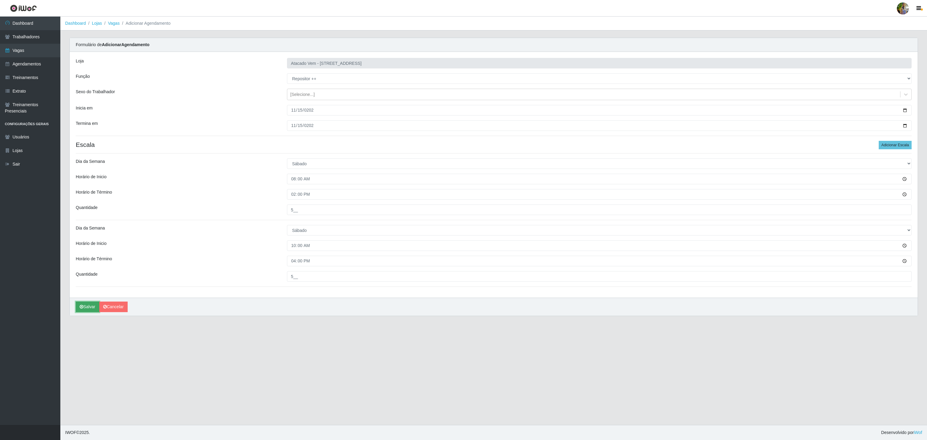
click at [78, 308] on button "Salvar" at bounding box center [88, 307] width 24 height 11
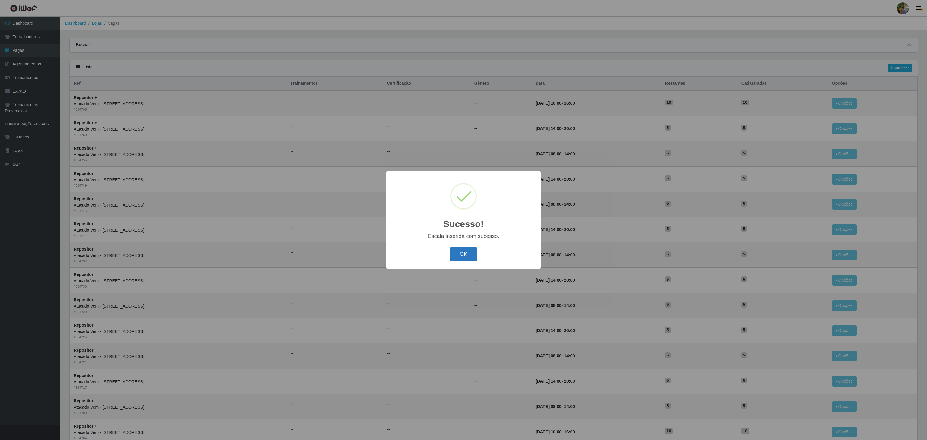
click at [456, 254] on button "OK" at bounding box center [464, 254] width 28 height 14
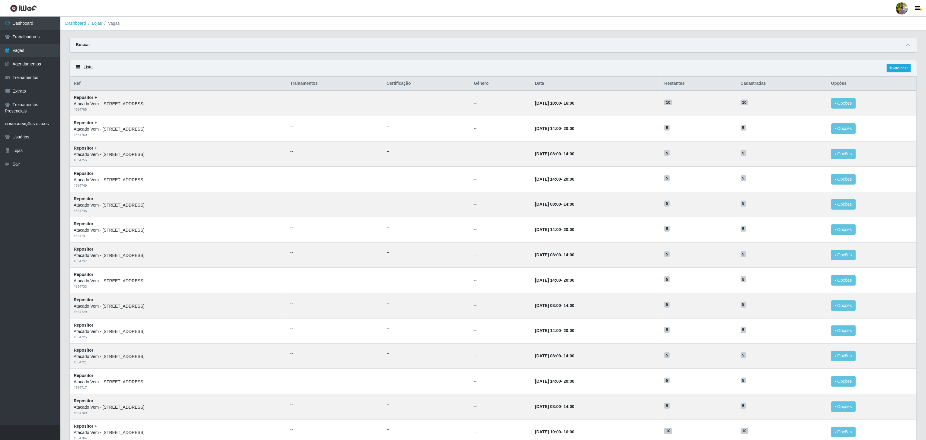
click at [900, 74] on div "Lista Adicionar" at bounding box center [493, 68] width 847 height 16
click at [898, 64] on div "Lista Adicionar" at bounding box center [493, 68] width 847 height 16
click at [901, 75] on div "Lista Adicionar" at bounding box center [493, 68] width 847 height 16
click at [897, 69] on link "Adicionar" at bounding box center [898, 68] width 24 height 8
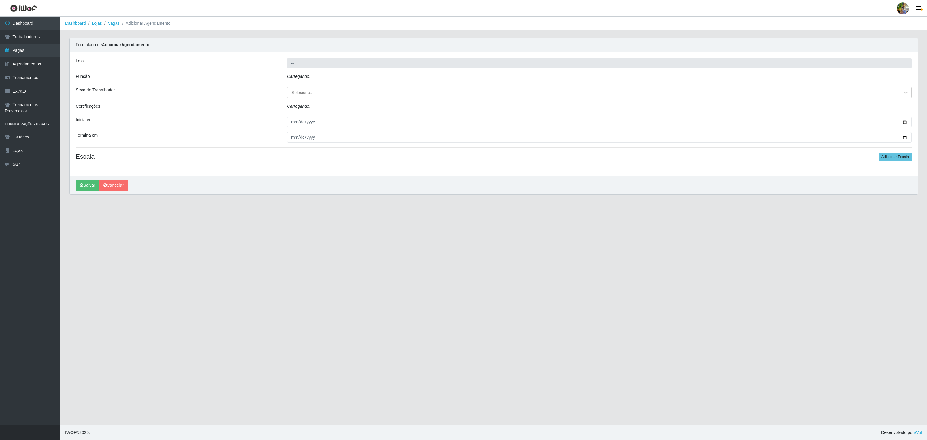
type input "Atacado Vem - [STREET_ADDRESS]"
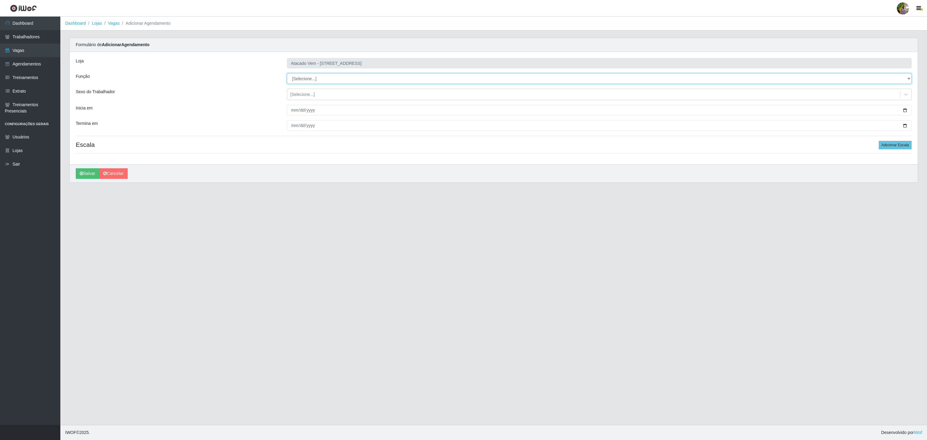
click at [321, 80] on select "[Selecione...] Carregador e Descarregador de Caminhão Carregador e Descarregado…" at bounding box center [599, 78] width 625 height 11
select select "86"
click at [287, 74] on select "[Selecione...] Carregador e Descarregador de Caminhão Carregador e Descarregado…" at bounding box center [599, 78] width 625 height 11
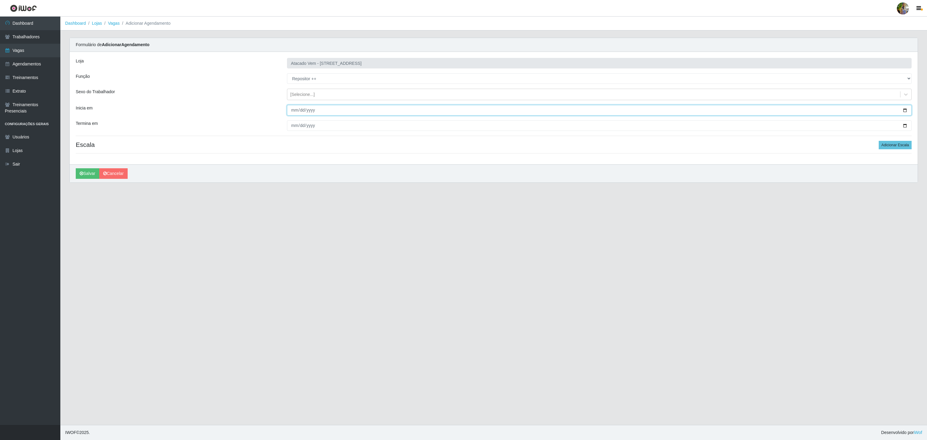
click at [290, 109] on input "Inicia em" at bounding box center [599, 110] width 625 height 11
type input "2025-11-20"
click at [295, 127] on input "Termina em" at bounding box center [599, 125] width 625 height 11
type input "2025-11-20"
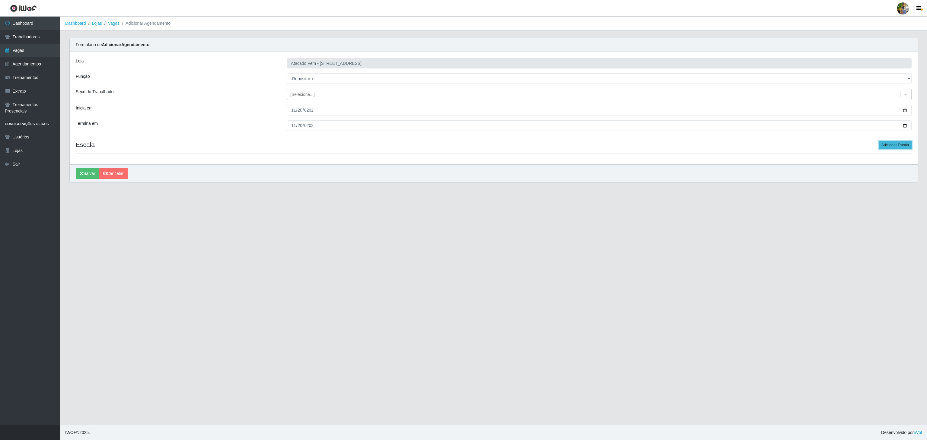
click at [891, 142] on button "Adicionar Escala" at bounding box center [895, 145] width 33 height 8
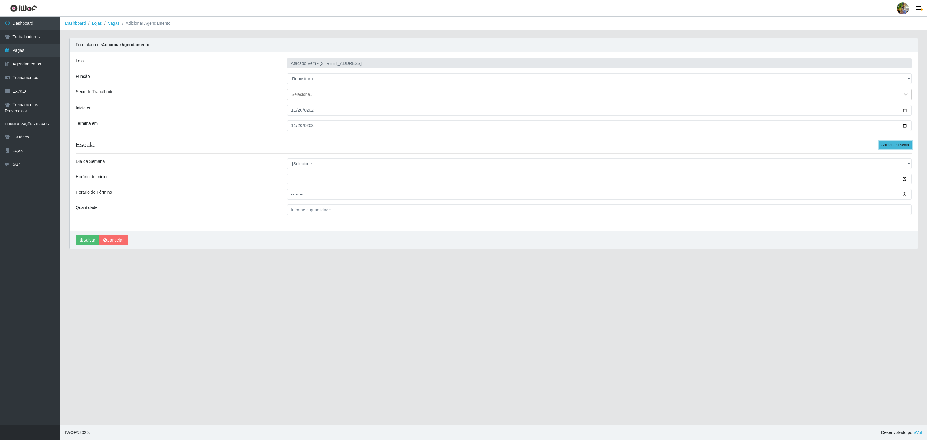
click at [891, 142] on button "Adicionar Escala" at bounding box center [895, 145] width 33 height 8
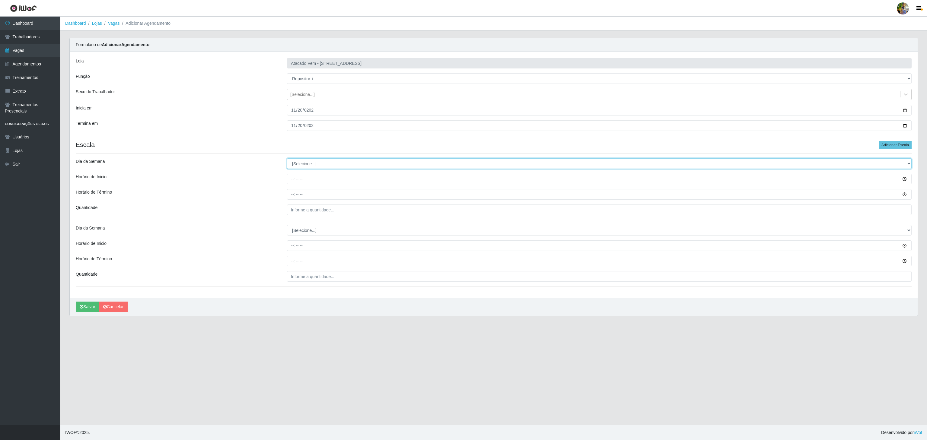
click at [332, 162] on select "[Selecione...] Segunda Terça Quarta Quinta Sexta Sábado Domingo" at bounding box center [599, 163] width 625 height 11
select select "4"
click at [287, 160] on select "[Selecione...] Segunda Terça Quarta Quinta Sexta Sábado Domingo" at bounding box center [599, 163] width 625 height 11
click at [290, 183] on input "Horário de Inicio" at bounding box center [599, 179] width 625 height 11
type input "08:00"
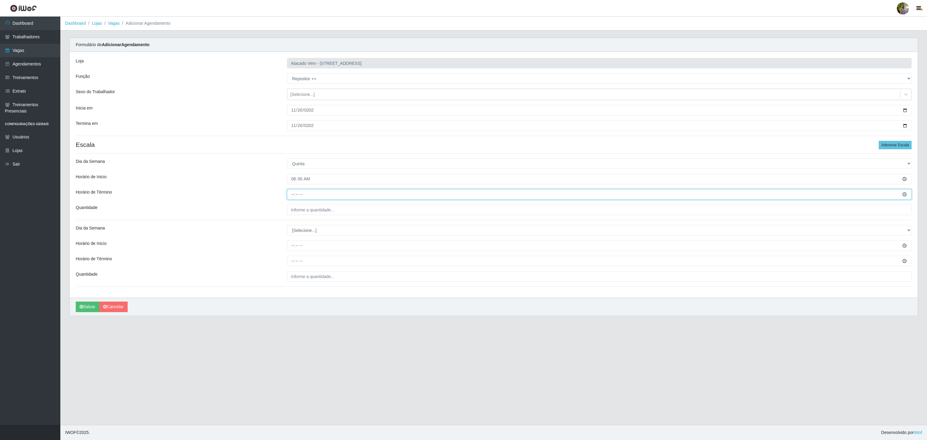
click at [293, 199] on input "Horário de Término" at bounding box center [599, 194] width 625 height 11
type input "14:00"
click at [314, 209] on input "___" at bounding box center [599, 210] width 625 height 11
type input "5__"
click at [354, 230] on select "[Selecione...] Segunda Terça Quarta Quinta Sexta Sábado Domingo" at bounding box center [599, 230] width 625 height 11
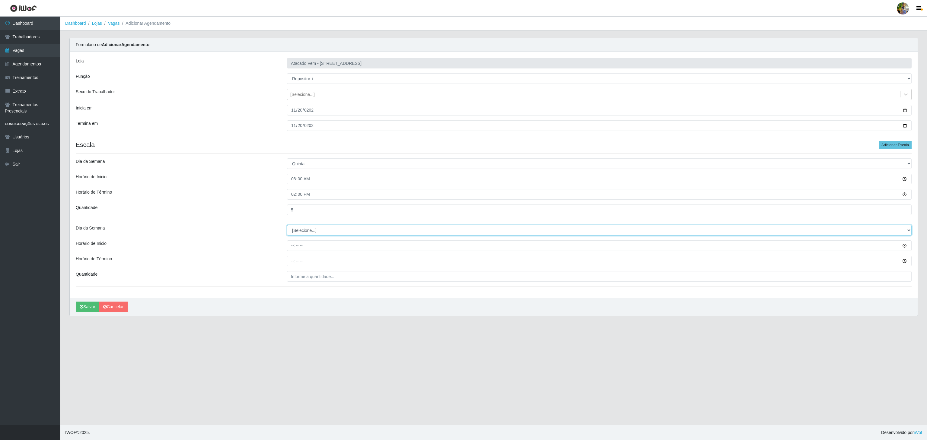
select select "4"
click at [287, 227] on select "[Selecione...] Segunda Terça Quarta Quinta Sexta Sábado Domingo" at bounding box center [599, 230] width 625 height 11
click at [291, 244] on input "Horário de Inicio" at bounding box center [599, 246] width 625 height 11
type input "10:00"
click at [290, 260] on input "Horário de Término" at bounding box center [599, 261] width 625 height 11
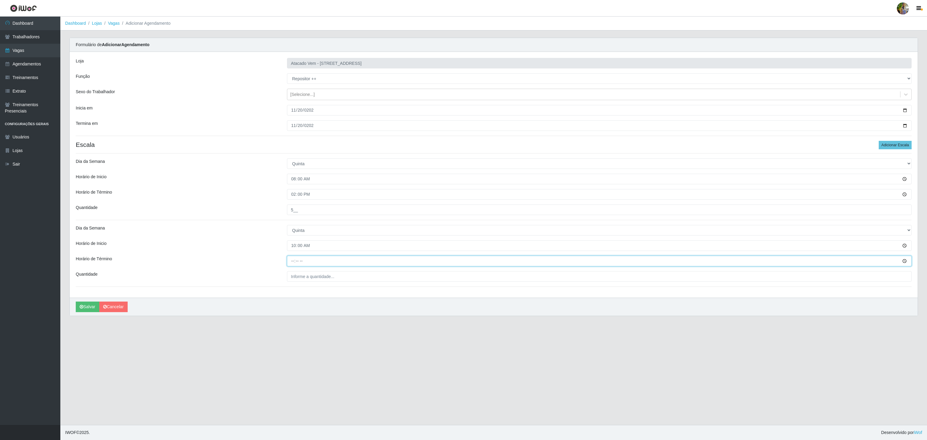
type input "16:00"
click at [323, 282] on input "___" at bounding box center [599, 276] width 625 height 11
type input "5__"
click at [78, 306] on button "Salvar" at bounding box center [88, 307] width 24 height 11
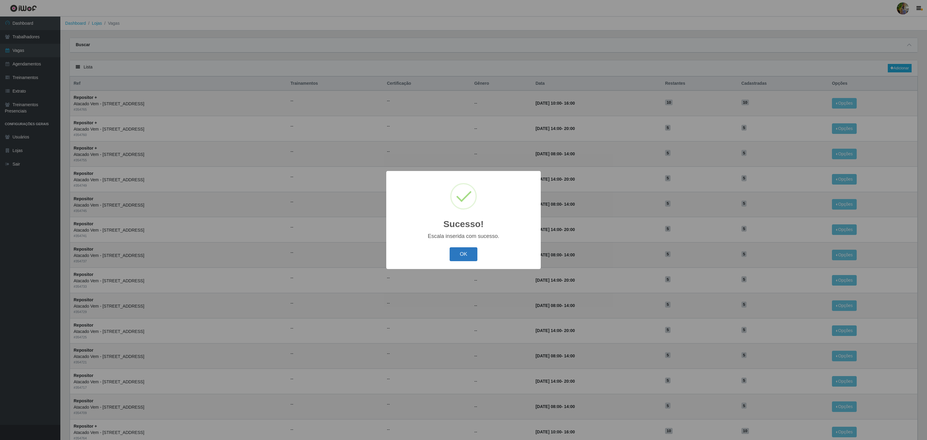
click at [466, 253] on button "OK" at bounding box center [464, 254] width 28 height 14
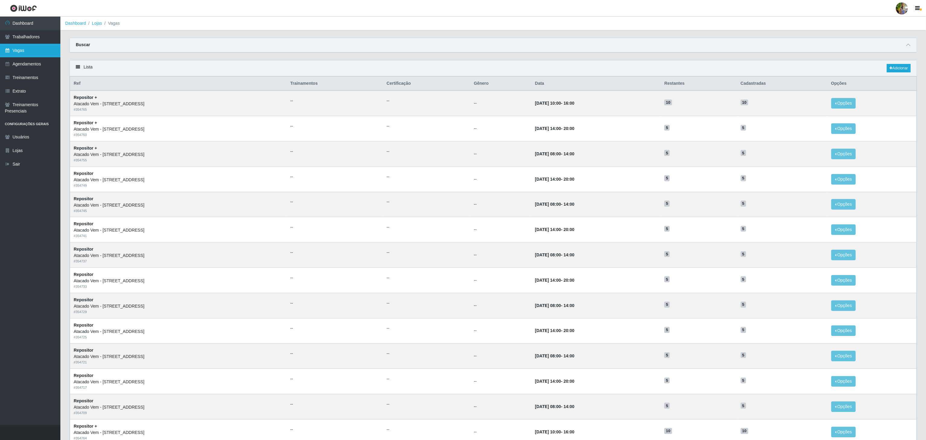
click at [33, 46] on link "Vagas" at bounding box center [30, 51] width 60 height 14
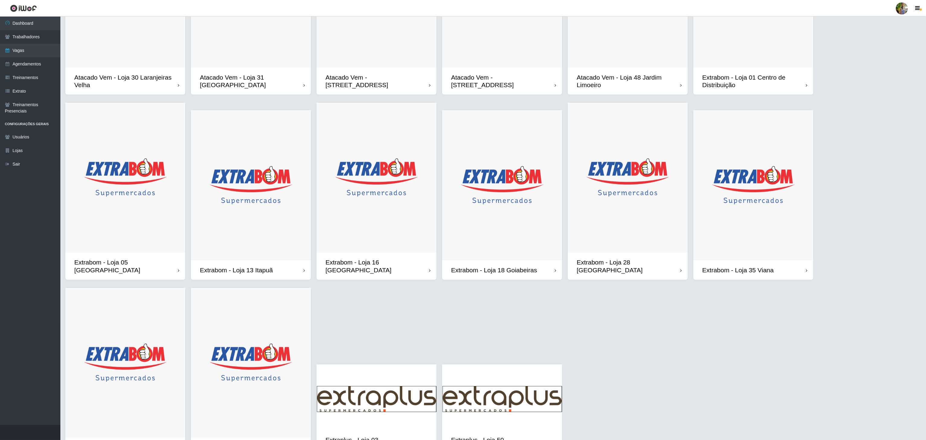
scroll to position [153, 0]
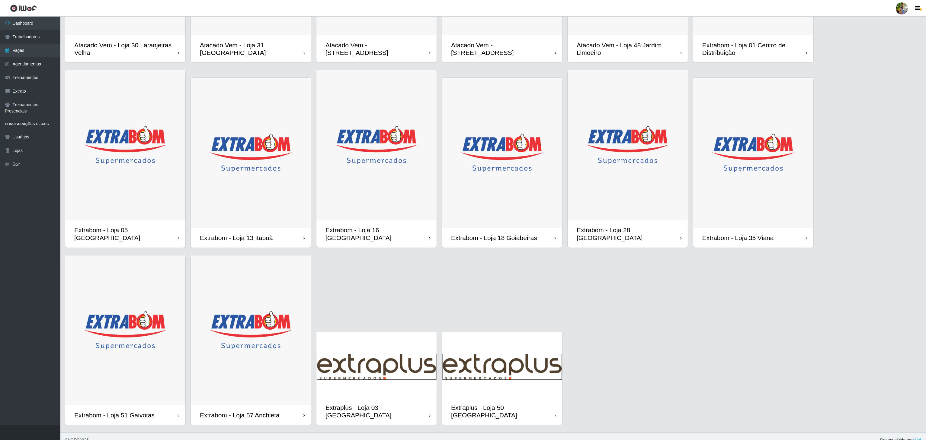
click at [671, 192] on img at bounding box center [627, 145] width 120 height 150
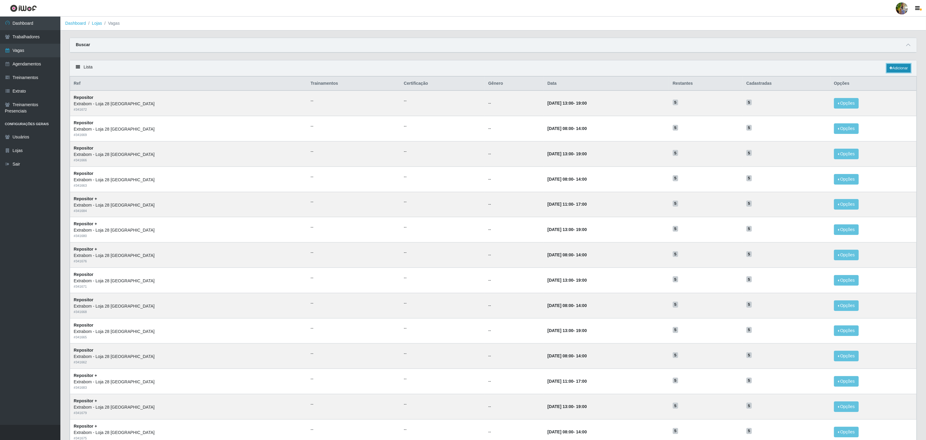
click at [887, 66] on link "Adicionar" at bounding box center [898, 68] width 24 height 8
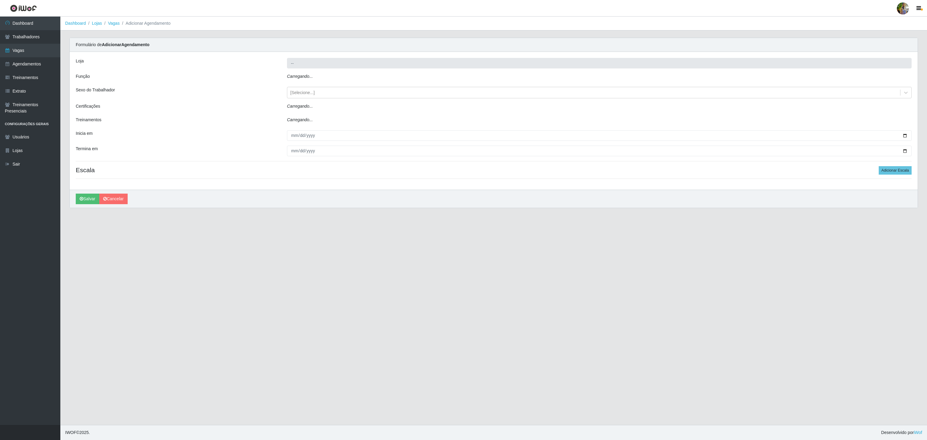
type input "Extrabom - Loja 28 Porto Canoa"
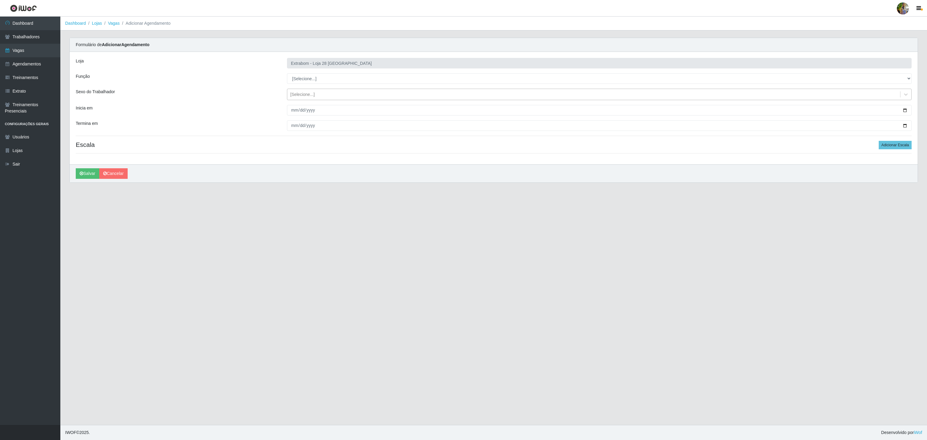
click at [299, 93] on div "[Selecione...]" at bounding box center [302, 94] width 24 height 6
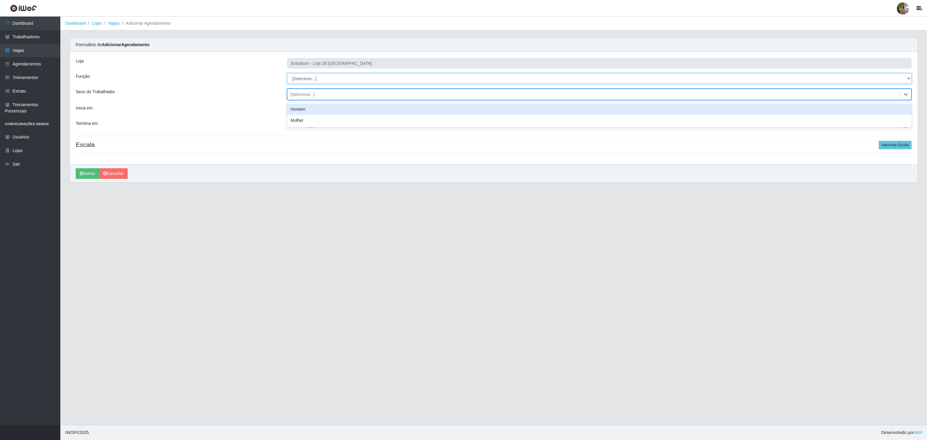
click at [302, 81] on select "[Selecione...] Carregador e Descarregador de Caminhão Carregador e Descarregado…" at bounding box center [599, 78] width 625 height 11
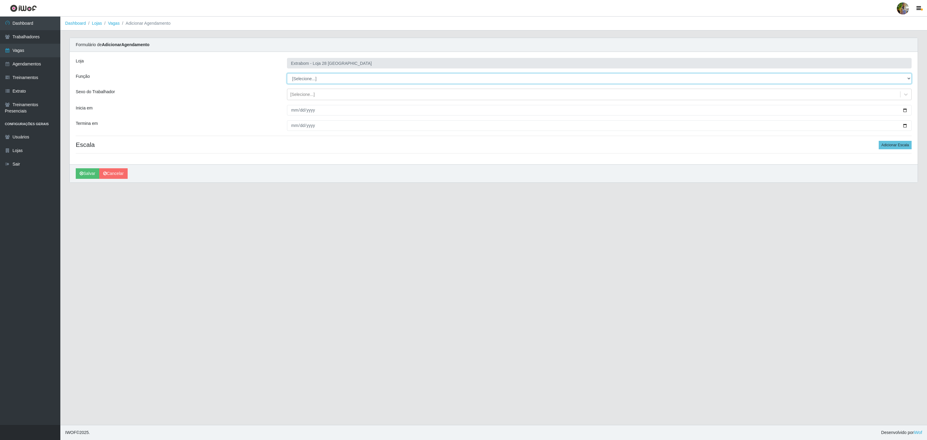
select select "24"
click at [287, 74] on select "[Selecione...] Carregador e Descarregador de Caminhão Carregador e Descarregado…" at bounding box center [599, 78] width 625 height 11
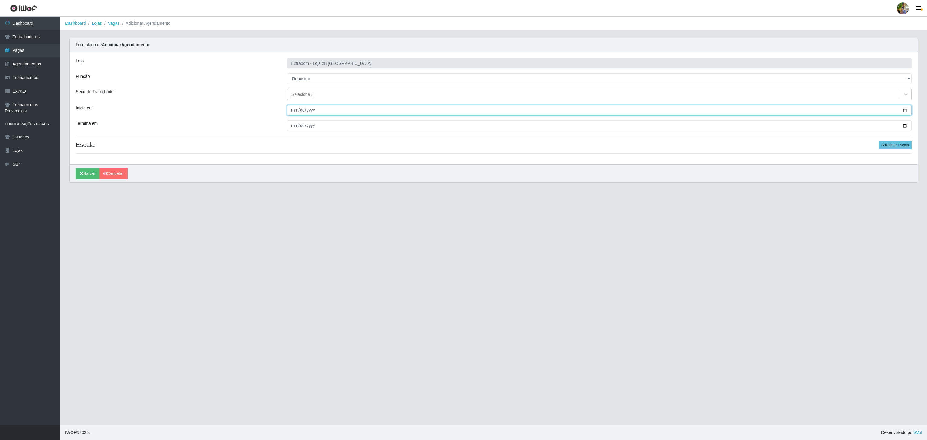
click at [292, 113] on input "Inicia em" at bounding box center [599, 110] width 625 height 11
type input "2025-11-01"
click at [296, 126] on input "Termina em" at bounding box center [599, 125] width 625 height 11
type input "2025-11-30"
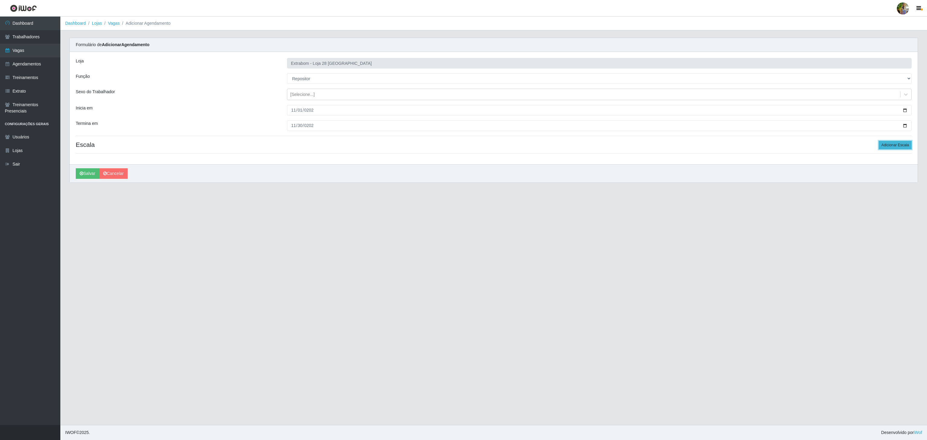
click at [885, 146] on button "Adicionar Escala" at bounding box center [895, 145] width 33 height 8
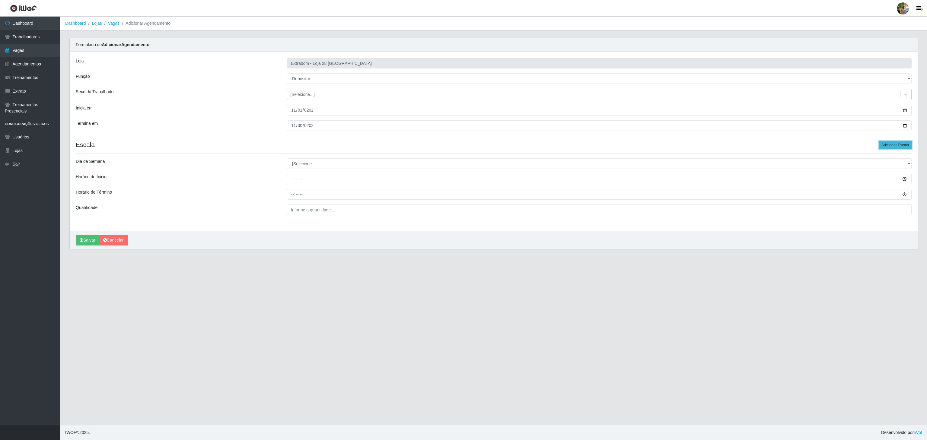
click at [885, 146] on button "Adicionar Escala" at bounding box center [895, 145] width 33 height 8
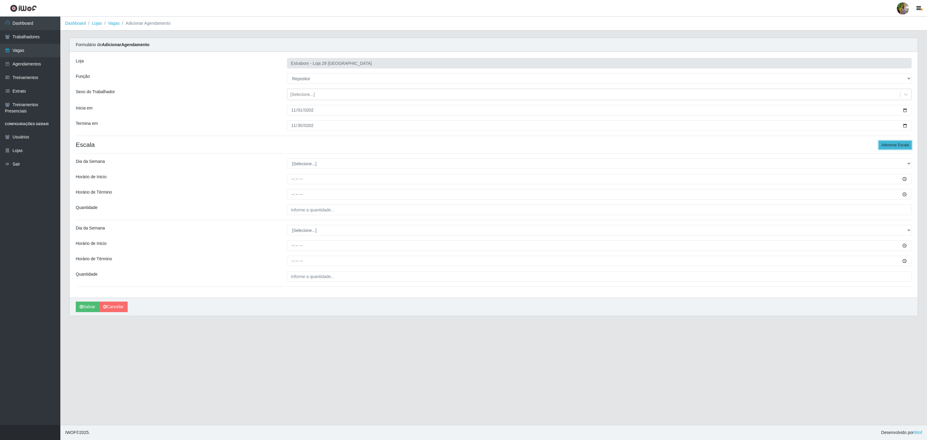
click at [885, 146] on button "Adicionar Escala" at bounding box center [895, 145] width 33 height 8
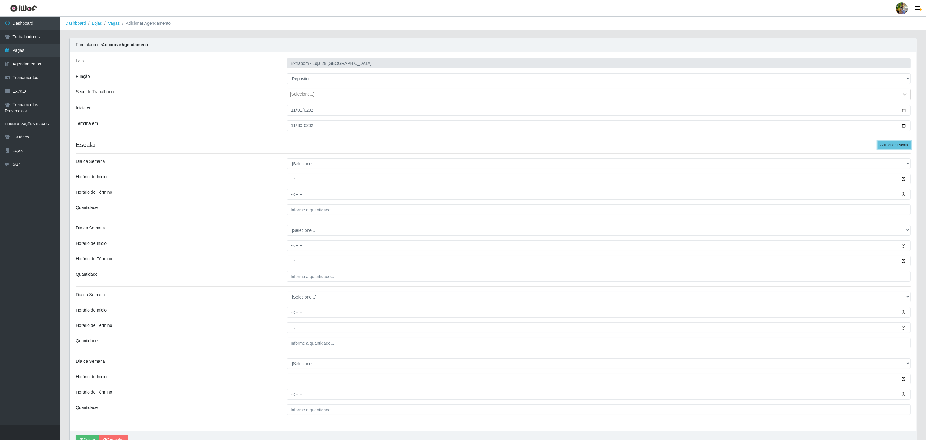
scroll to position [34, 0]
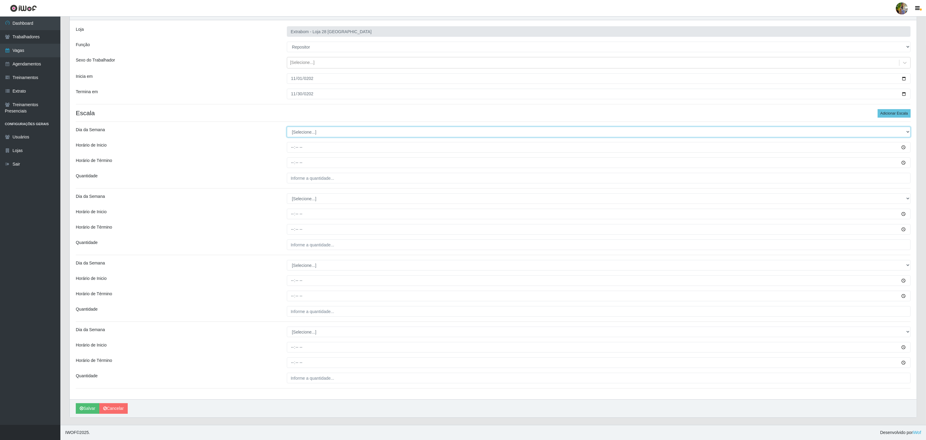
click at [316, 134] on select "[Selecione...] Segunda Terça Quarta Quinta Sexta Sábado Domingo" at bounding box center [599, 132] width 624 height 11
select select "5"
click at [287, 127] on select "[Selecione...] Segunda Terça Quarta Quinta Sexta Sábado Domingo" at bounding box center [599, 132] width 624 height 11
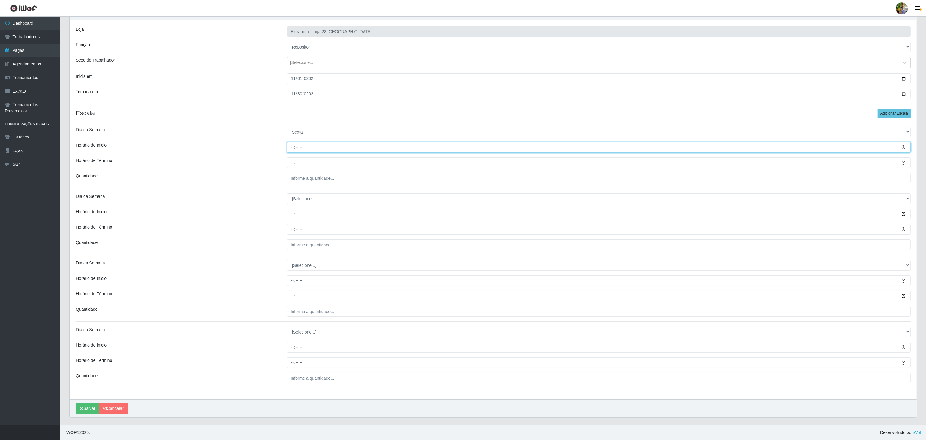
click at [289, 149] on input "Horário de Inicio" at bounding box center [599, 147] width 624 height 11
type input "08:00"
click at [292, 164] on input "Horário de Término" at bounding box center [599, 163] width 624 height 11
type input "14:00"
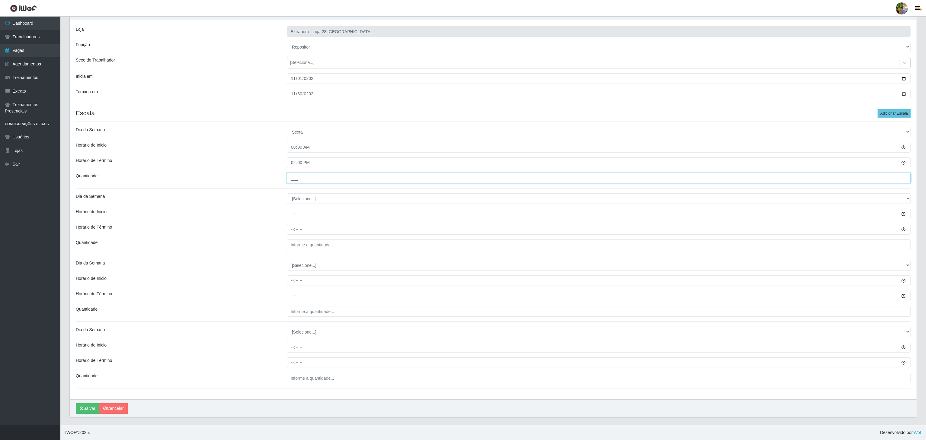
click at [325, 180] on input "___" at bounding box center [599, 178] width 624 height 11
type input "5__"
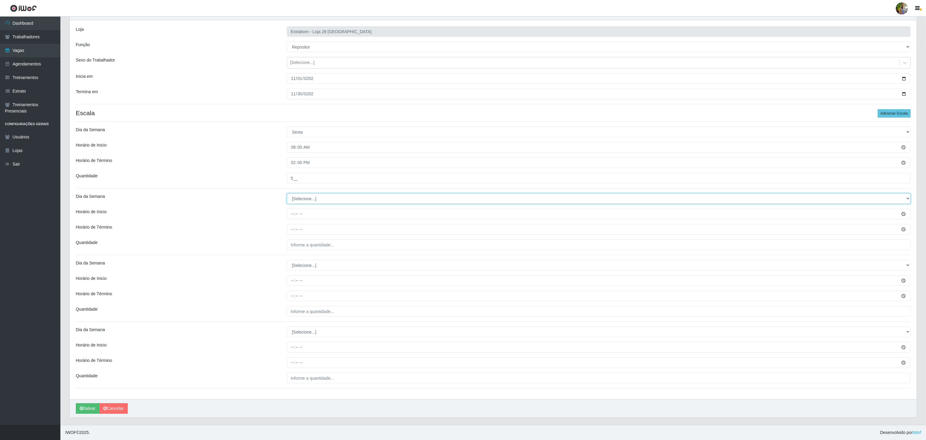
click at [332, 199] on select "[Selecione...] Segunda Terça Quarta Quinta Sexta Sábado Domingo" at bounding box center [599, 198] width 624 height 11
select select "5"
click at [287, 193] on select "[Selecione...] Segunda Terça Quarta Quinta Sexta Sábado Domingo" at bounding box center [599, 198] width 624 height 11
click at [293, 213] on input "Horário de Inicio" at bounding box center [599, 214] width 624 height 11
type input "13:00"
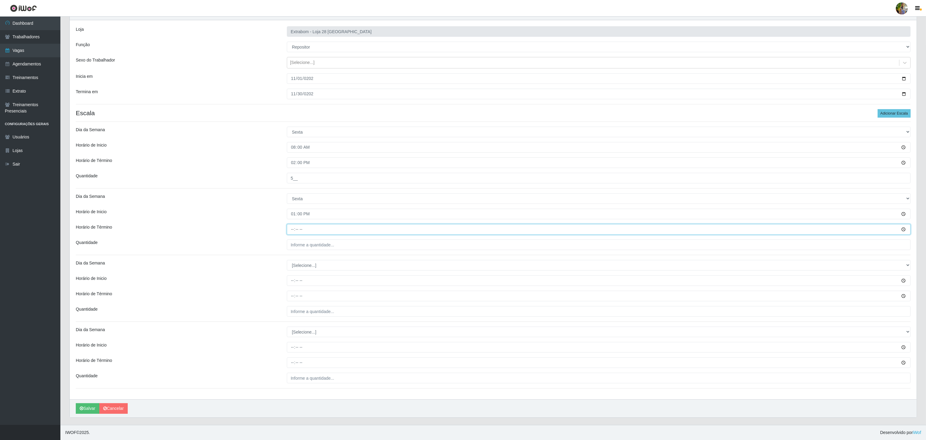
click at [291, 231] on input "Horário de Término" at bounding box center [599, 229] width 624 height 11
type input "19:00"
click at [315, 246] on input "___" at bounding box center [599, 245] width 624 height 11
type input "5__"
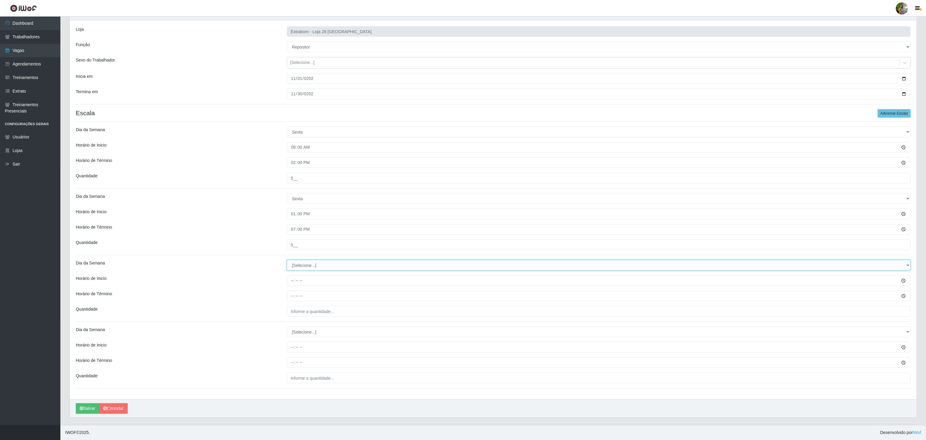
click at [298, 265] on select "[Selecione...] Segunda Terça Quarta Quinta Sexta Sábado Domingo" at bounding box center [599, 265] width 624 height 11
select select "1"
click at [287, 260] on select "[Selecione...] Segunda Terça Quarta Quinta Sexta Sábado Domingo" at bounding box center [599, 265] width 624 height 11
click at [292, 279] on input "Horário de Inicio" at bounding box center [599, 281] width 624 height 11
type input "08:00"
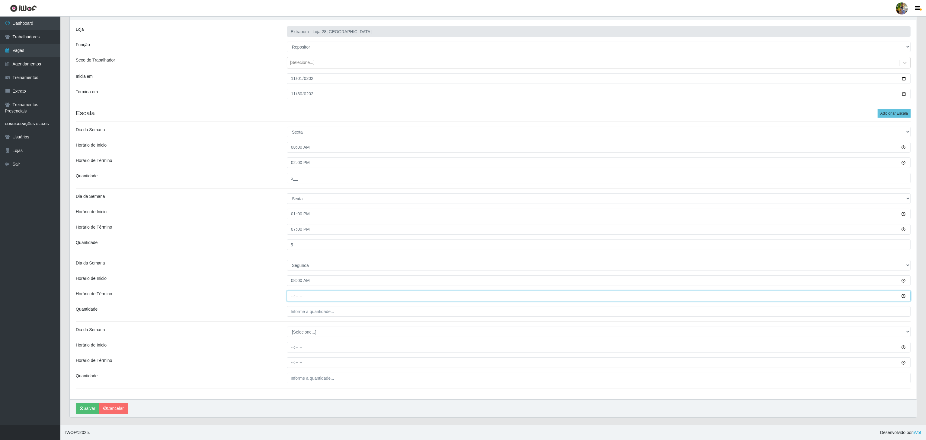
click at [295, 291] on input "Horário de Término" at bounding box center [599, 296] width 624 height 11
type input "14:00"
drag, startPoint x: 309, startPoint y: 306, endPoint x: 322, endPoint y: 315, distance: 15.6
click at [309, 306] on input "___" at bounding box center [599, 311] width 624 height 11
type input "5__"
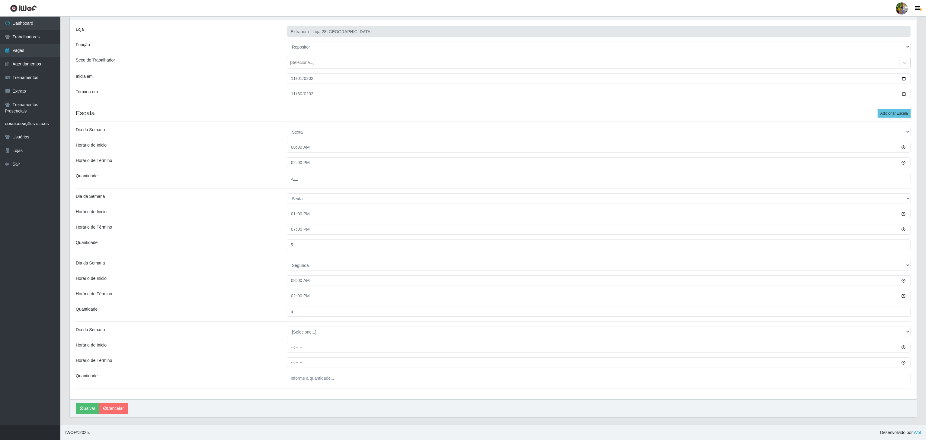
click at [337, 324] on div "Loja Extrabom - Loja 28 Porto Canoa Função [Selecione...] Carregador e Descarre…" at bounding box center [493, 209] width 847 height 379
click at [325, 329] on select "[Selecione...] Segunda Terça Quarta Quinta Sexta Sábado Domingo" at bounding box center [599, 332] width 624 height 11
select select "1"
click at [287, 327] on select "[Selecione...] Segunda Terça Quarta Quinta Sexta Sábado Domingo" at bounding box center [599, 332] width 624 height 11
click at [293, 349] on input "Horário de Inicio" at bounding box center [599, 347] width 624 height 11
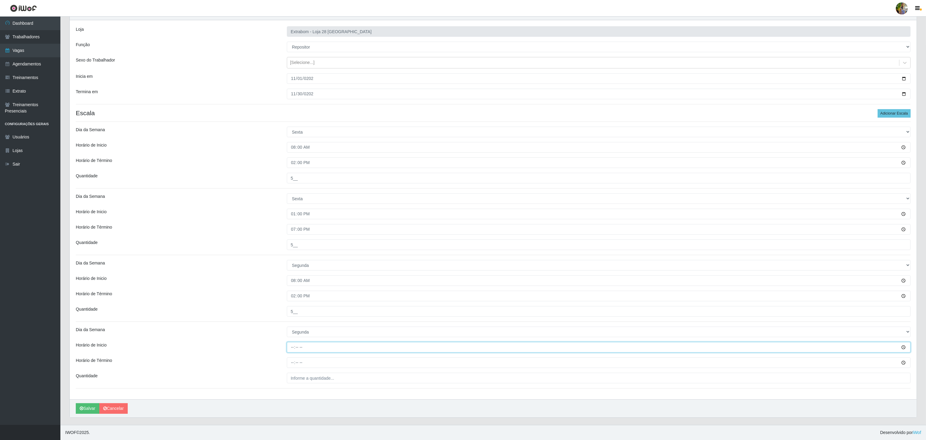
type input "13:00"
click at [290, 364] on input "Horário de Término" at bounding box center [599, 363] width 624 height 11
type input "19:00"
click at [304, 378] on input "___" at bounding box center [599, 378] width 624 height 11
type input "5__"
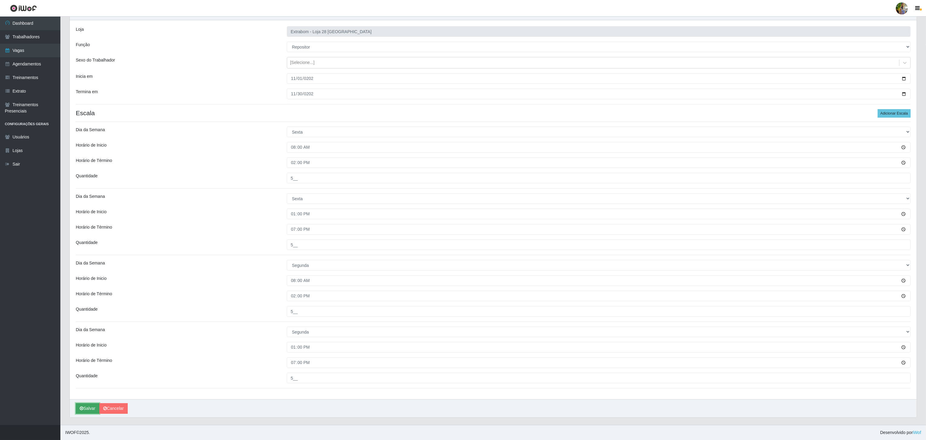
click at [85, 410] on button "Salvar" at bounding box center [88, 409] width 24 height 11
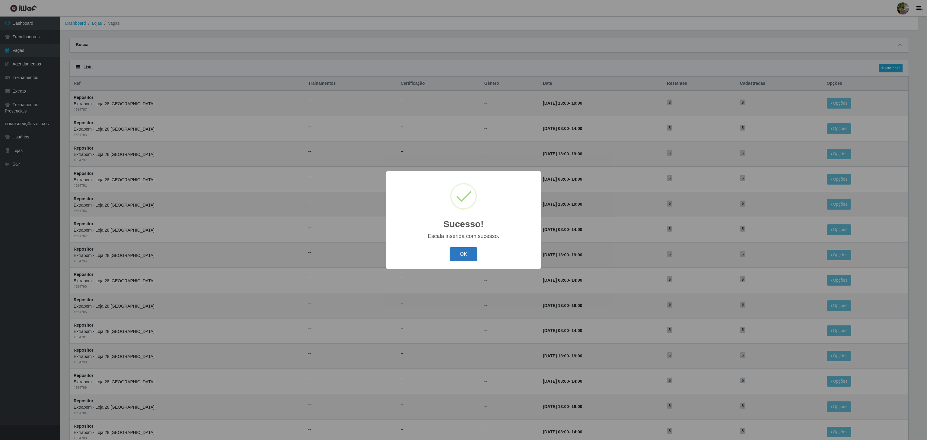
click at [466, 253] on button "OK" at bounding box center [464, 254] width 28 height 14
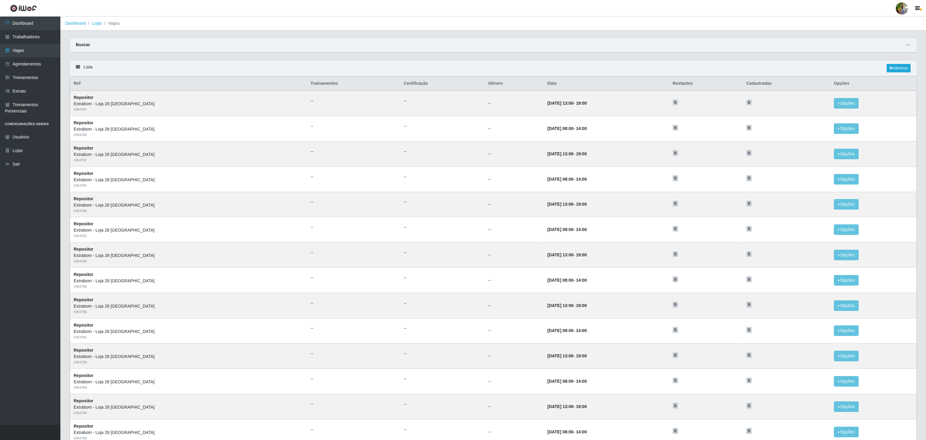
click at [894, 65] on div "Lista Adicionar" at bounding box center [493, 68] width 847 height 16
click at [894, 69] on link "Adicionar" at bounding box center [898, 68] width 24 height 8
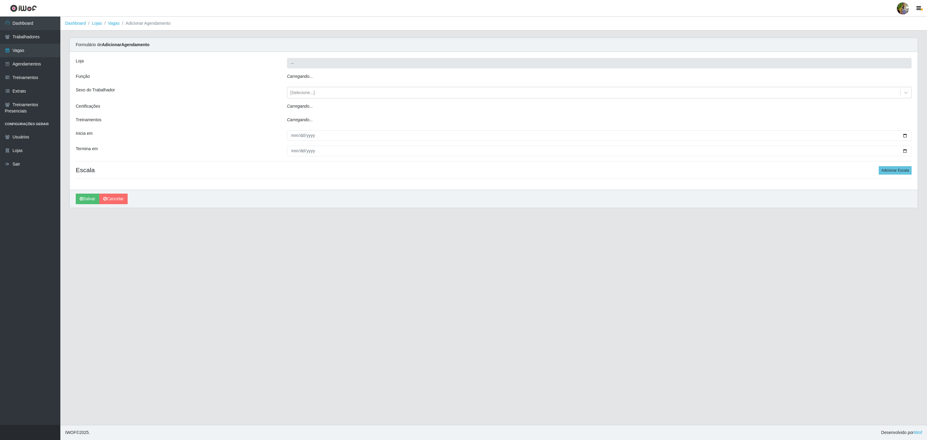
type input "Extrabom - Loja 28 Porto Canoa"
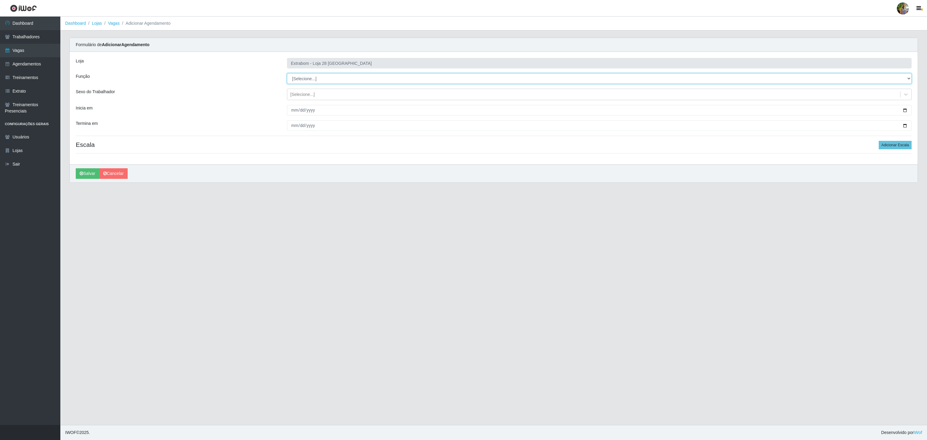
click at [320, 81] on select "[Selecione...] Carregador e Descarregador de Caminhão Carregador e Descarregado…" at bounding box center [599, 78] width 625 height 11
select select "82"
click at [287, 74] on select "[Selecione...] Carregador e Descarregador de Caminhão Carregador e Descarregado…" at bounding box center [599, 78] width 625 height 11
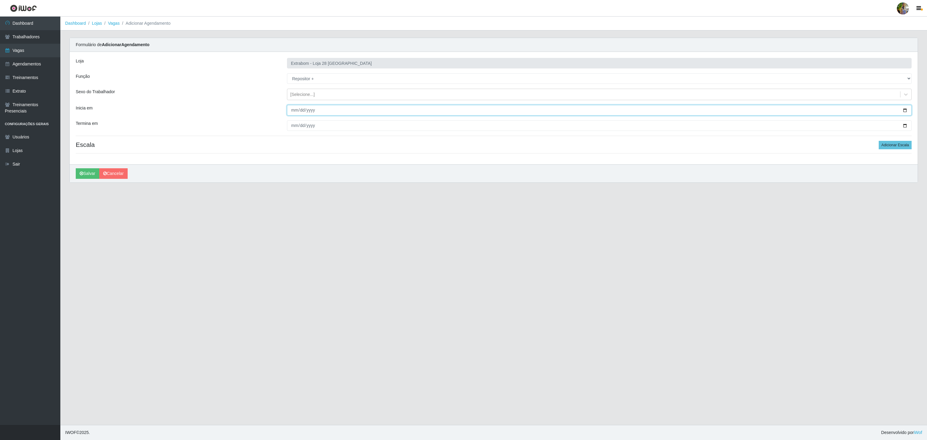
click at [292, 112] on input "Inicia em" at bounding box center [599, 110] width 625 height 11
type input "2025-11-01"
click at [293, 125] on input "Termina em" at bounding box center [599, 125] width 625 height 11
type input "2025-11-30"
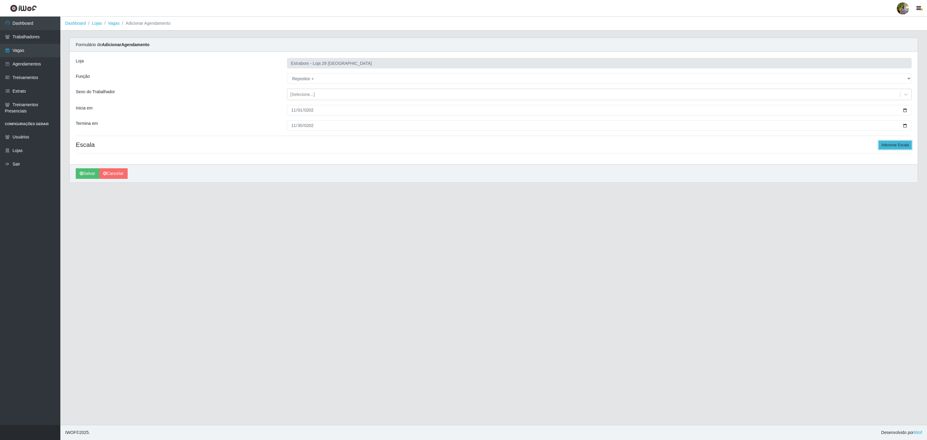
click at [899, 149] on button "Adicionar Escala" at bounding box center [895, 145] width 33 height 8
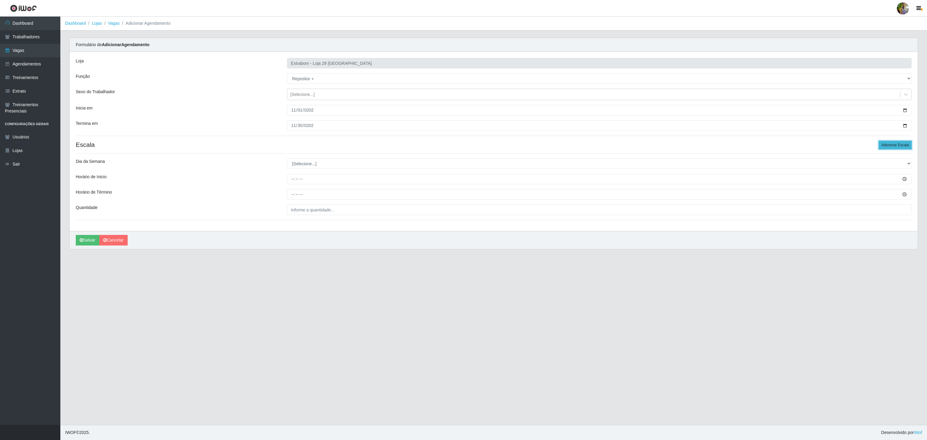
click at [899, 149] on button "Adicionar Escala" at bounding box center [895, 145] width 33 height 8
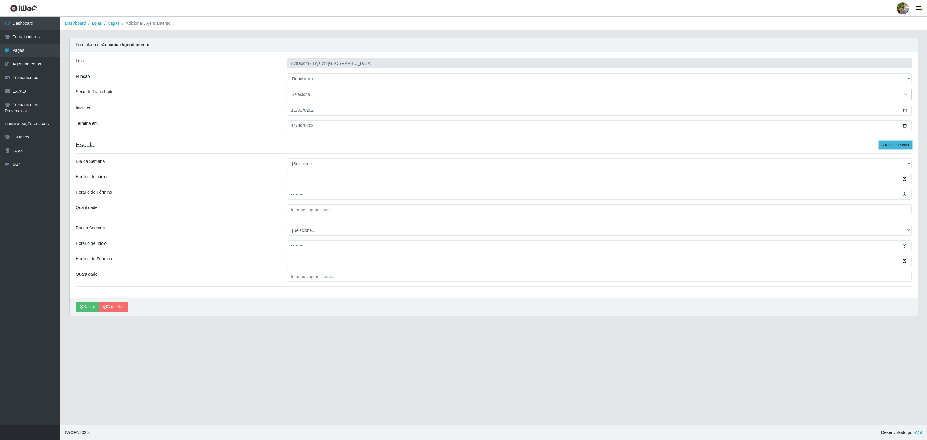
click at [899, 149] on button "Adicionar Escala" at bounding box center [895, 145] width 33 height 8
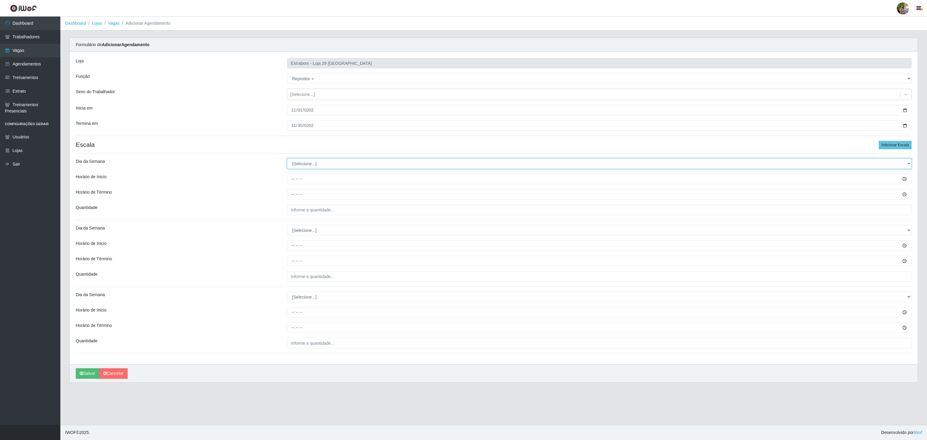
click at [346, 160] on select "[Selecione...] Segunda Terça Quarta Quinta Sexta Sábado Domingo" at bounding box center [599, 163] width 625 height 11
click at [318, 163] on select "[Selecione...] Segunda Terça Quarta Quinta Sexta Sábado Domingo" at bounding box center [599, 163] width 625 height 11
select select "6"
click at [287, 160] on select "[Selecione...] Segunda Terça Quarta Quinta Sexta Sábado Domingo" at bounding box center [599, 163] width 625 height 11
click at [290, 180] on input "Horário de Inicio" at bounding box center [599, 179] width 625 height 11
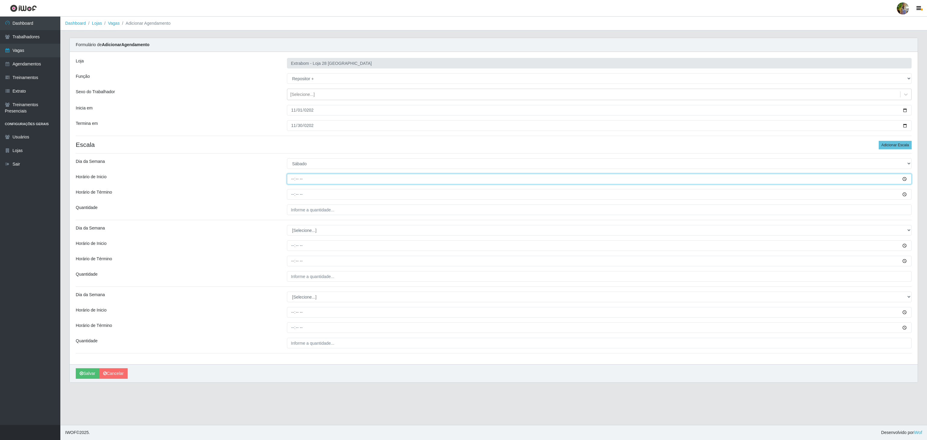
type input "08:00"
click at [288, 195] on input "Horário de Término" at bounding box center [599, 194] width 625 height 11
type input "14:00"
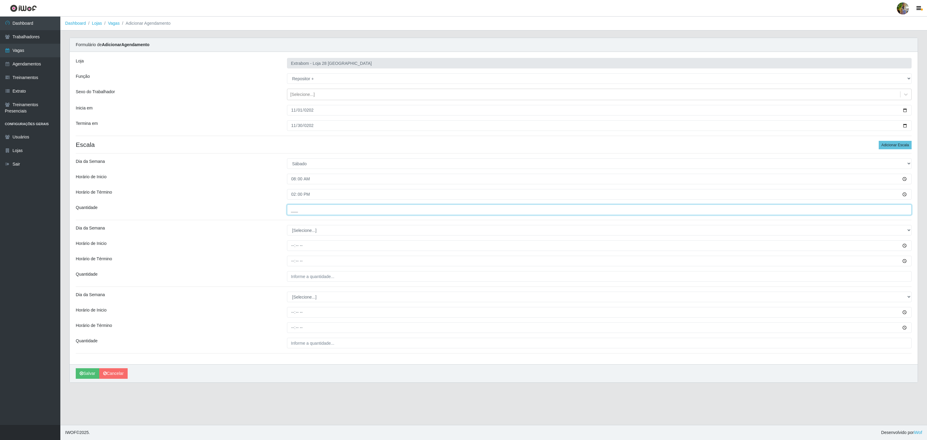
drag, startPoint x: 308, startPoint y: 212, endPoint x: 339, endPoint y: 228, distance: 35.2
click at [308, 212] on input "___" at bounding box center [599, 210] width 625 height 11
type input "5__"
click at [319, 236] on select "[Selecione...] Segunda Terça Quarta Quinta Sexta Sábado Domingo" at bounding box center [599, 230] width 625 height 11
select select "6"
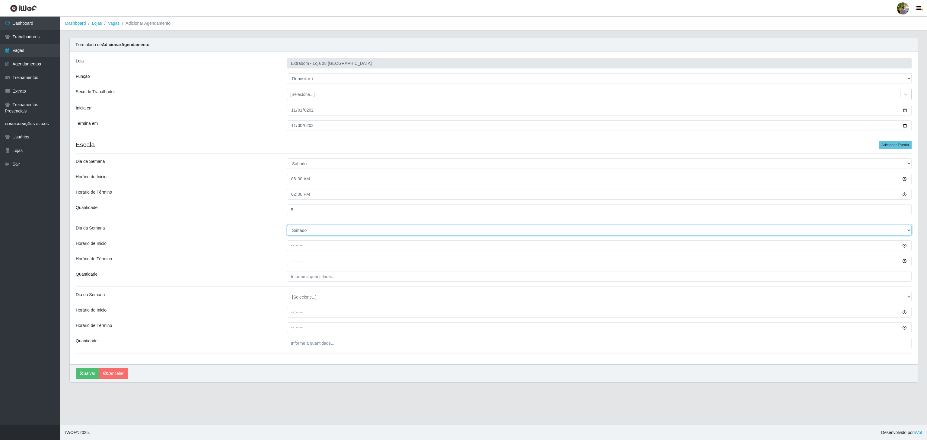
click at [287, 227] on select "[Selecione...] Segunda Terça Quarta Quinta Sexta Sábado Domingo" at bounding box center [599, 230] width 625 height 11
click at [295, 247] on input "Horário de Inicio" at bounding box center [599, 246] width 625 height 11
type input "13:00"
click at [292, 261] on input "Horário de Término" at bounding box center [599, 261] width 625 height 11
type input "19:00"
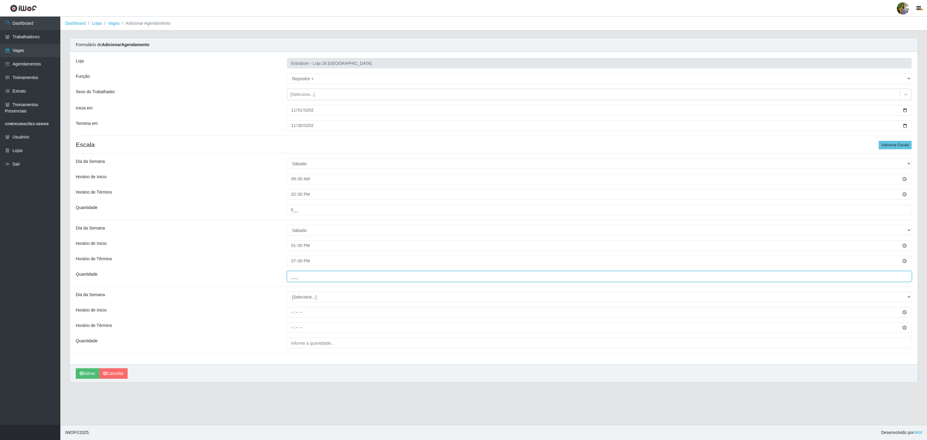
click at [320, 277] on input "___" at bounding box center [599, 276] width 625 height 11
type input "5__"
click at [309, 297] on select "[Selecione...] Segunda Terça Quarta Quinta Sexta Sábado Domingo" at bounding box center [599, 297] width 625 height 11
select select "0"
click at [287, 293] on select "[Selecione...] Segunda Terça Quarta Quinta Sexta Sábado Domingo" at bounding box center [599, 297] width 625 height 11
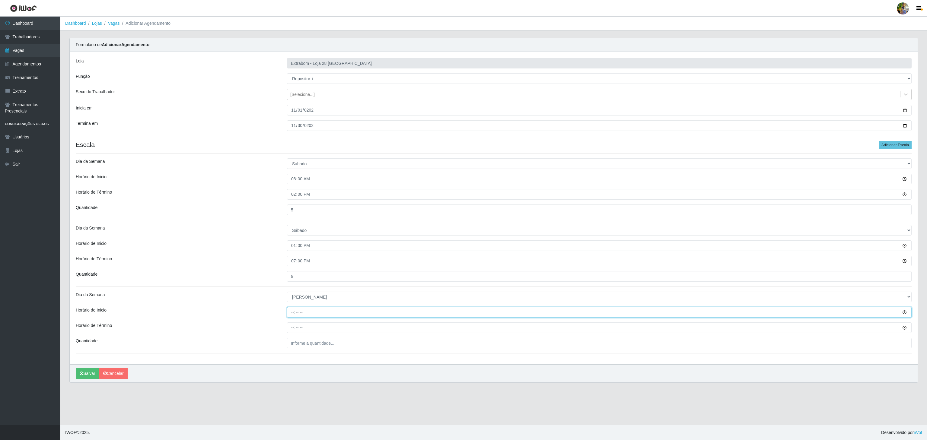
click at [288, 316] on input "Horário de Inicio" at bounding box center [599, 312] width 625 height 11
type input "11:00"
click at [293, 329] on input "Horário de Término" at bounding box center [599, 328] width 625 height 11
type input "17:00"
click at [297, 345] on input "___" at bounding box center [599, 343] width 625 height 11
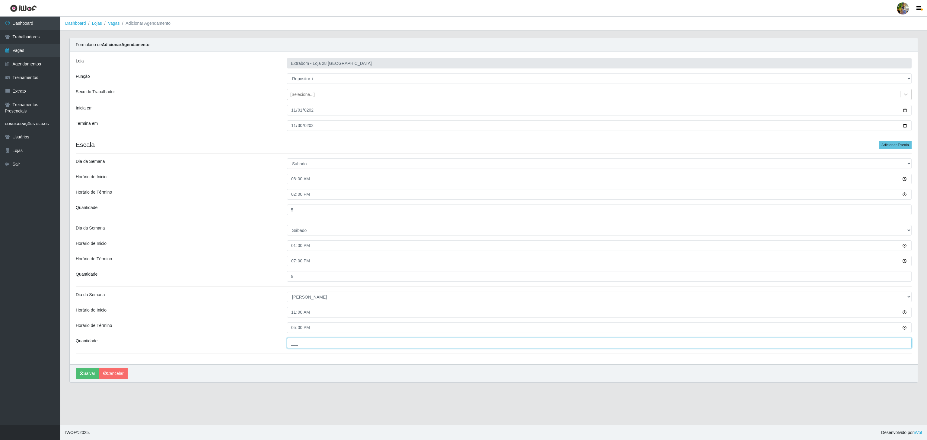
type input "5__"
click at [81, 373] on button "Salvar" at bounding box center [88, 374] width 24 height 11
click at [81, 376] on icon "submit" at bounding box center [82, 374] width 4 height 4
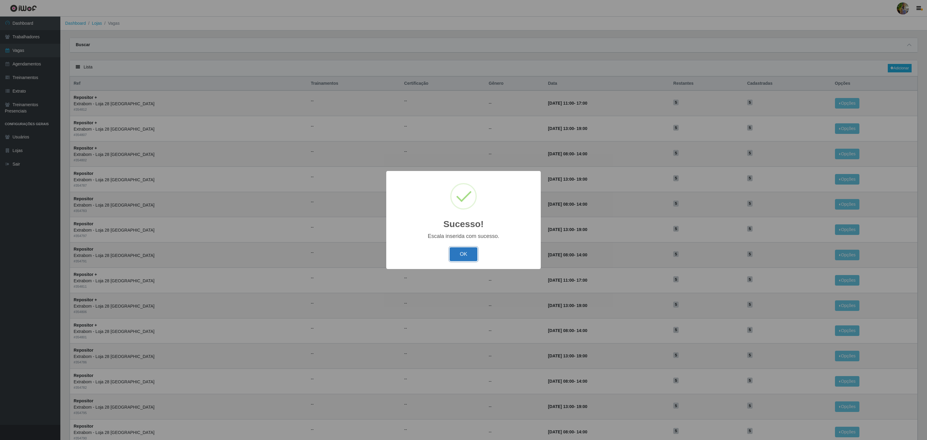
click at [465, 255] on button "OK" at bounding box center [464, 254] width 28 height 14
